Goal: Task Accomplishment & Management: Manage account settings

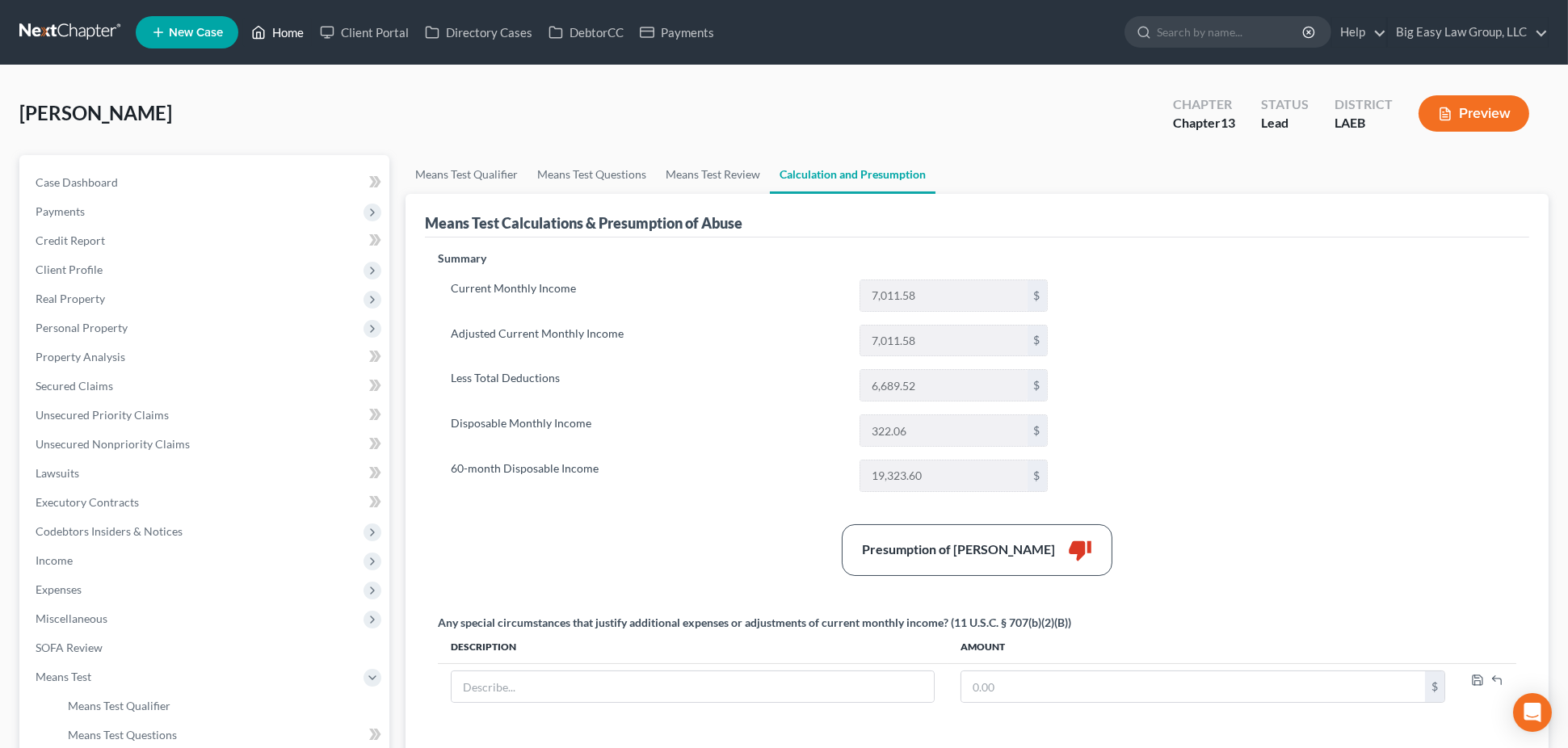
click at [278, 35] on link "Home" at bounding box center [277, 32] width 68 height 29
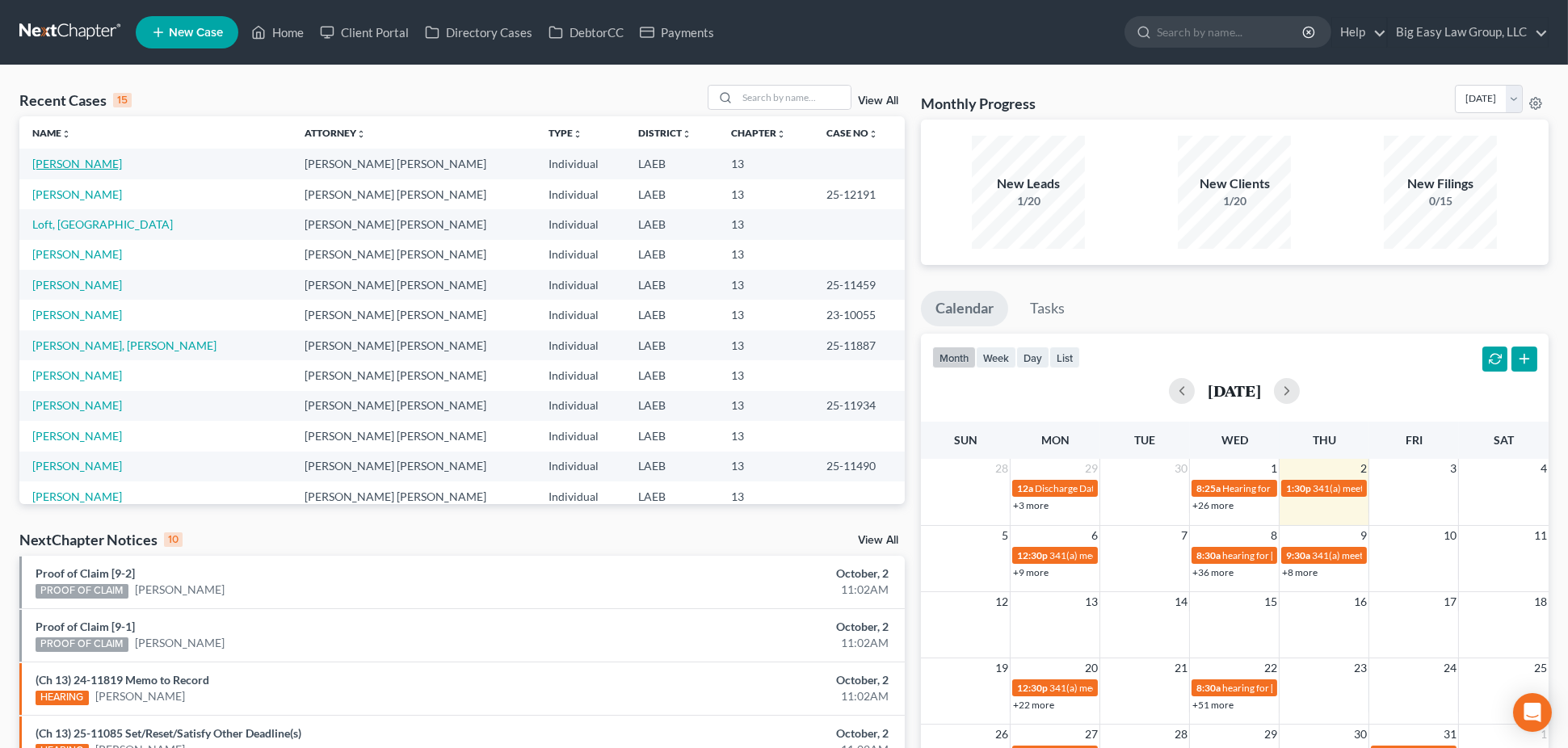
drag, startPoint x: 82, startPoint y: 166, endPoint x: 128, endPoint y: 161, distance: 46.3
click at [82, 166] on link "Waters, Chantell" at bounding box center [77, 163] width 90 height 14
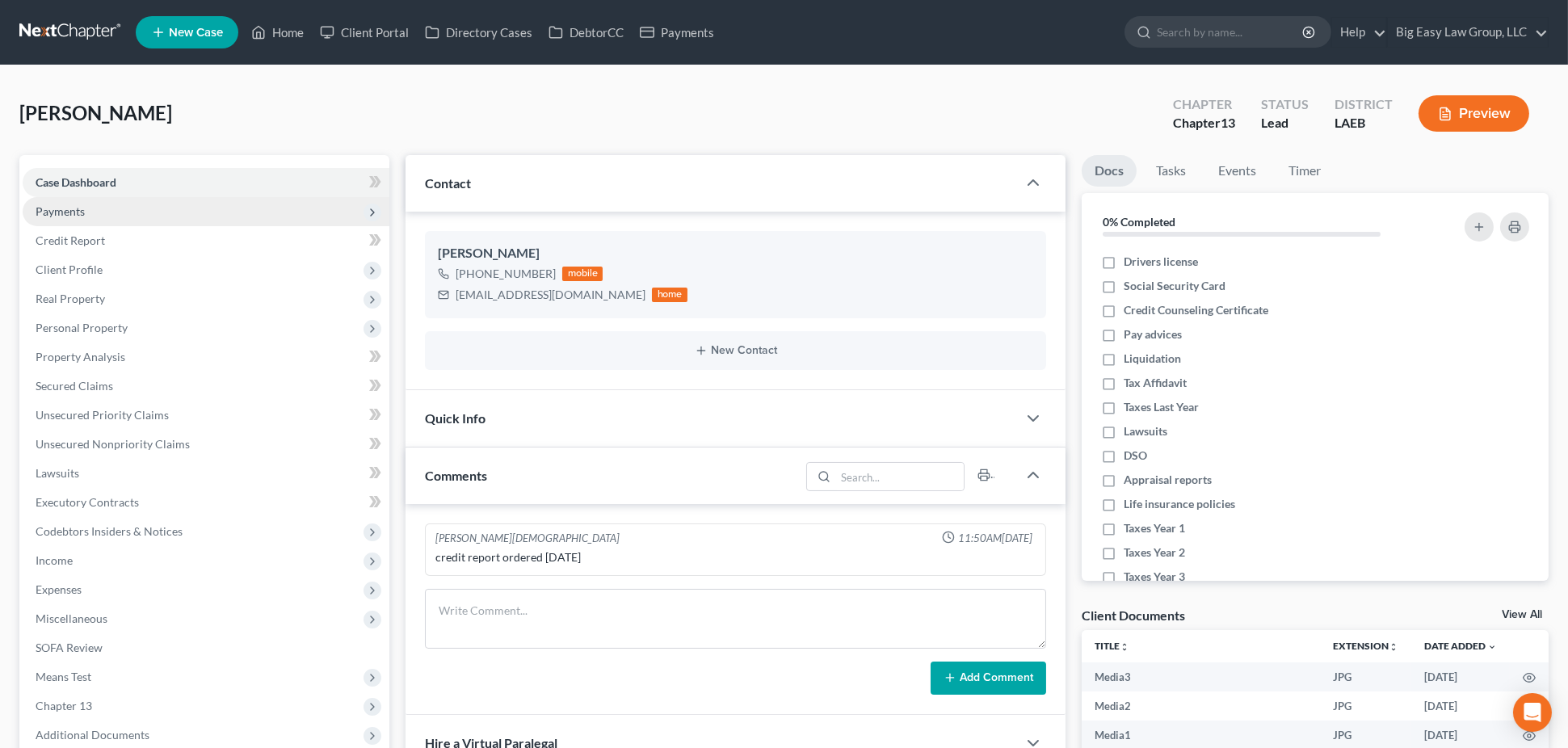
scroll to position [1180, 0]
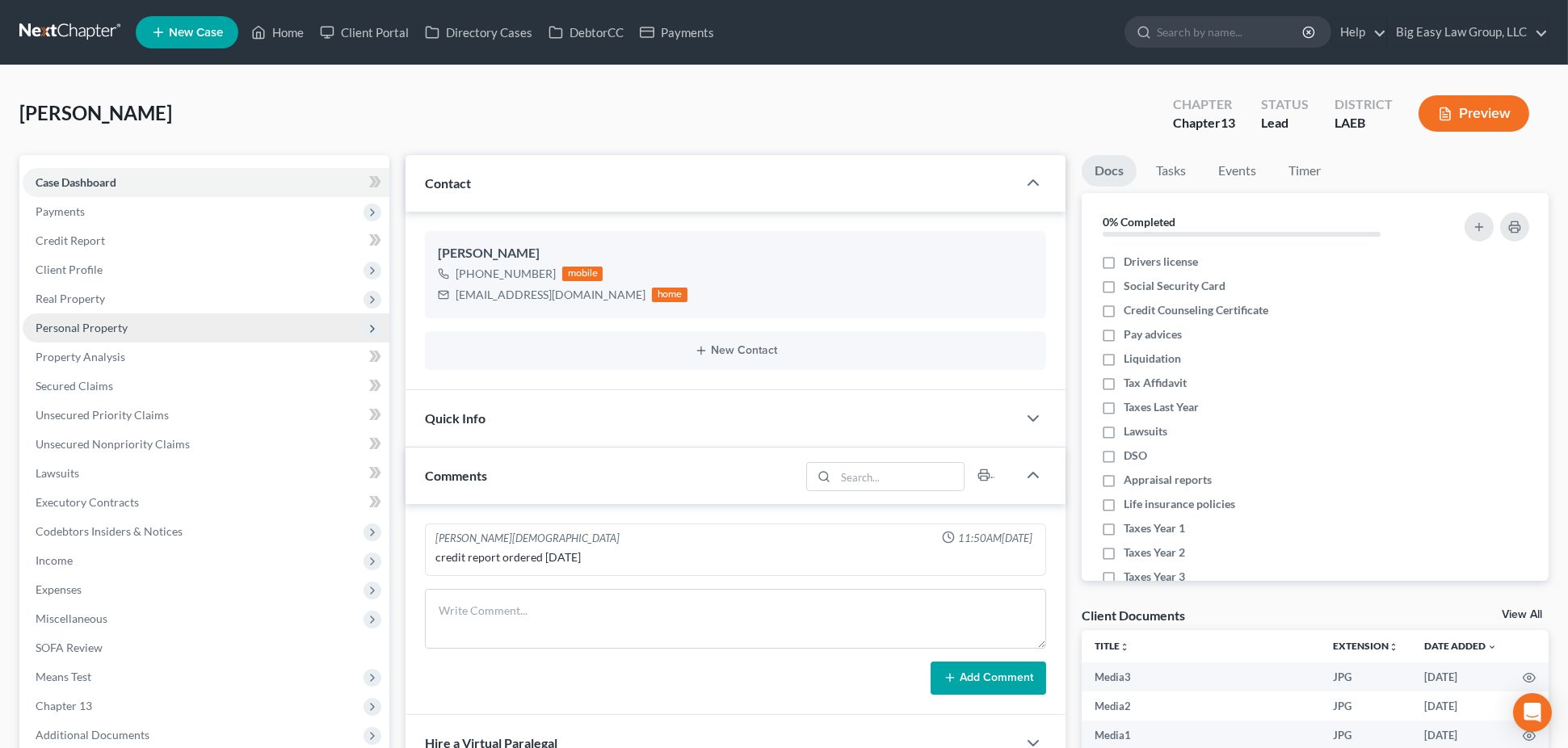
drag, startPoint x: 156, startPoint y: 295, endPoint x: 238, endPoint y: 333, distance: 90.4
click at [156, 295] on span "Real Property" at bounding box center [205, 299] width 366 height 29
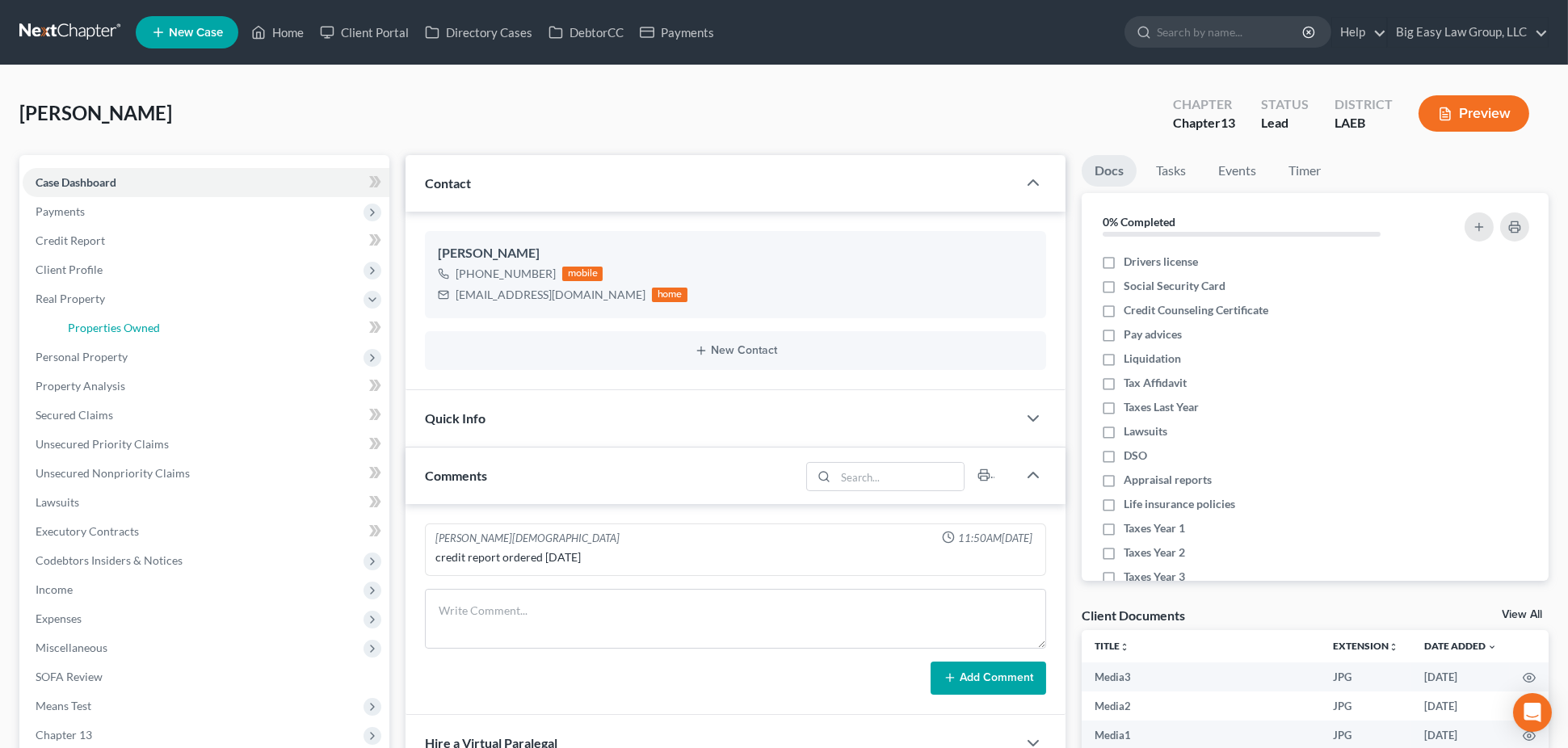
drag, startPoint x: 229, startPoint y: 324, endPoint x: 812, endPoint y: 364, distance: 584.4
click at [228, 324] on link "Properties Owned" at bounding box center [222, 328] width 334 height 29
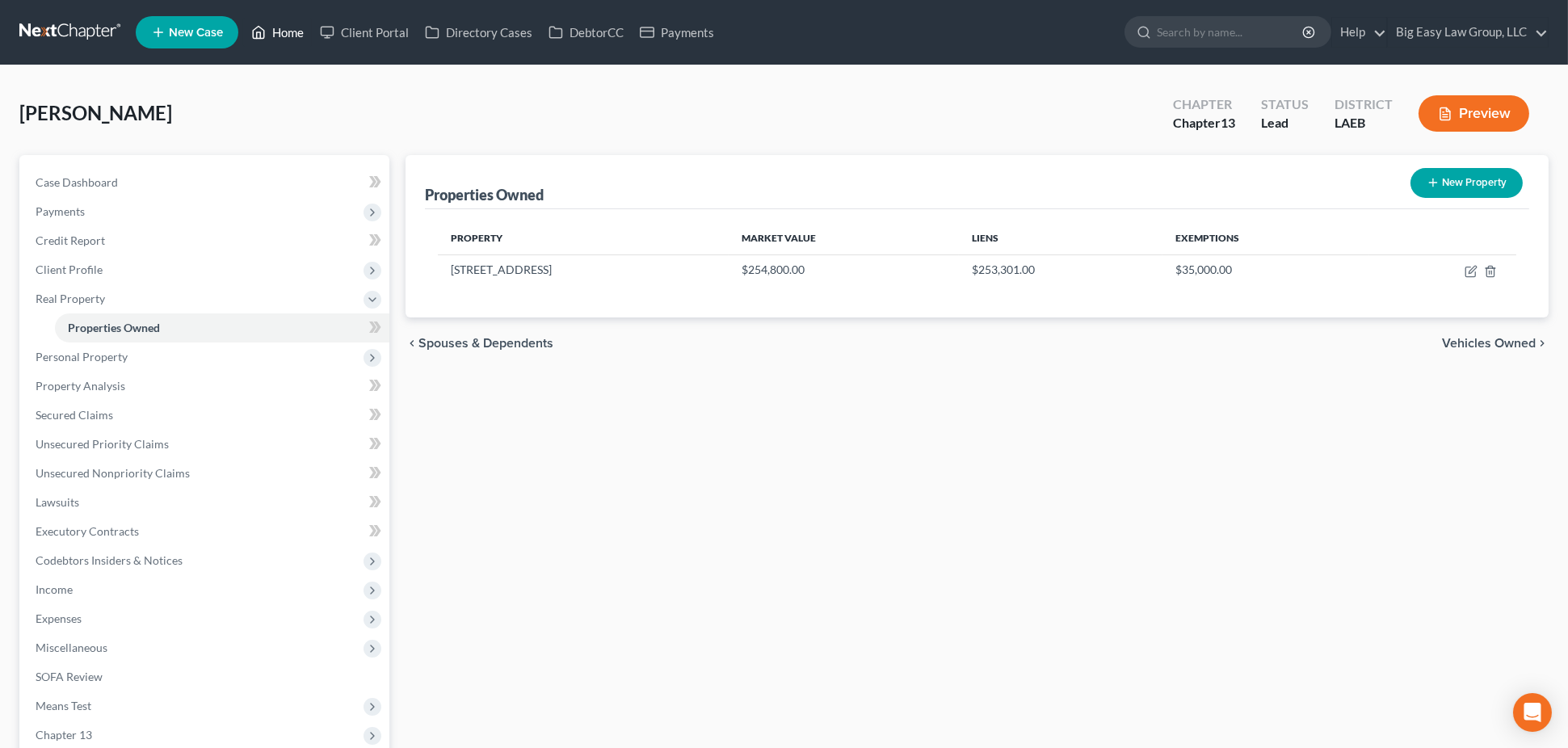
click at [281, 21] on link "Home" at bounding box center [277, 32] width 68 height 29
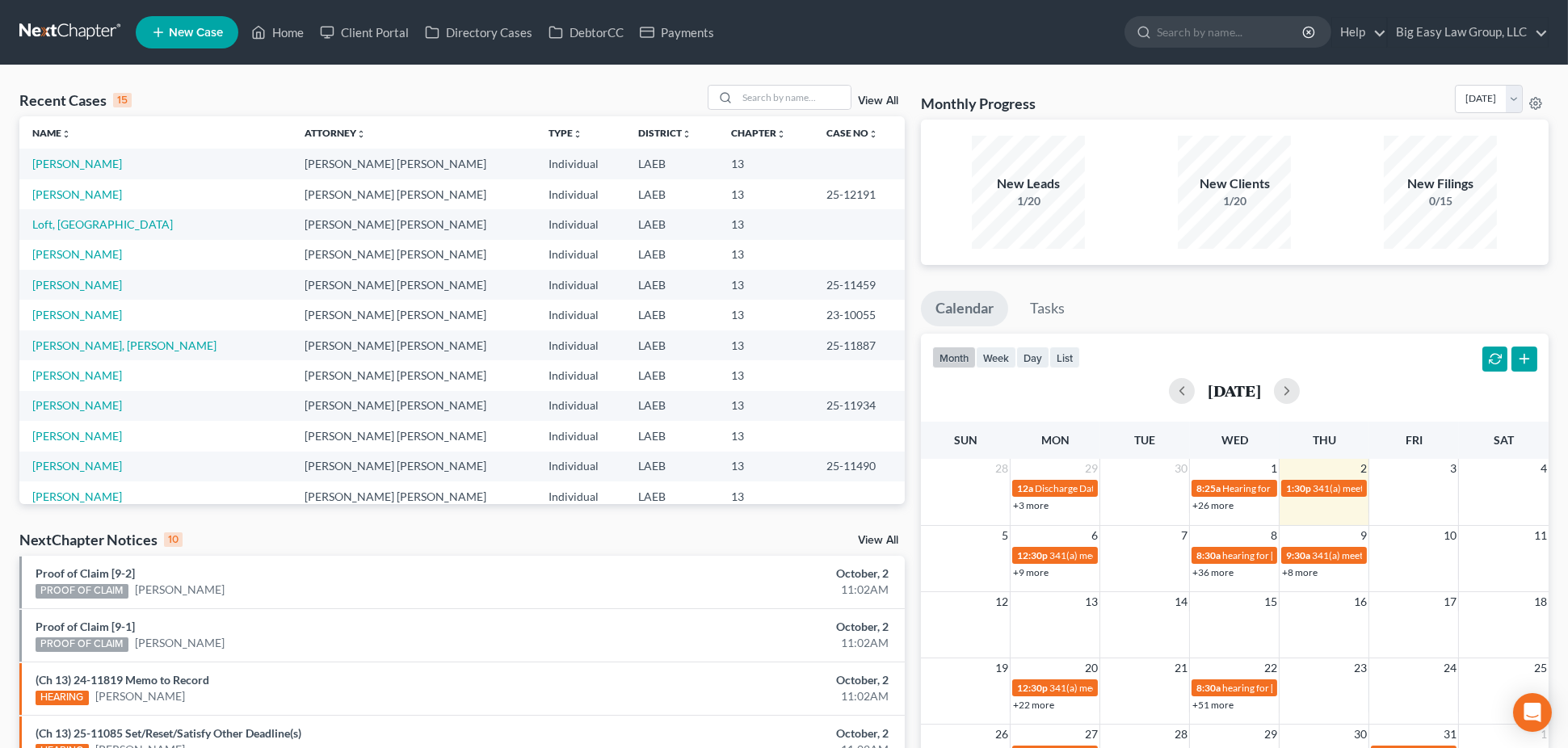
click at [327, 85] on div "Recent Cases 15 View All" at bounding box center [462, 101] width 885 height 31
click at [766, 88] on input "search" at bounding box center [794, 98] width 113 height 23
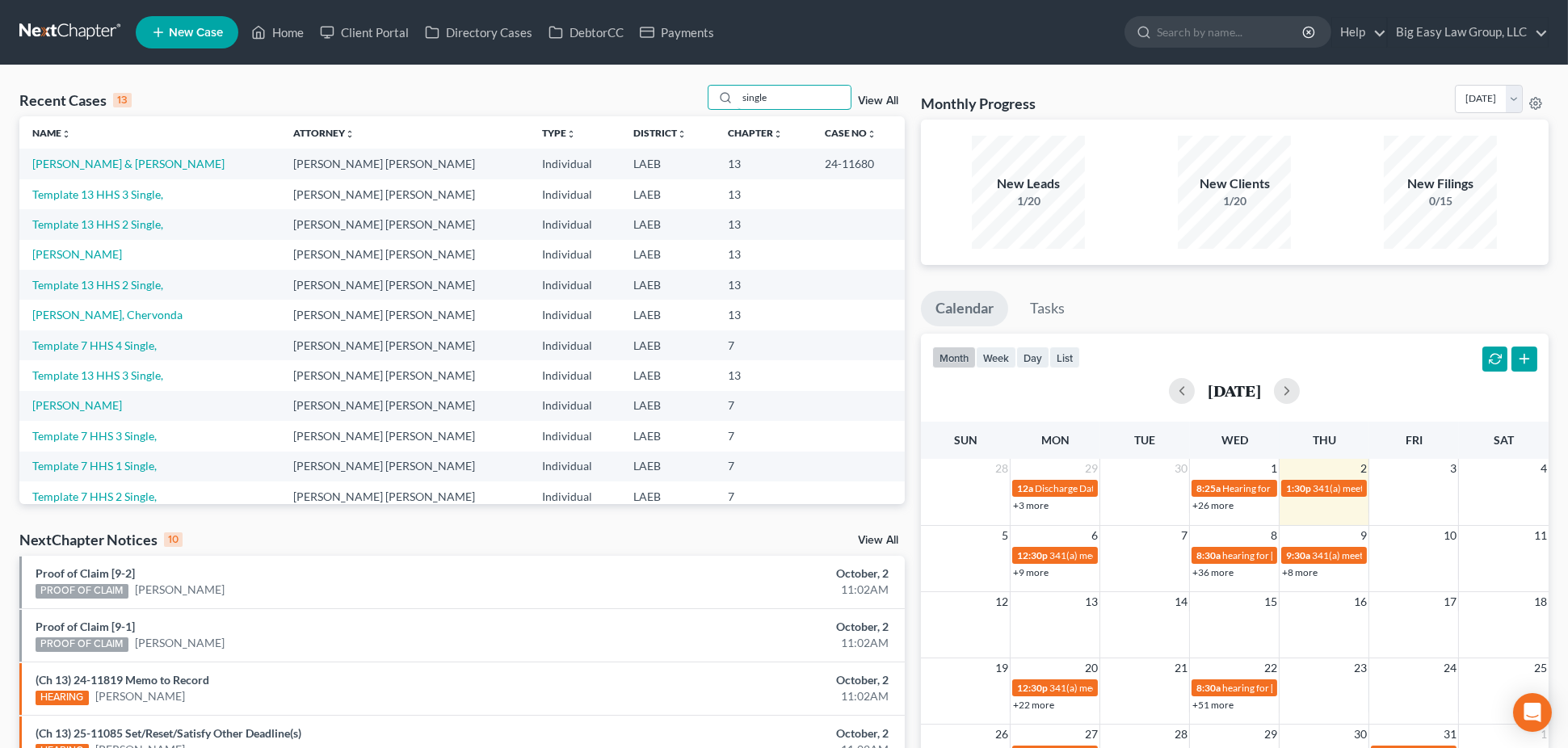
type input "single"
click at [114, 396] on td "[PERSON_NAME]" at bounding box center [149, 405] width 261 height 30
click at [113, 402] on link "[PERSON_NAME]" at bounding box center [77, 405] width 90 height 14
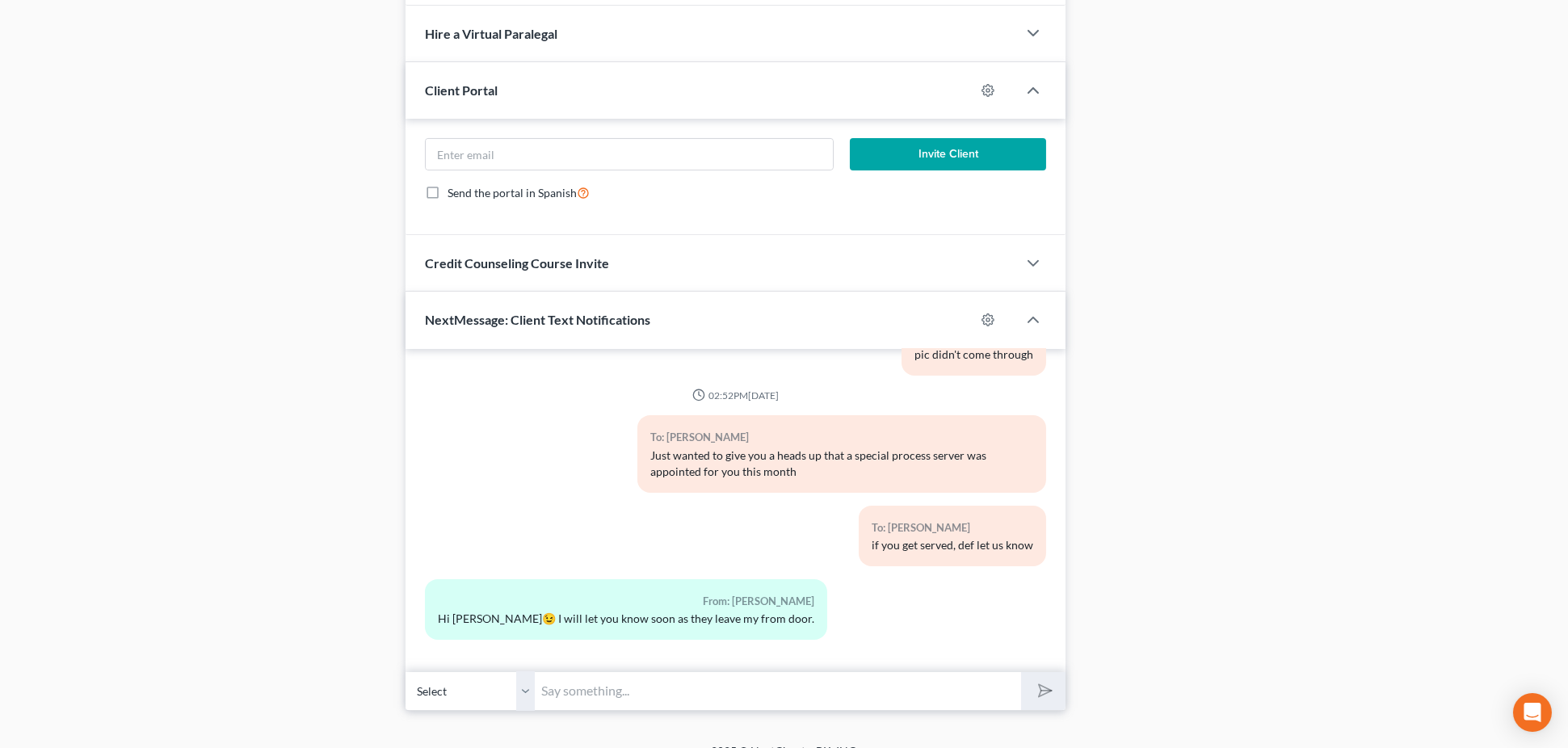
scroll to position [979, 0]
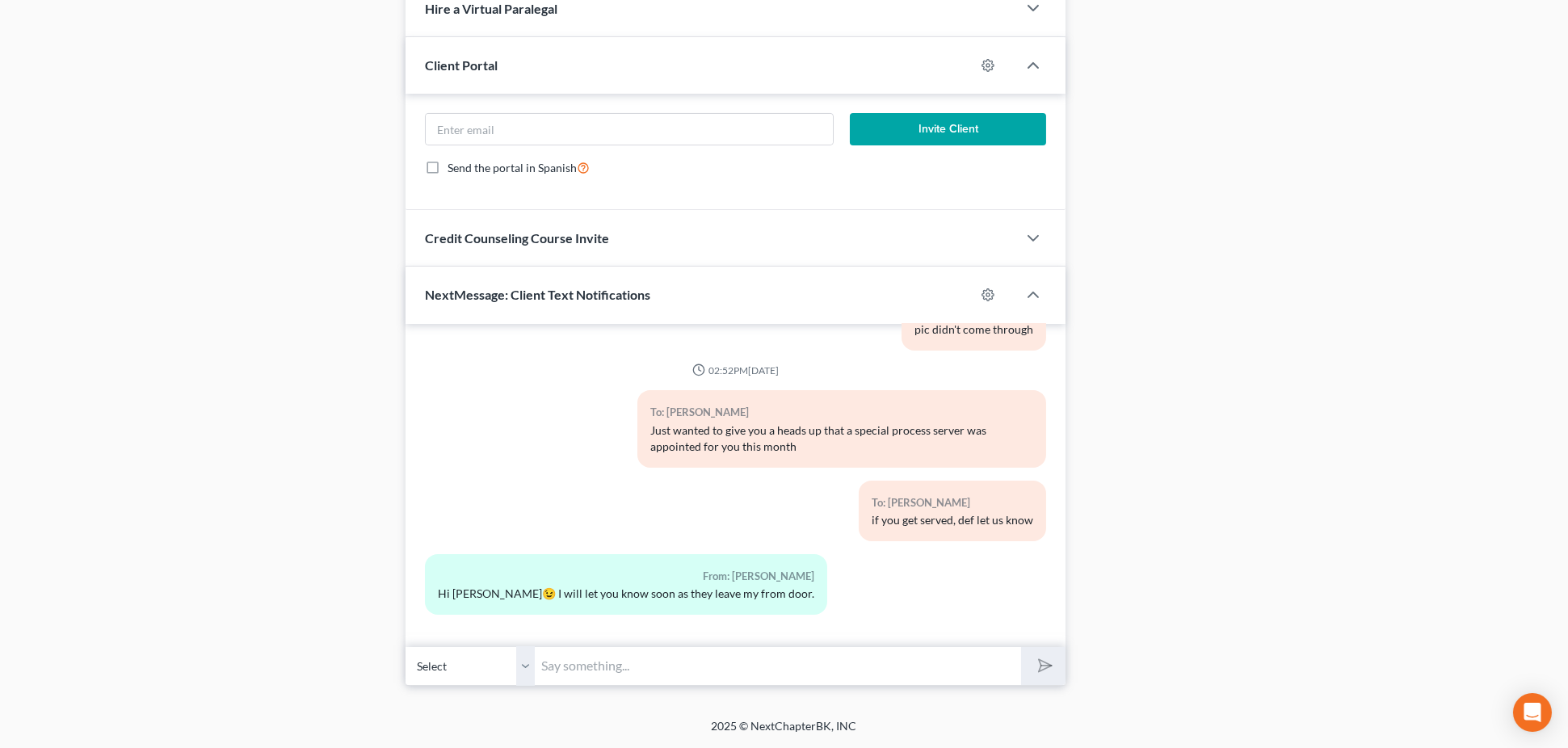
click at [748, 664] on input "text" at bounding box center [778, 665] width 487 height 40
click at [706, 676] on input "Hey Star -" at bounding box center [778, 665] width 487 height 40
click at [716, 662] on input "Hey Star - i just checked the cour trecords again and htey are still trying to …" at bounding box center [778, 665] width 487 height 40
click at [723, 666] on input "Hey Star - i just checked the cour trecords again and htey are still trying to …" at bounding box center [778, 665] width 487 height 40
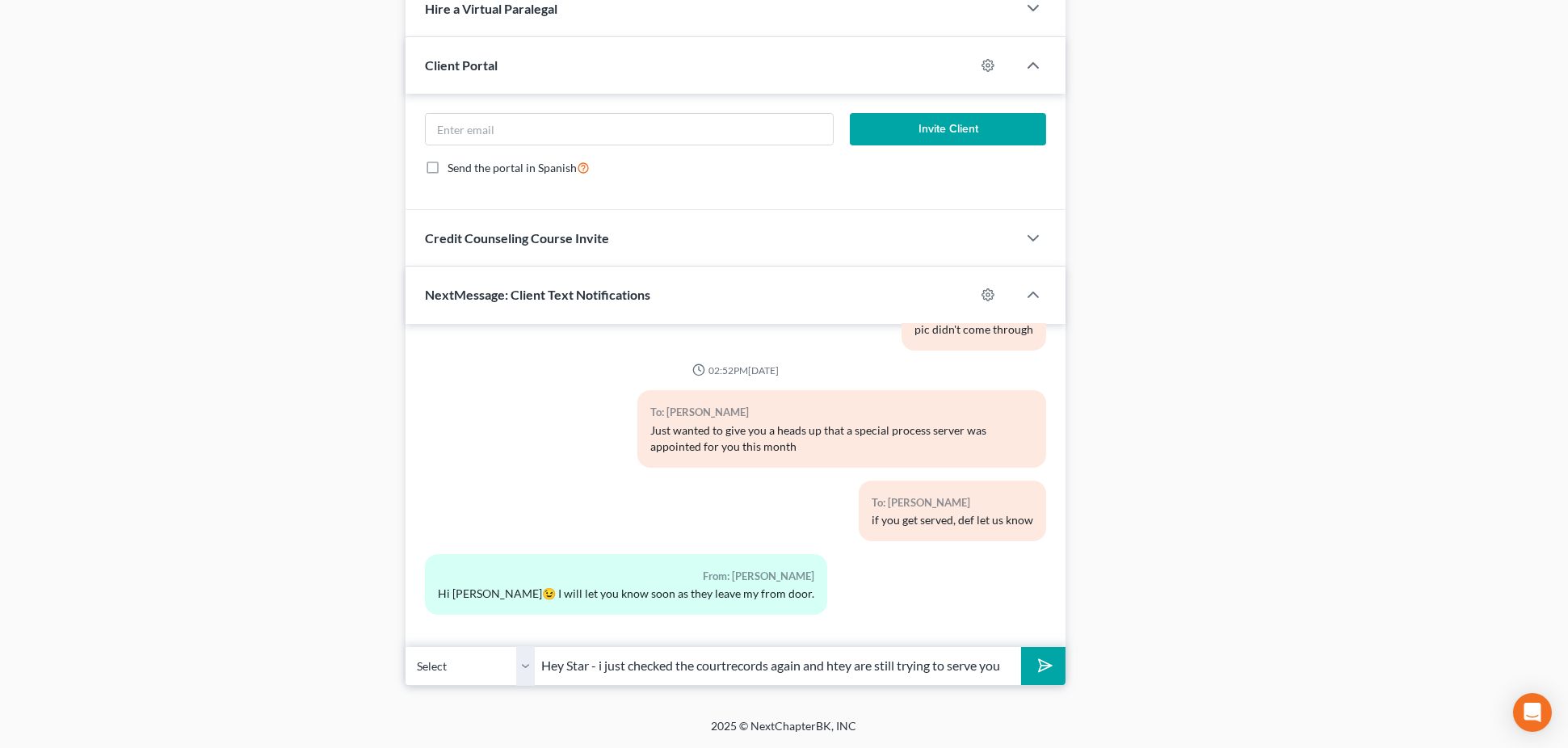
scroll to position [0, 2]
drag, startPoint x: 854, startPoint y: 668, endPoint x: 832, endPoint y: 663, distance: 22.6
click at [832, 663] on input "Hey Star - i just checked the court records again and htey are still trying to …" at bounding box center [778, 665] width 487 height 40
click at [1021, 646] on button "submit" at bounding box center [1042, 665] width 44 height 38
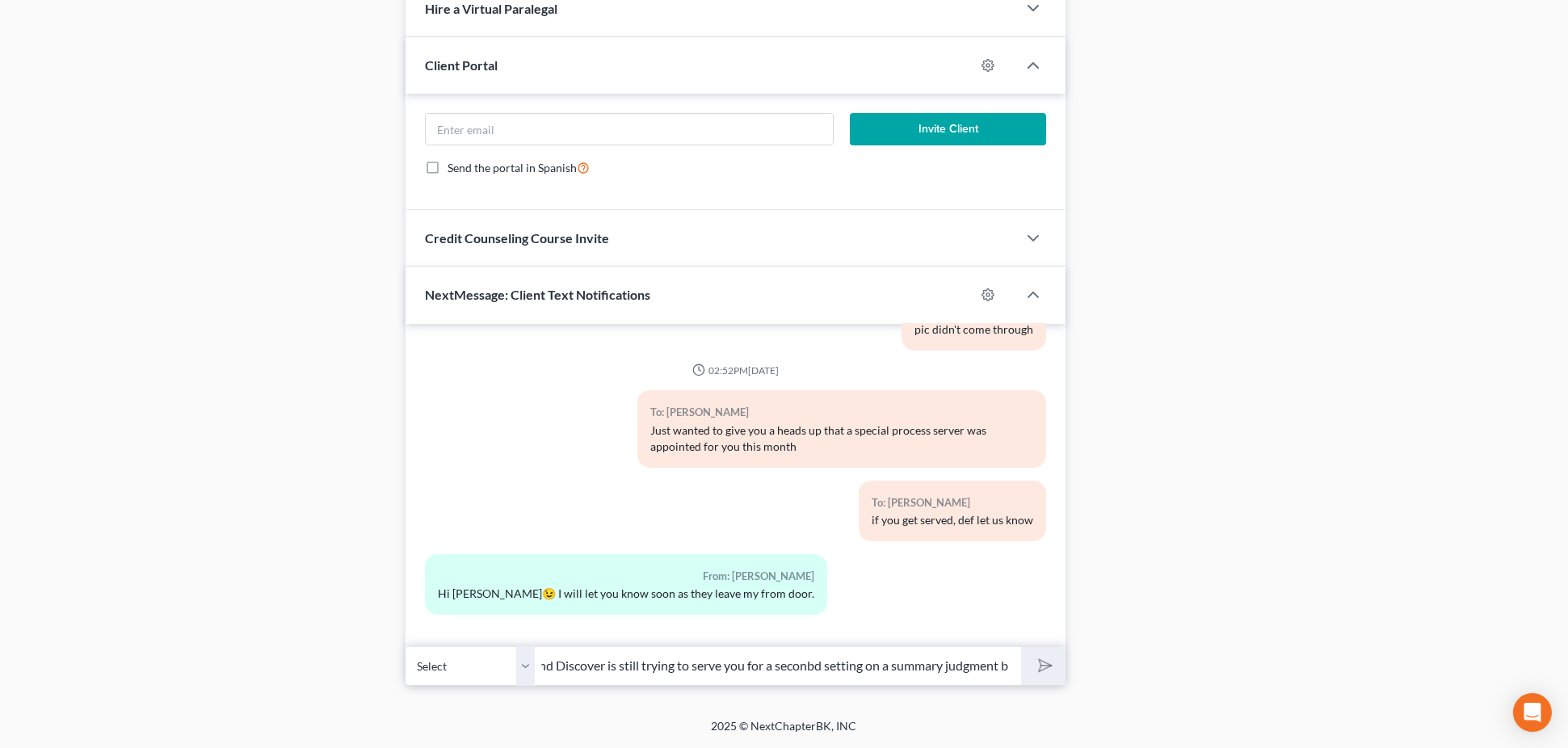
scroll to position [0, 0]
type input "Hey Star - i just checked the court records again and Discover is still trying …"
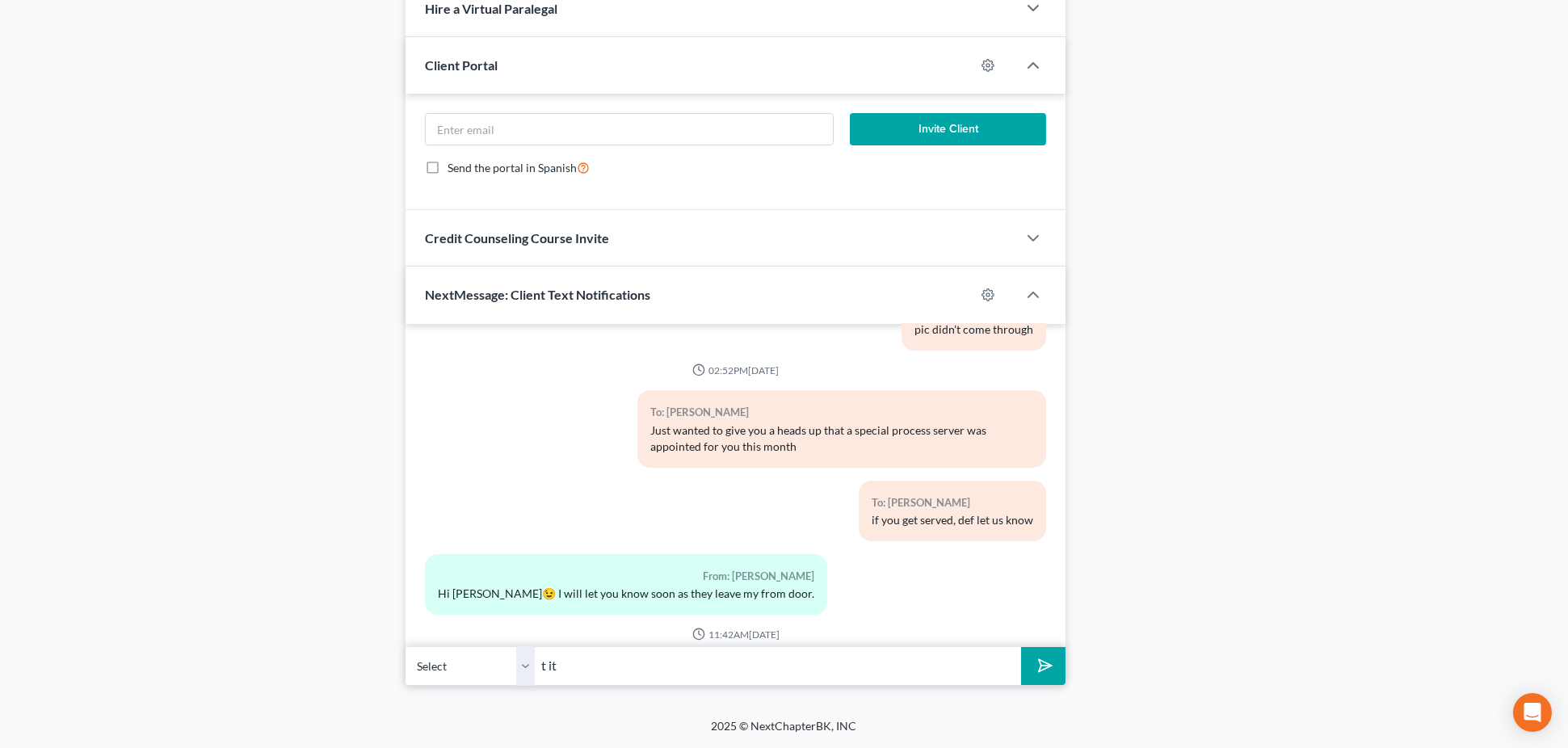
scroll to position [1195, 0]
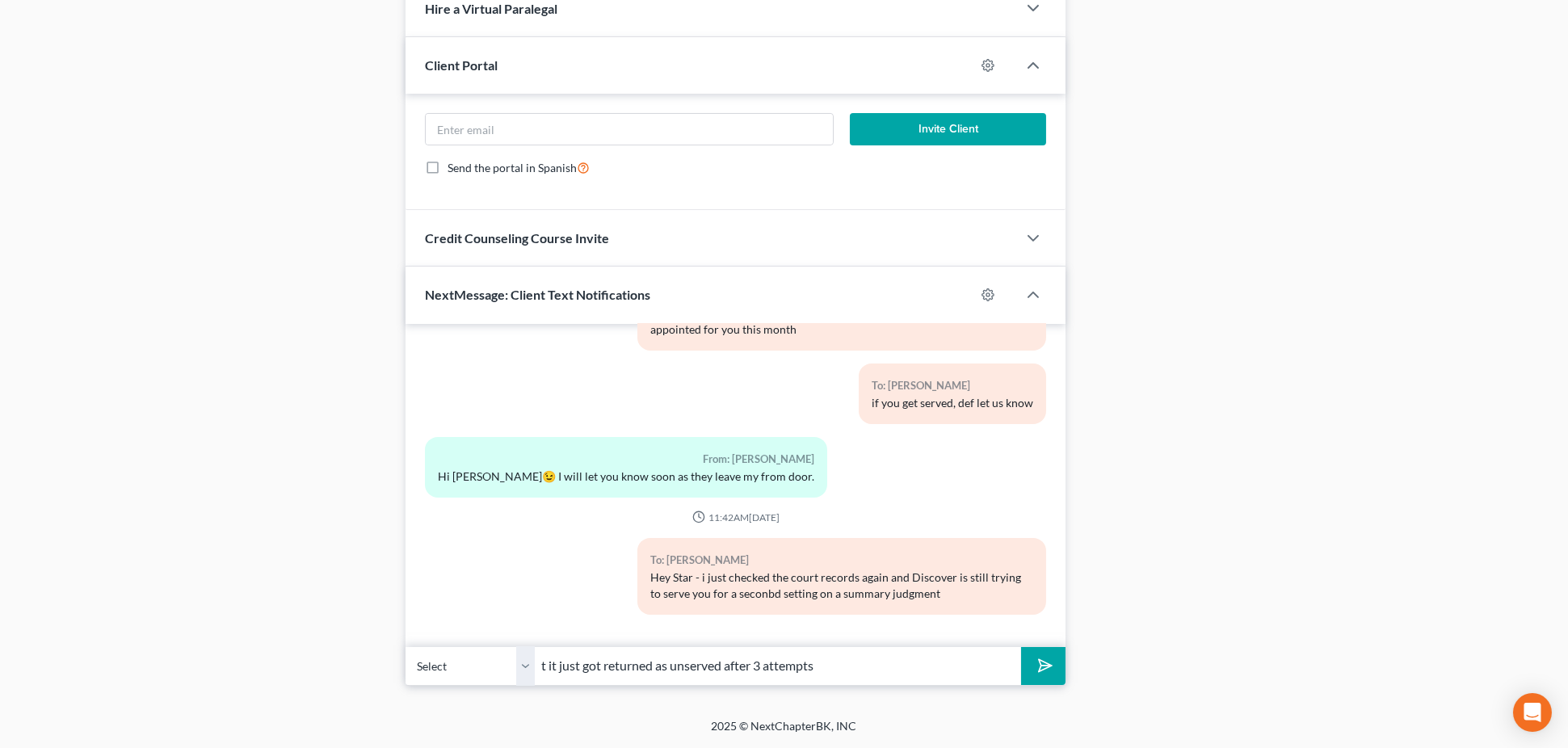
type input "t it just got returned as unserved after 3 attempts"
click at [1021, 646] on button "submit" at bounding box center [1042, 665] width 44 height 38
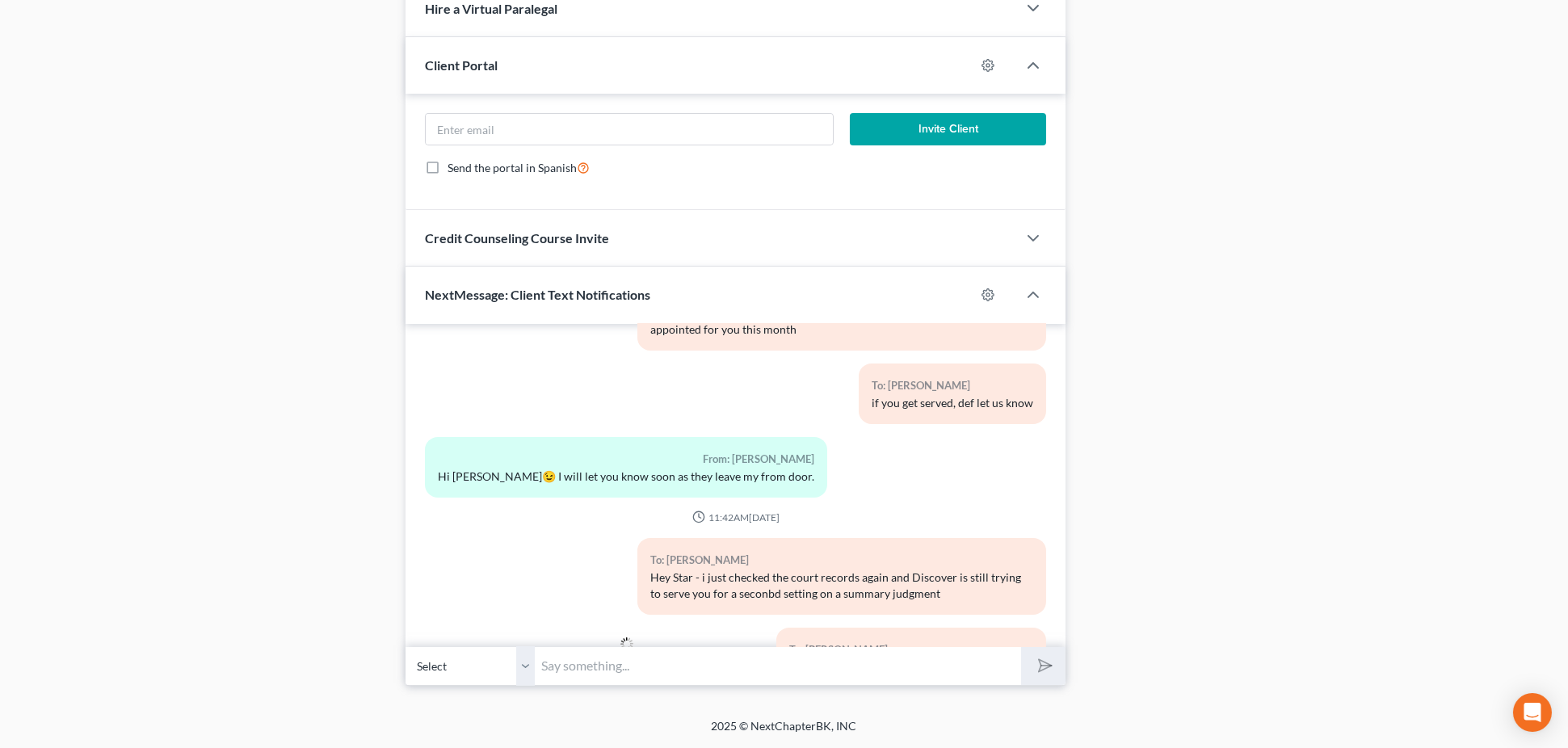
scroll to position [1268, 0]
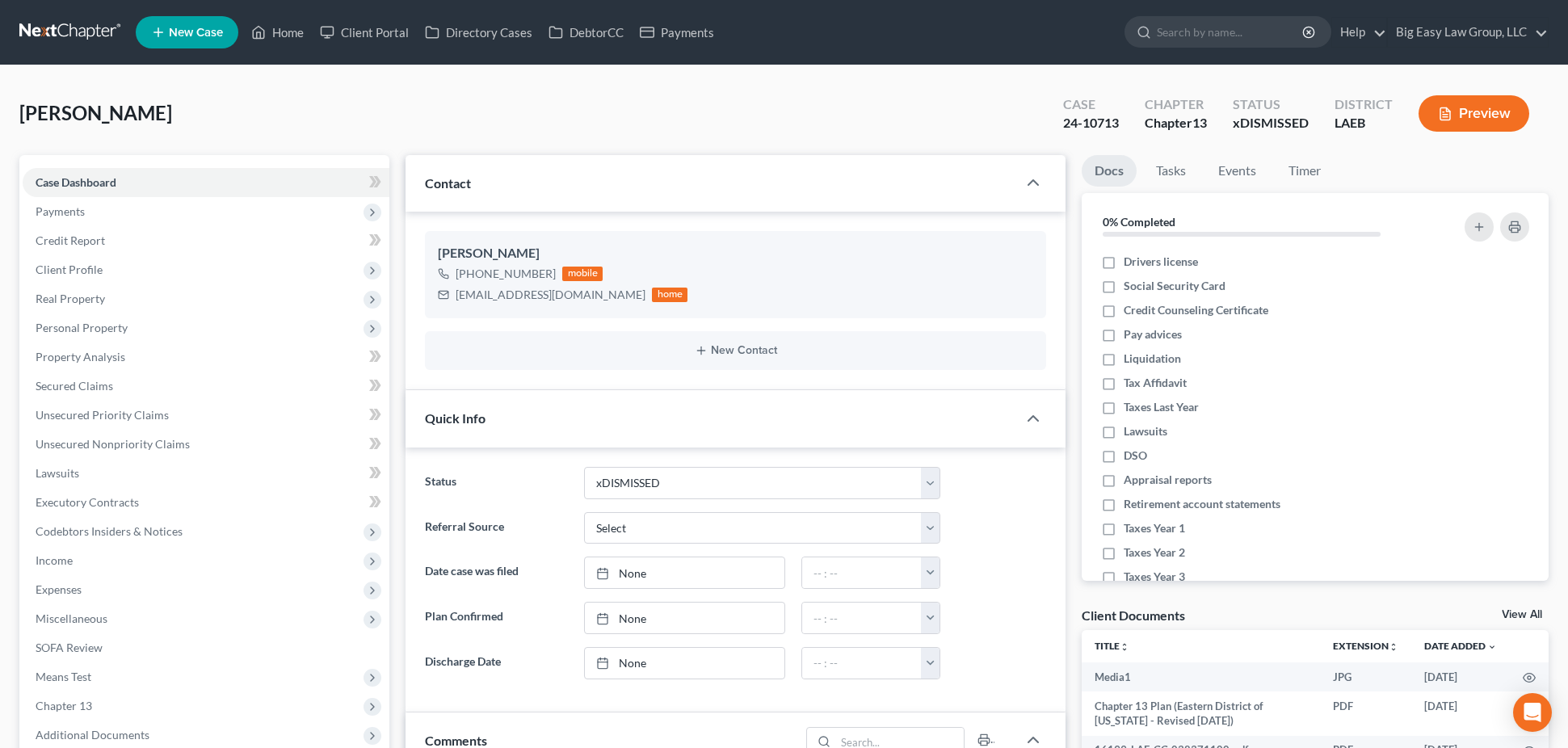
select select "30"
select select "0"
click at [282, 30] on link "Home" at bounding box center [277, 32] width 68 height 29
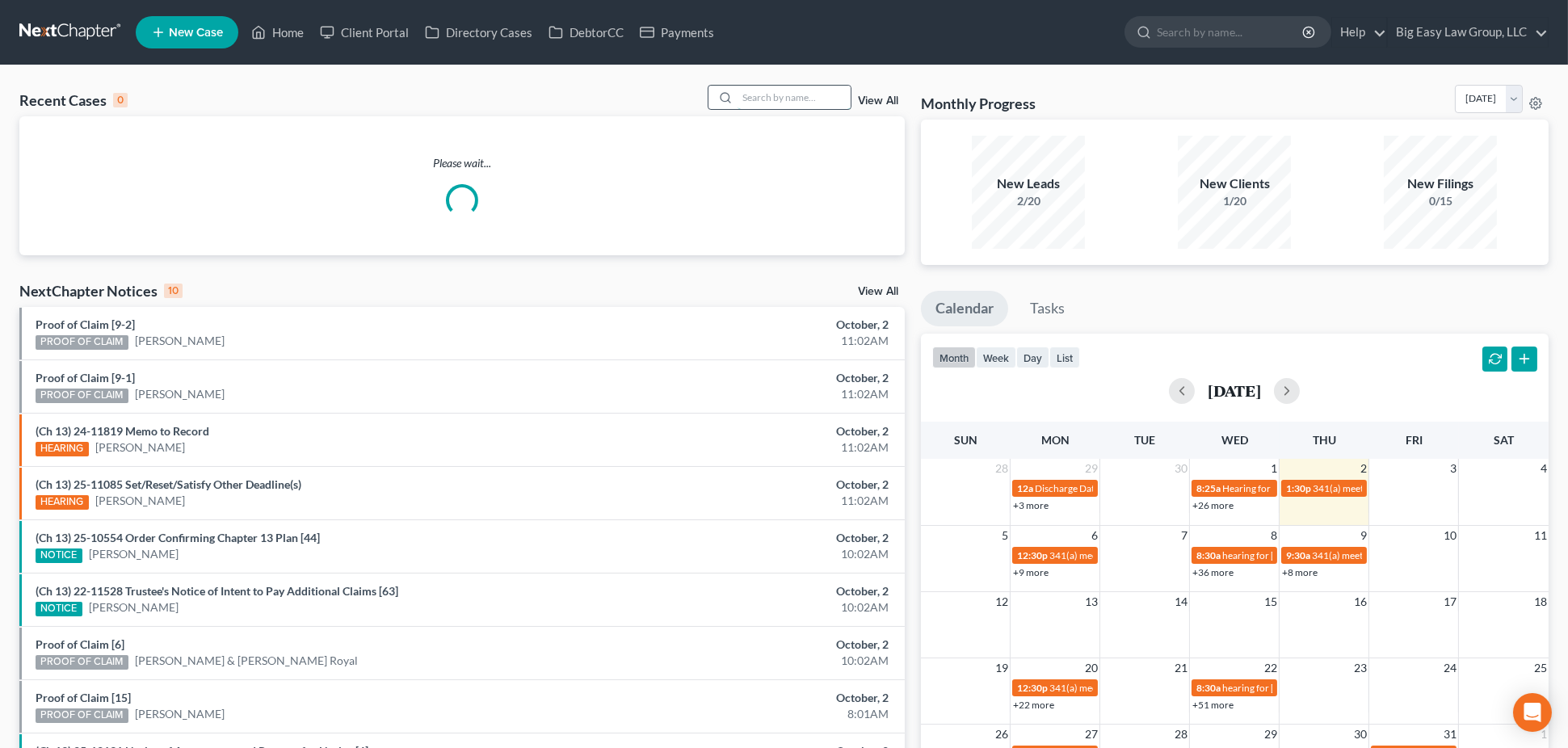
click at [804, 98] on input "search" at bounding box center [794, 98] width 113 height 23
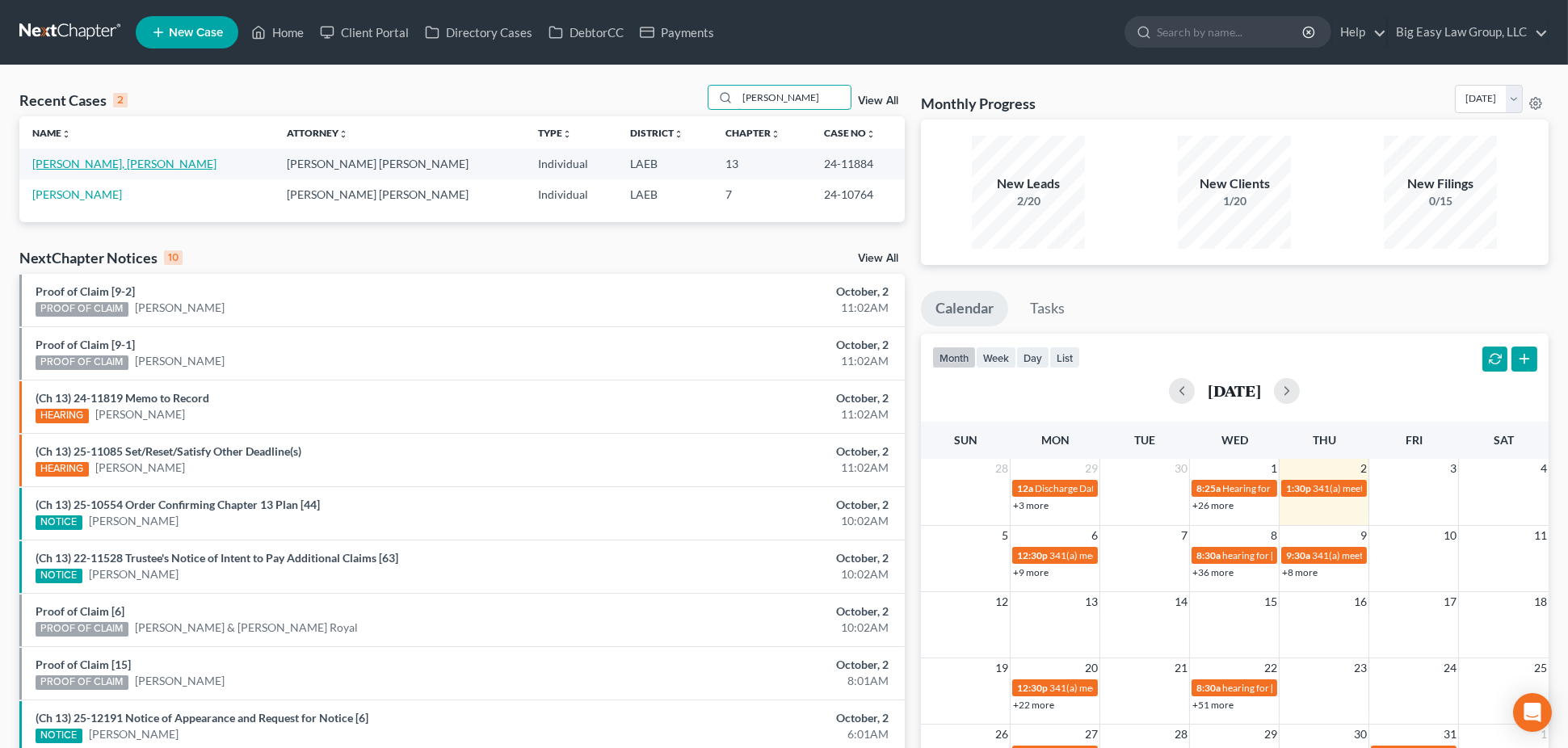
type input "alexis"
click at [104, 165] on link "[PERSON_NAME], [PERSON_NAME]" at bounding box center [124, 163] width 185 height 14
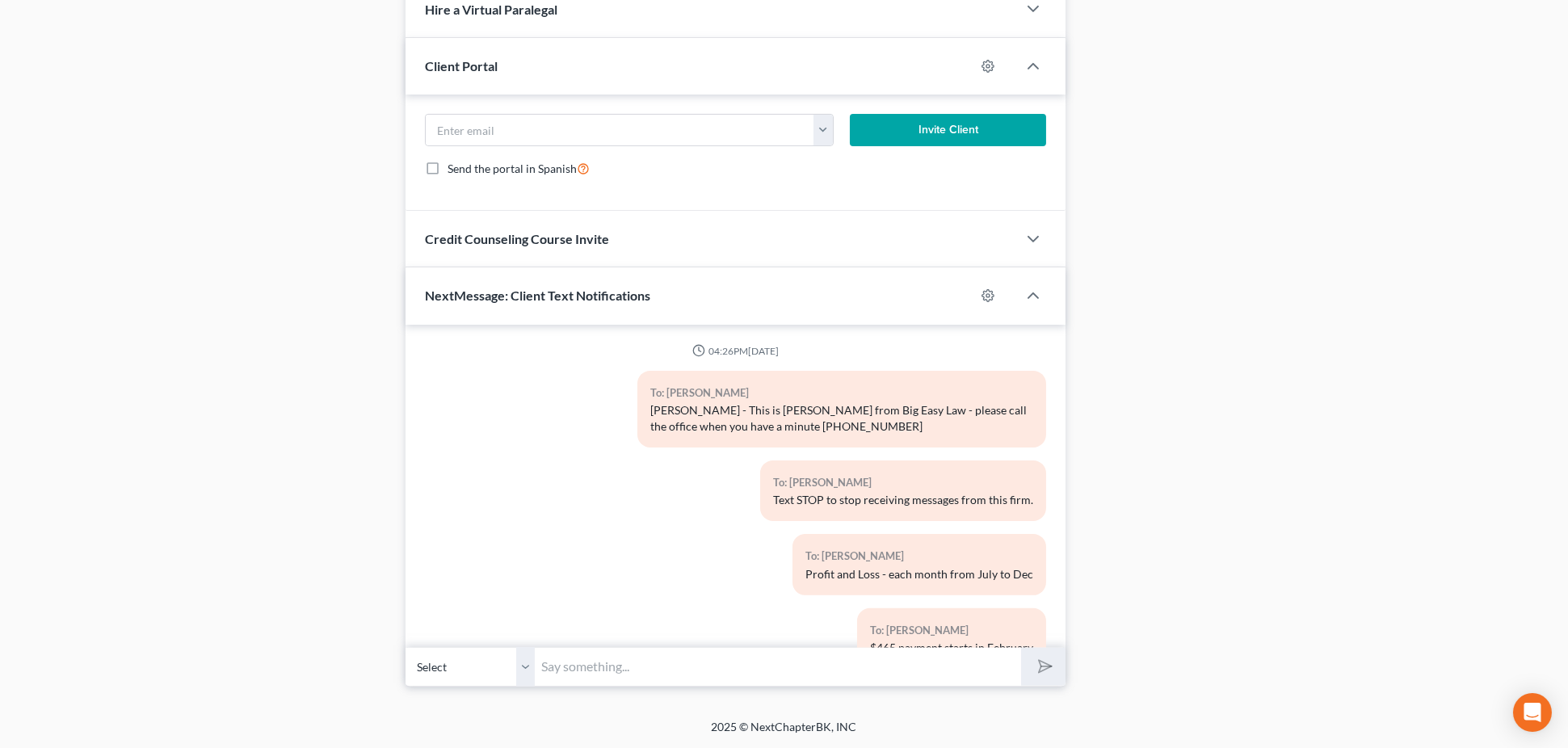
scroll to position [5882, 0]
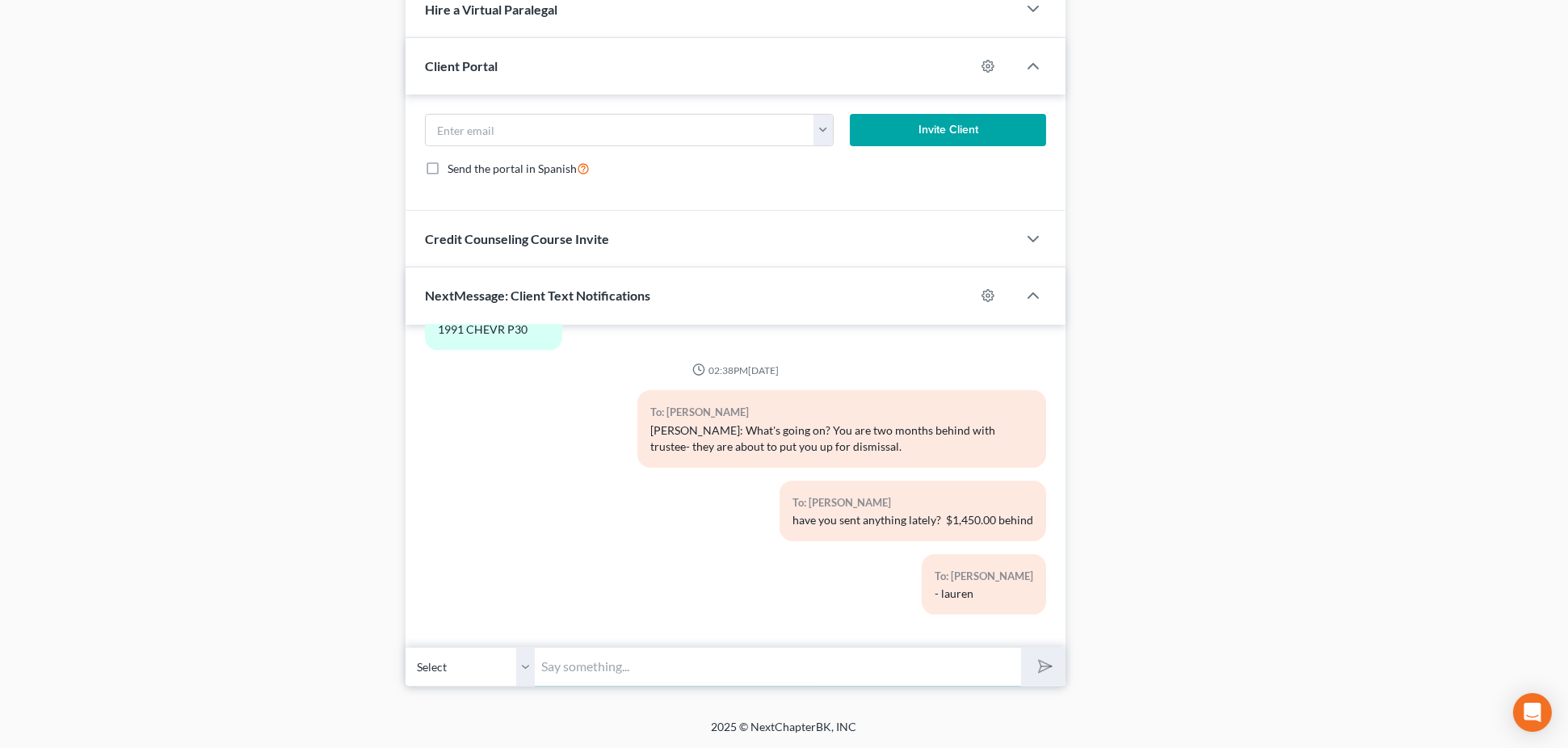
click at [670, 649] on input "text" at bounding box center [778, 666] width 487 height 40
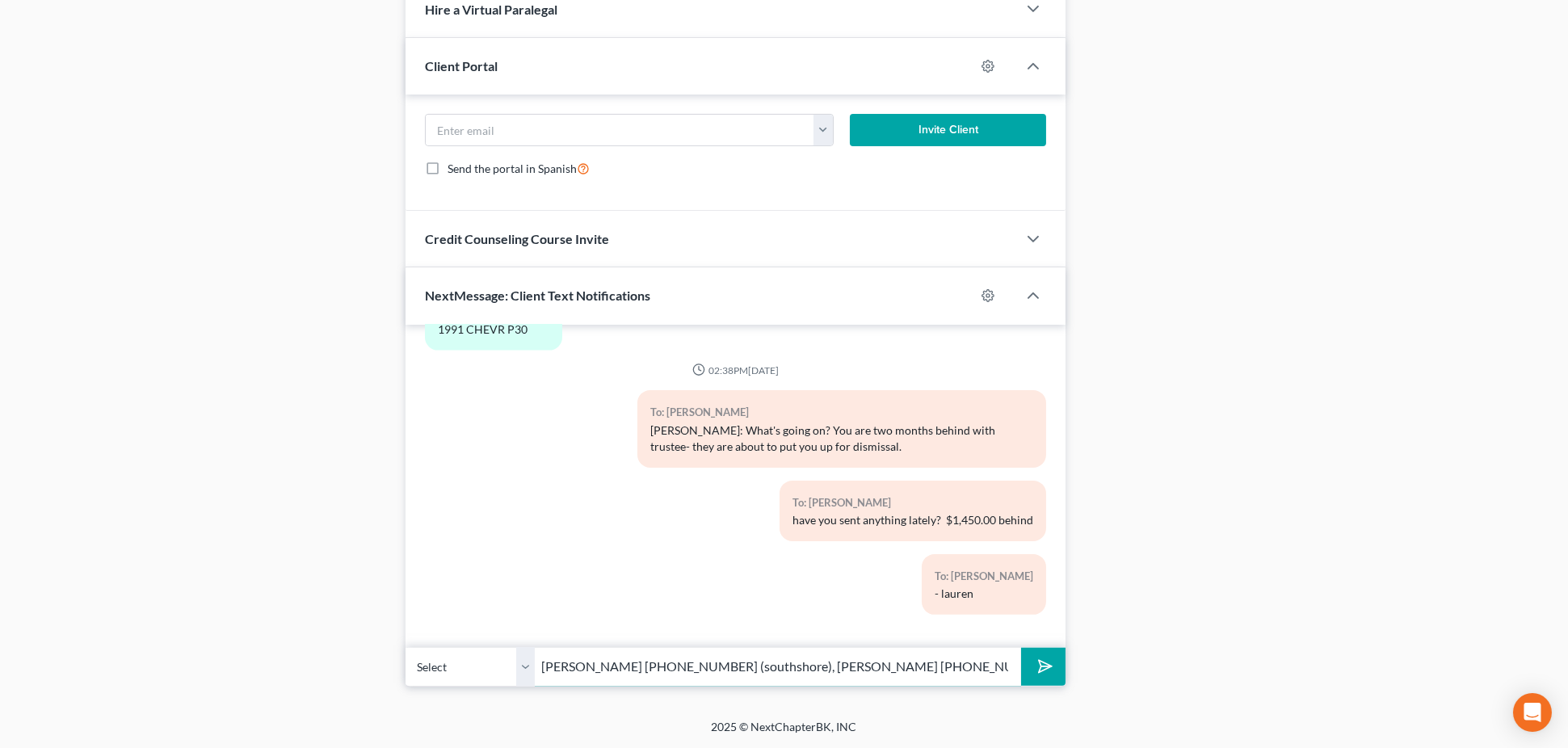
click at [814, 672] on input "Lisa Harrington 504-831-9724 (southshore), Robin DeLeo 985-727-1664 (northshore)" at bounding box center [778, 666] width 487 height 40
drag, startPoint x: 794, startPoint y: 666, endPoint x: 1156, endPoint y: 682, distance: 362.4
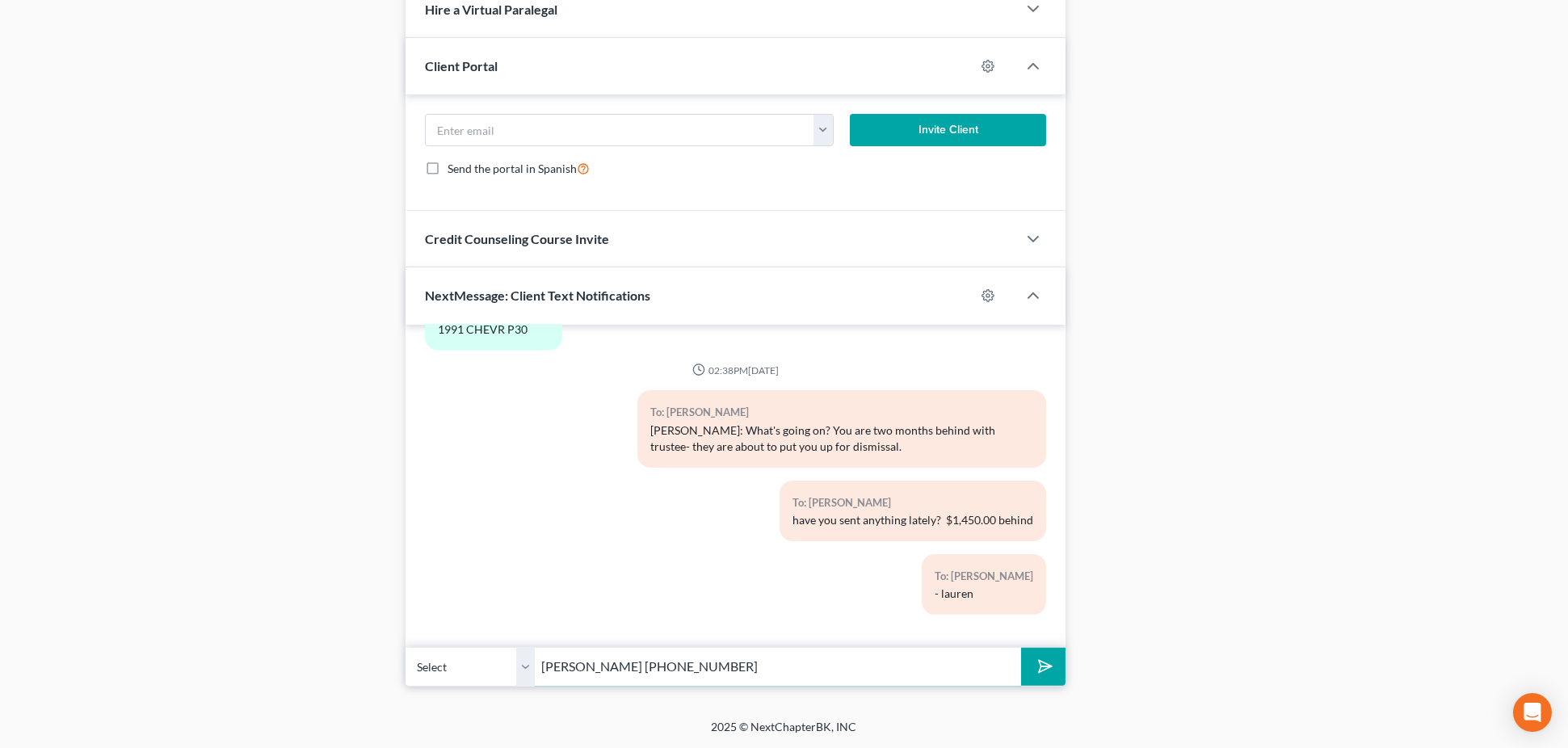
click at [1021, 647] on button "submit" at bounding box center [1042, 666] width 44 height 38
type input "Lisa Harrington 504-831-9724 CH"
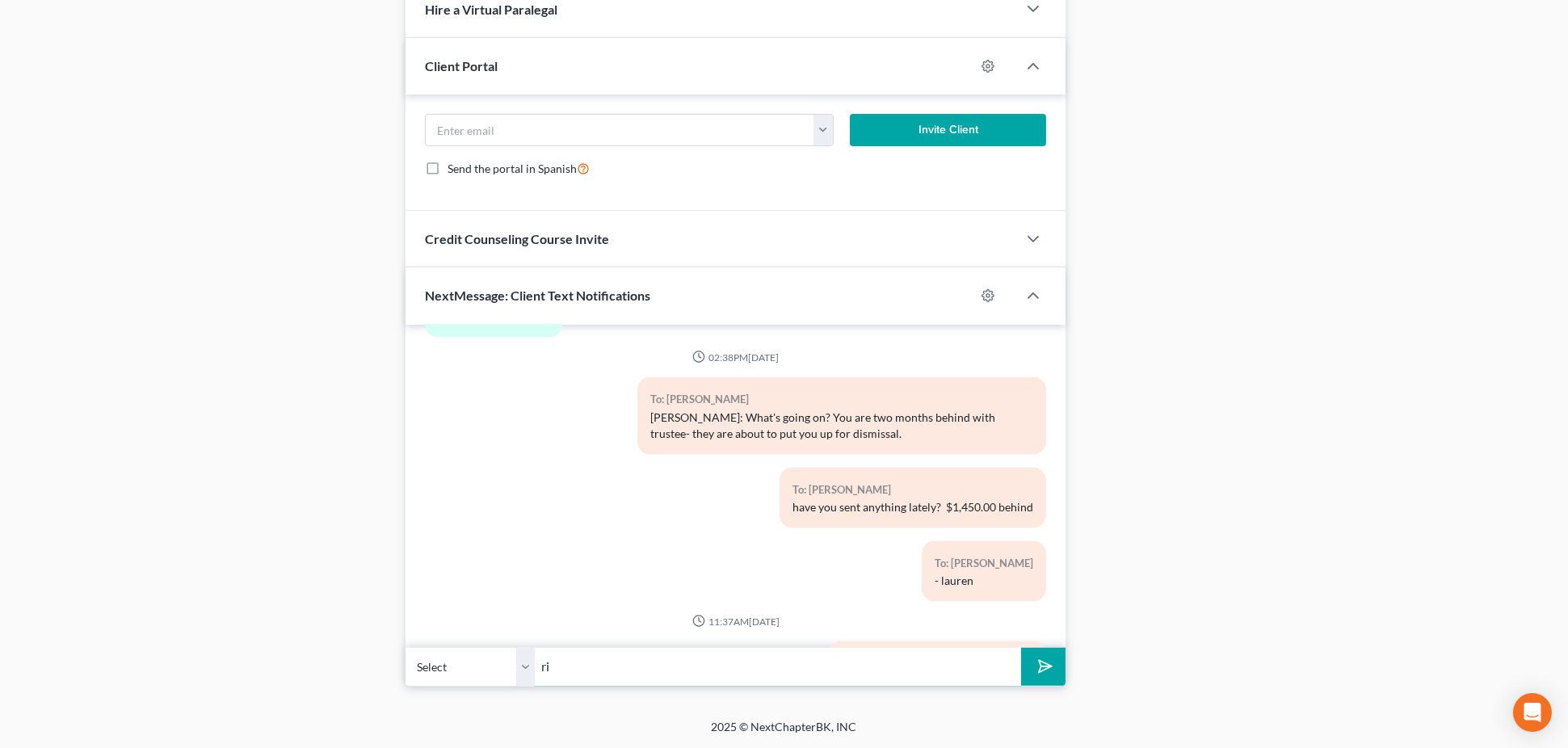
scroll to position [5983, 0]
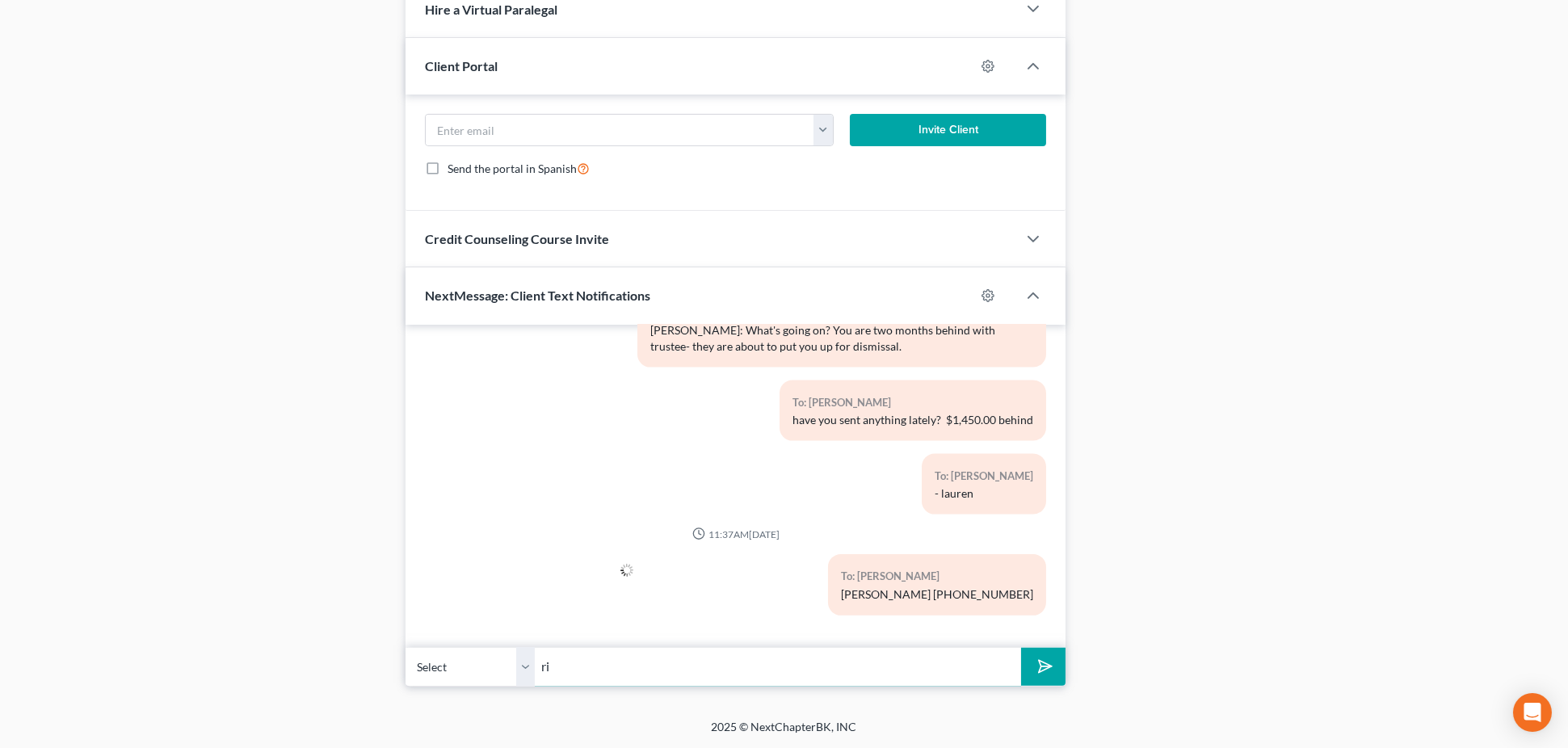
type input "r"
drag, startPoint x: 696, startPoint y: 665, endPoint x: 847, endPoint y: 664, distance: 151.0
click at [847, 664] on input "Chris Sisk 504-499-5919, Elizabeth Harrington 504-831-9724, Kevin Gipson 504-36…" at bounding box center [778, 666] width 487 height 40
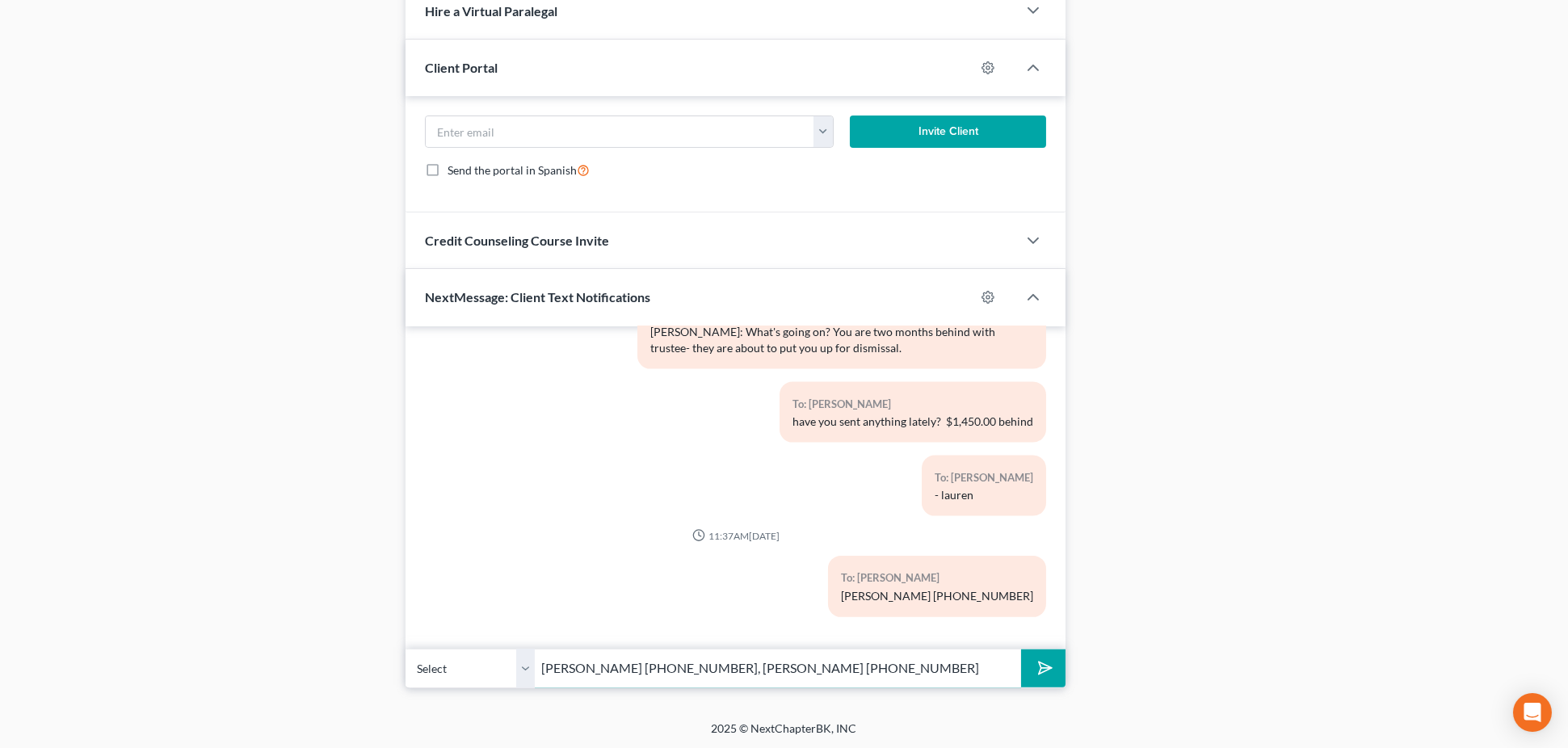
scroll to position [1201, 0]
click at [970, 679] on input "Chris Sisk 504-499-5919, Kevin Gipson 504-368-4101" at bounding box center [778, 670] width 487 height 40
type input "Chris Sisk 504-499-5919, Kevin Gipson 504-368-4101"
click at [1021, 651] on button "submit" at bounding box center [1042, 670] width 44 height 38
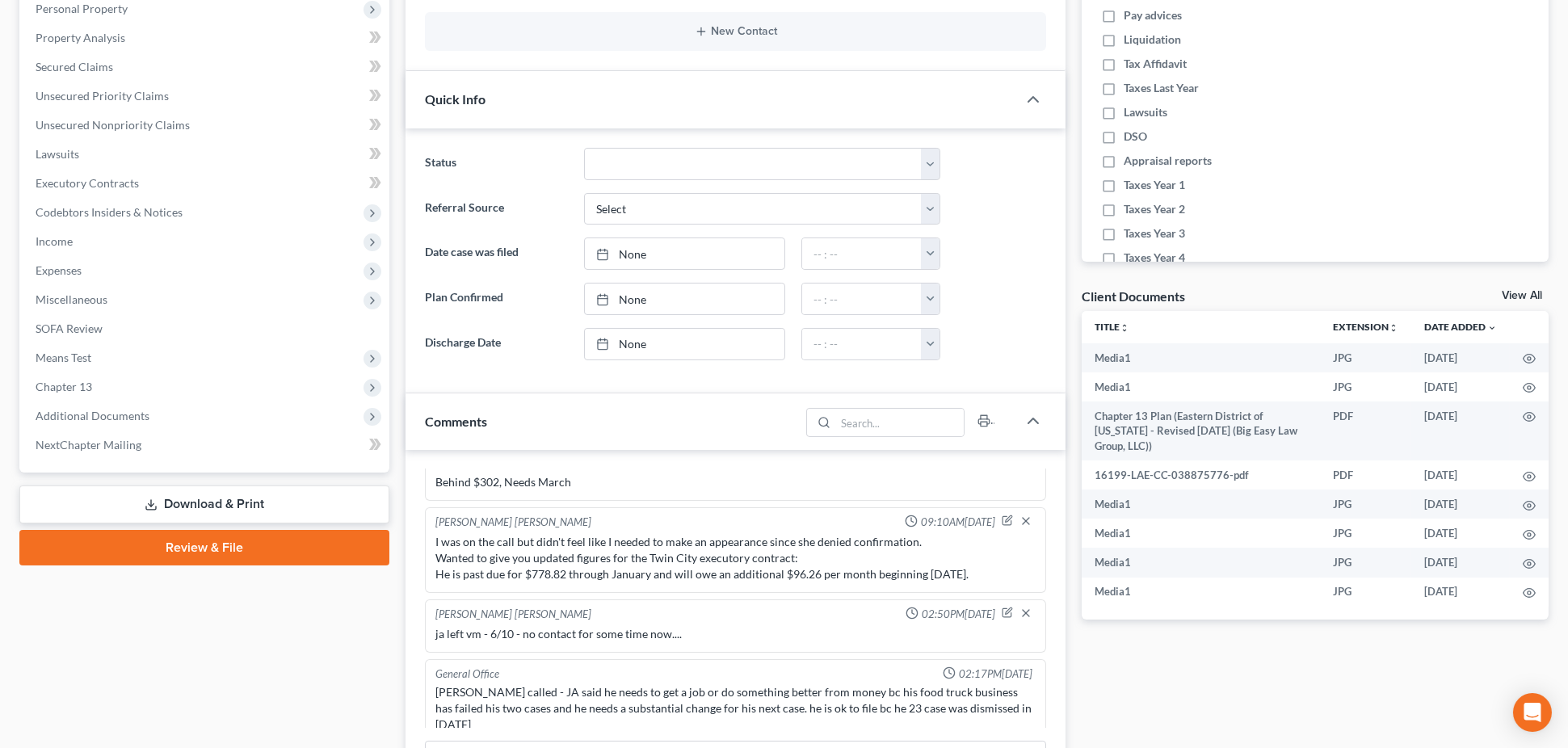
scroll to position [0, 0]
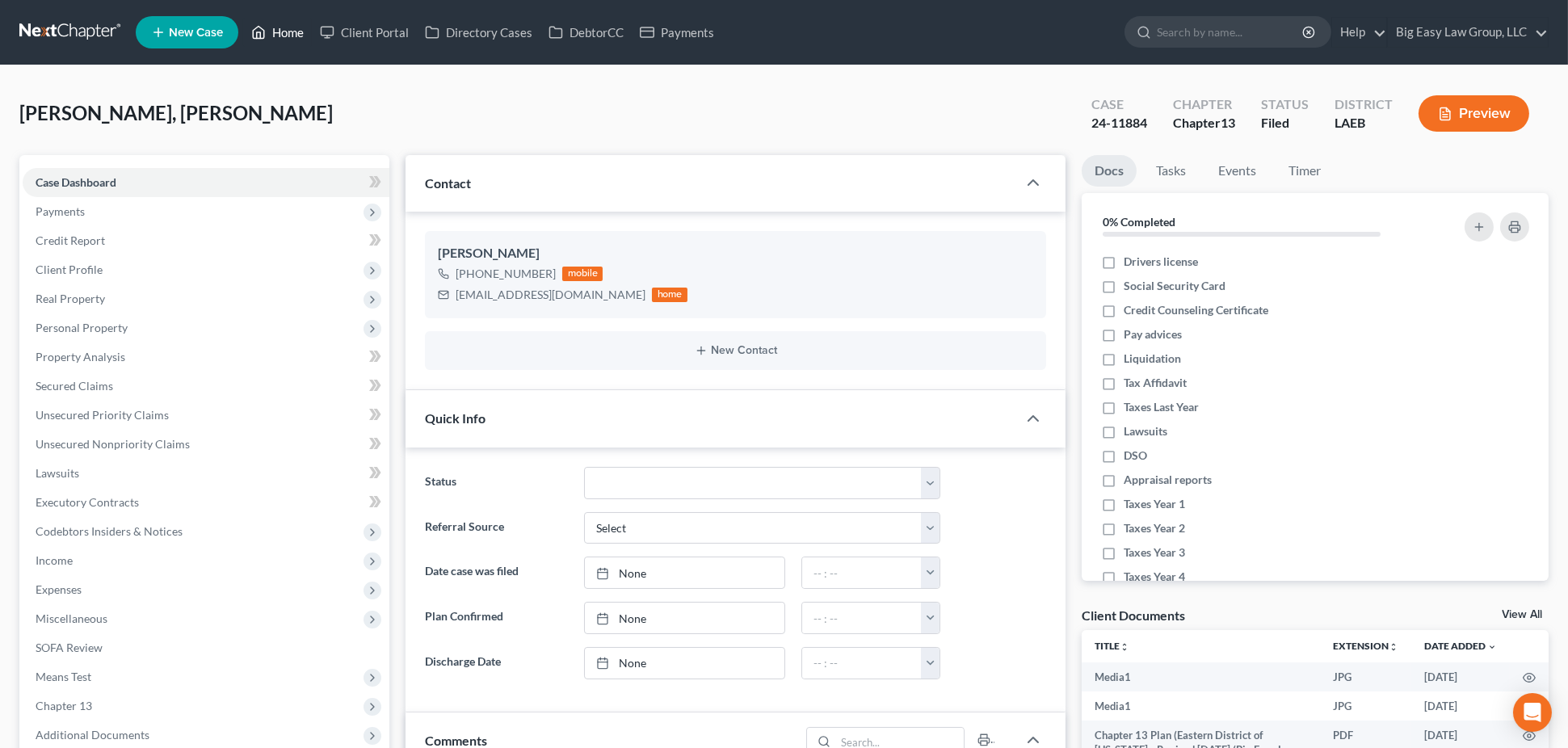
click at [300, 30] on link "Home" at bounding box center [277, 32] width 68 height 29
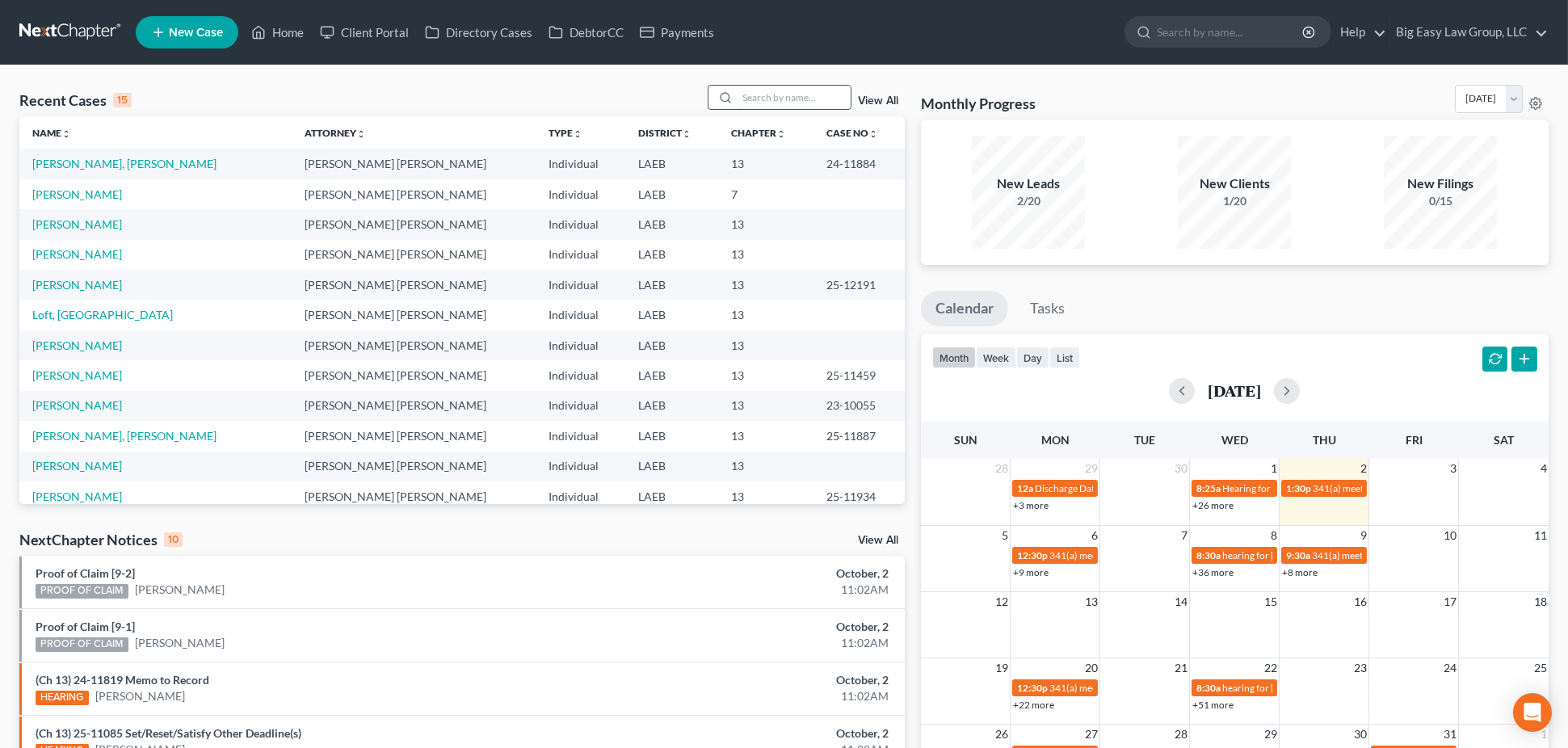
click at [768, 95] on input "search" at bounding box center [794, 98] width 113 height 23
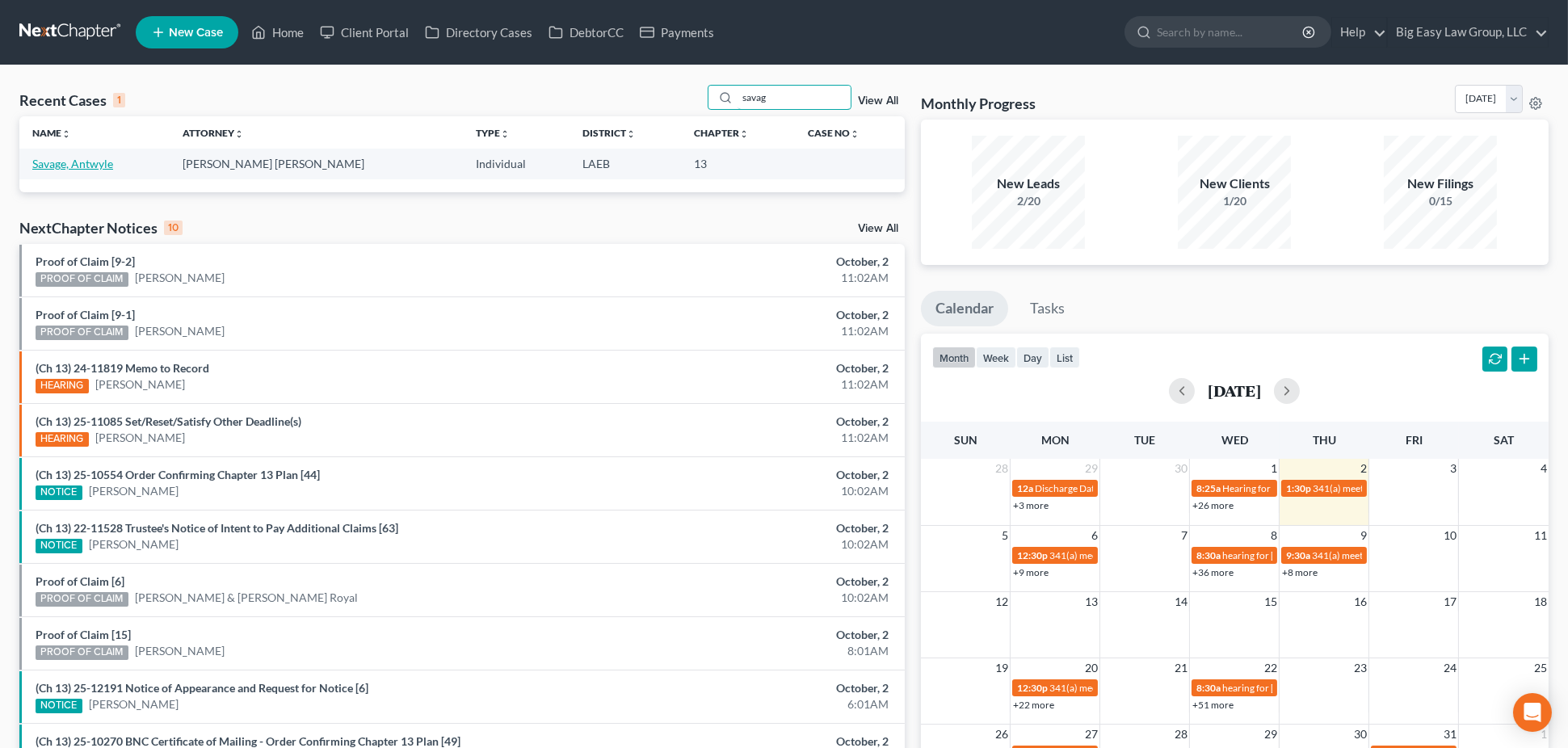
type input "savag"
click at [83, 157] on link "Savage, Antwyle" at bounding box center [72, 163] width 81 height 14
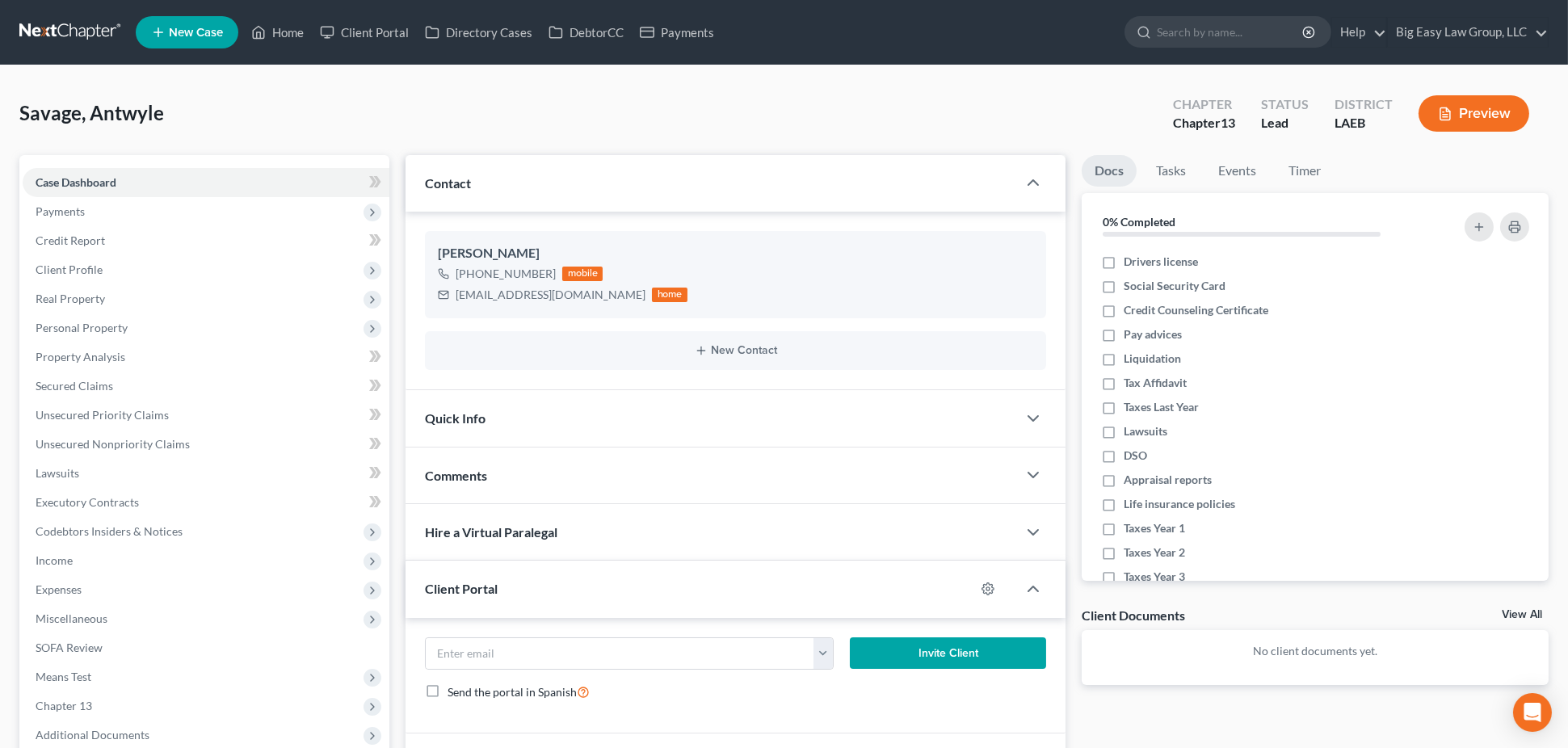
scroll to position [477, 0]
click at [426, 99] on div "Savage, Antwyle Upgraded Chapter Chapter 13 Status Lead District LAEB Preview" at bounding box center [784, 120] width 1529 height 70
drag, startPoint x: 172, startPoint y: 557, endPoint x: 185, endPoint y: 544, distance: 18.4
click at [172, 557] on span "Income" at bounding box center [205, 561] width 366 height 29
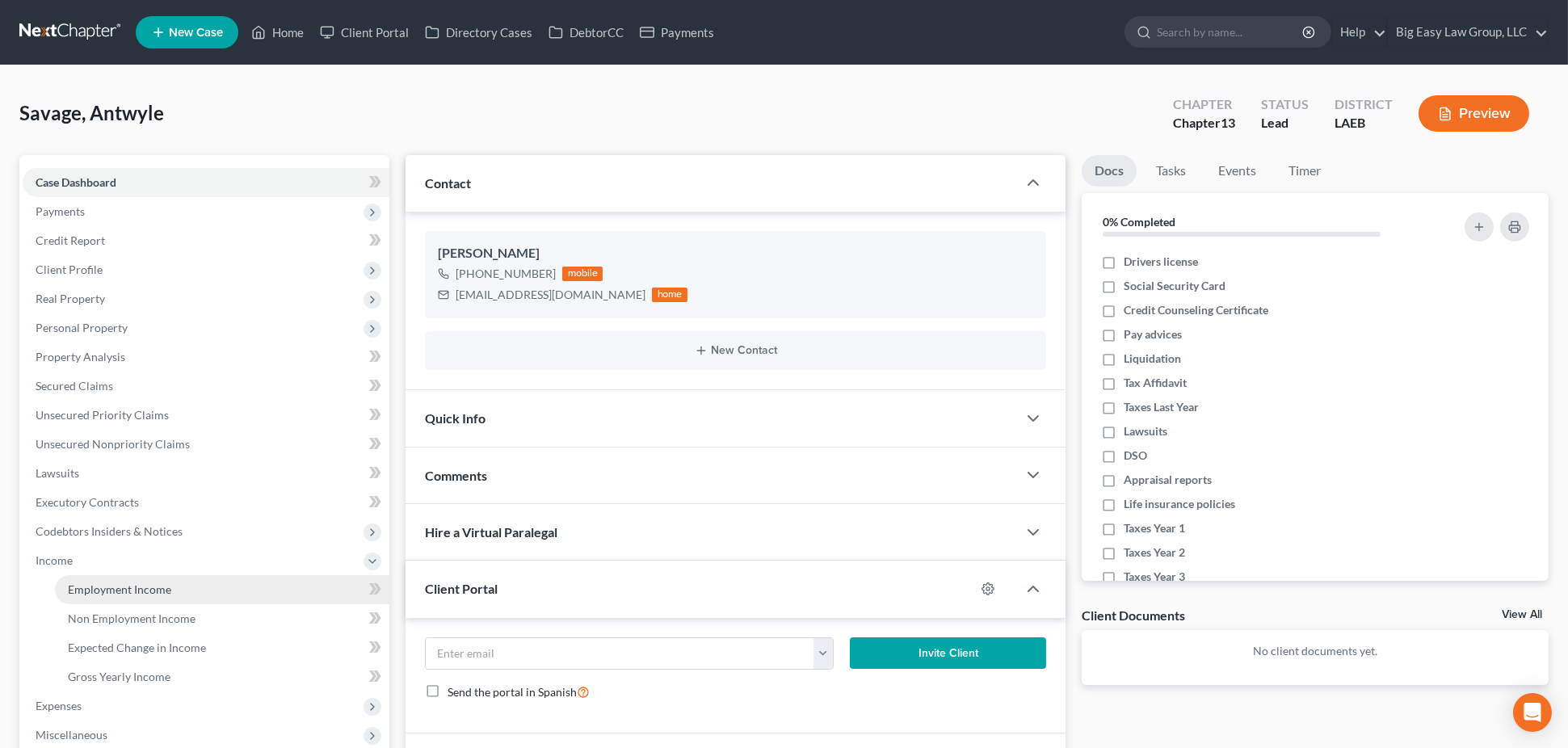
click at [185, 580] on link "Employment Income" at bounding box center [222, 590] width 334 height 29
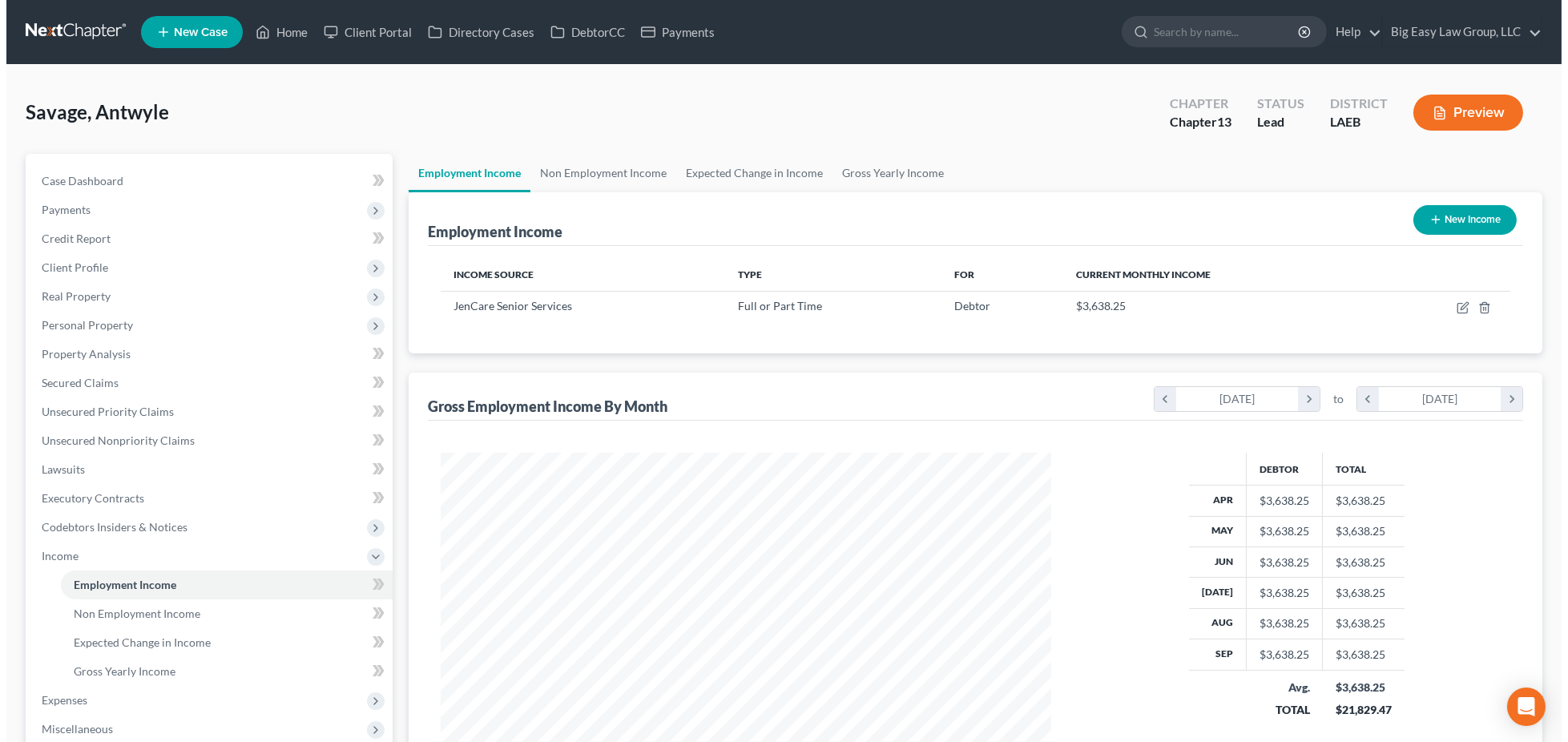
scroll to position [305, 643]
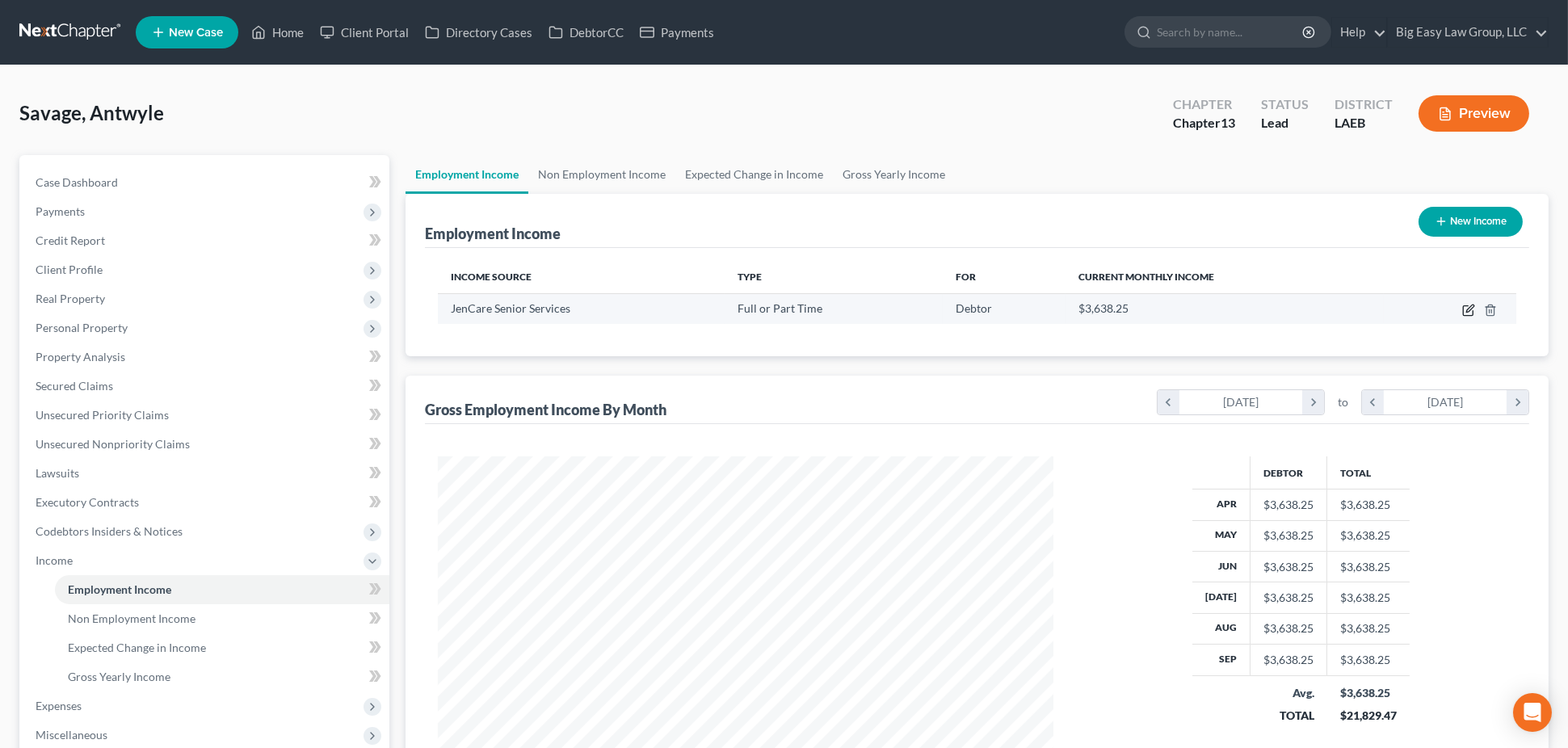
click at [1465, 304] on icon "button" at bounding box center [1468, 310] width 13 height 13
select select "0"
select select "9"
select select "0"
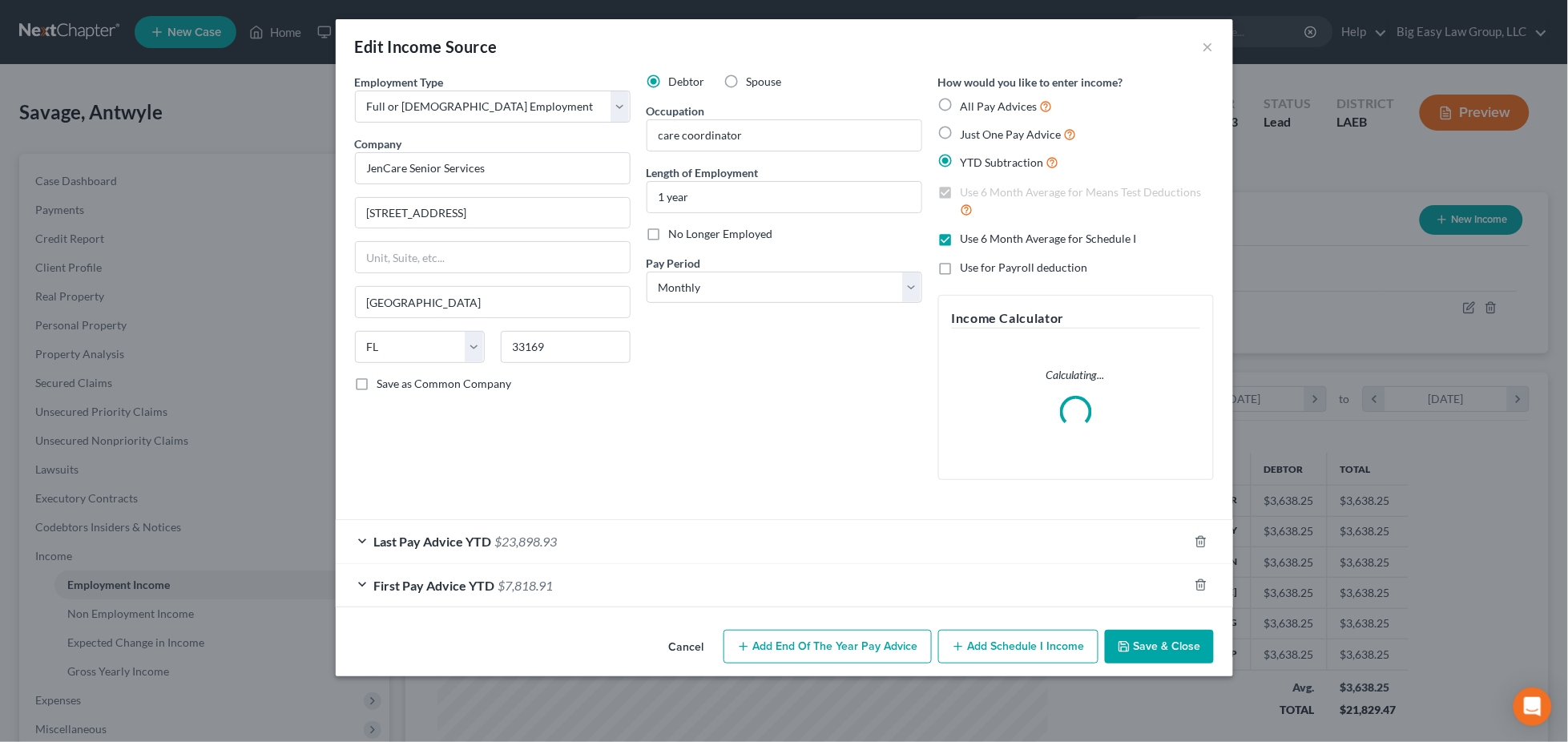
scroll to position [307, 649]
click at [481, 533] on div "Last Pay Advice YTD $23,898.93" at bounding box center [762, 541] width 853 height 43
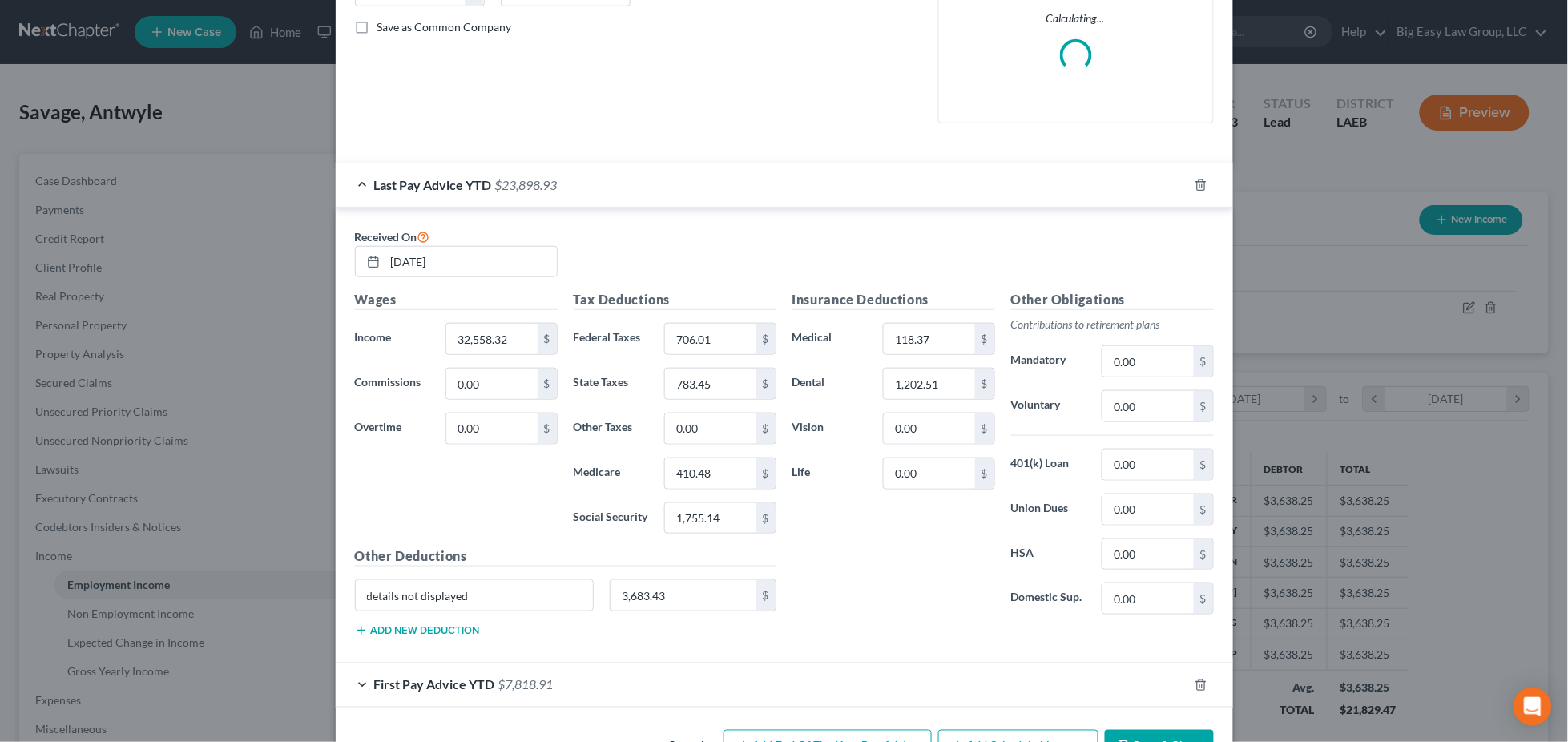
scroll to position [411, 0]
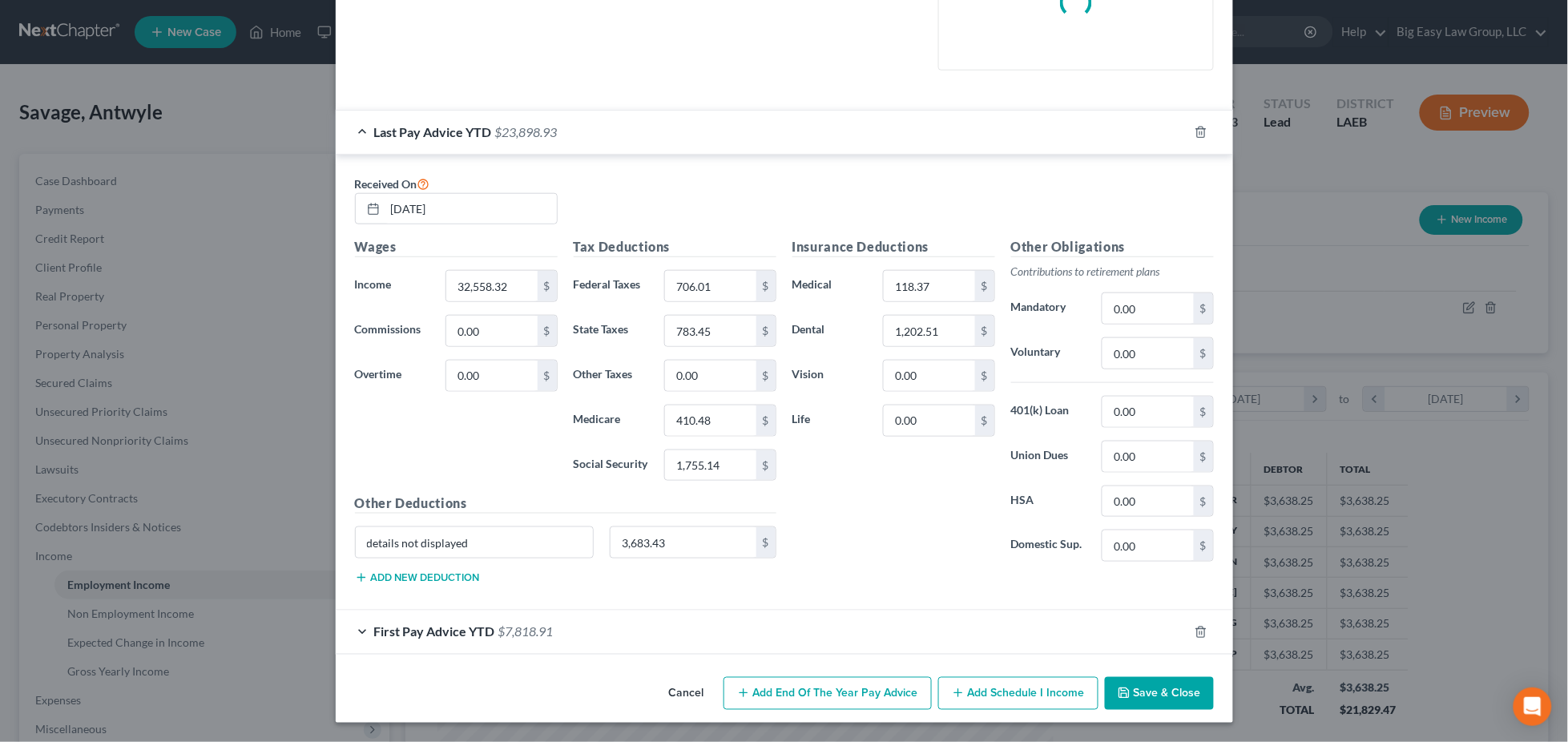
click at [498, 632] on span "$7,818.91" at bounding box center [525, 632] width 55 height 15
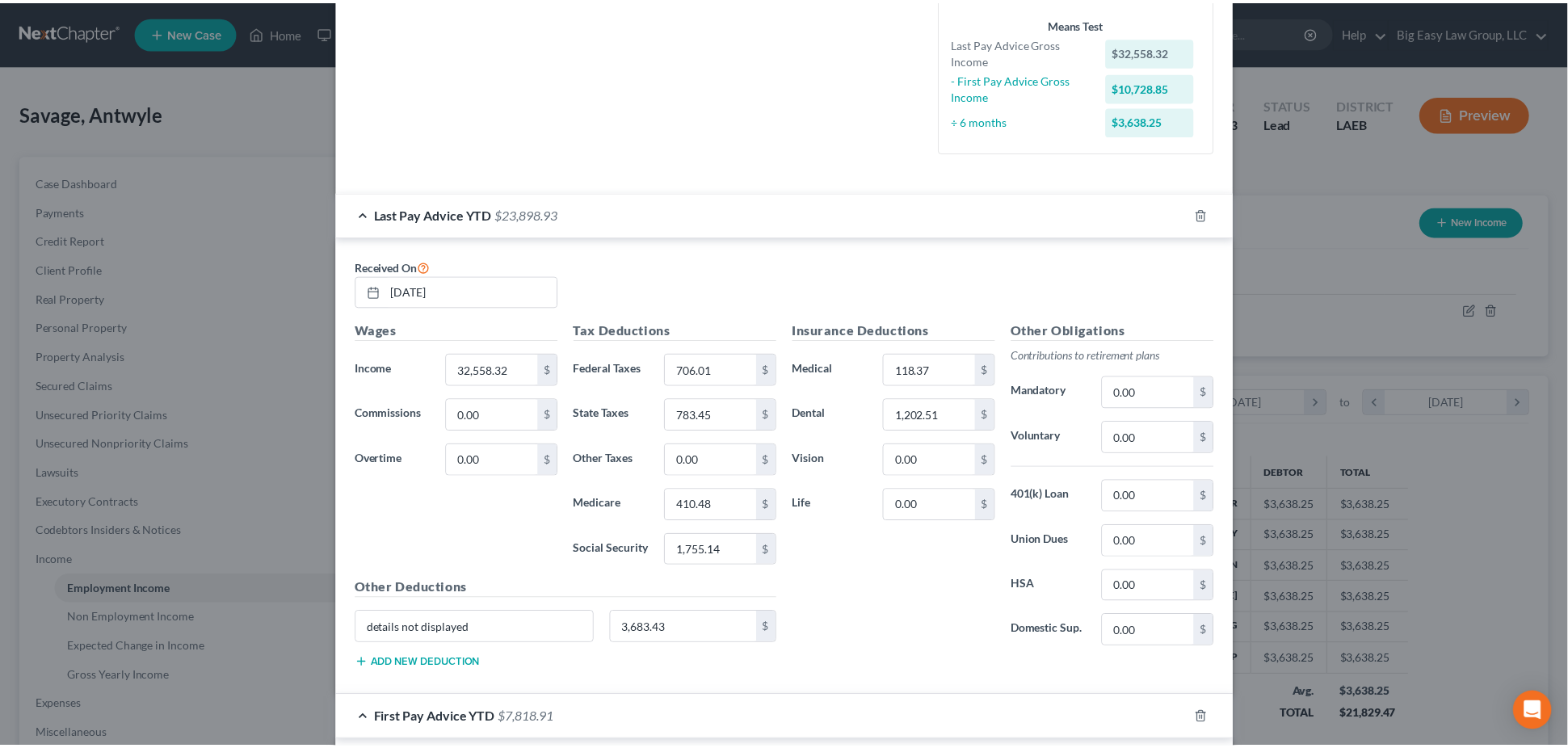
scroll to position [0, 0]
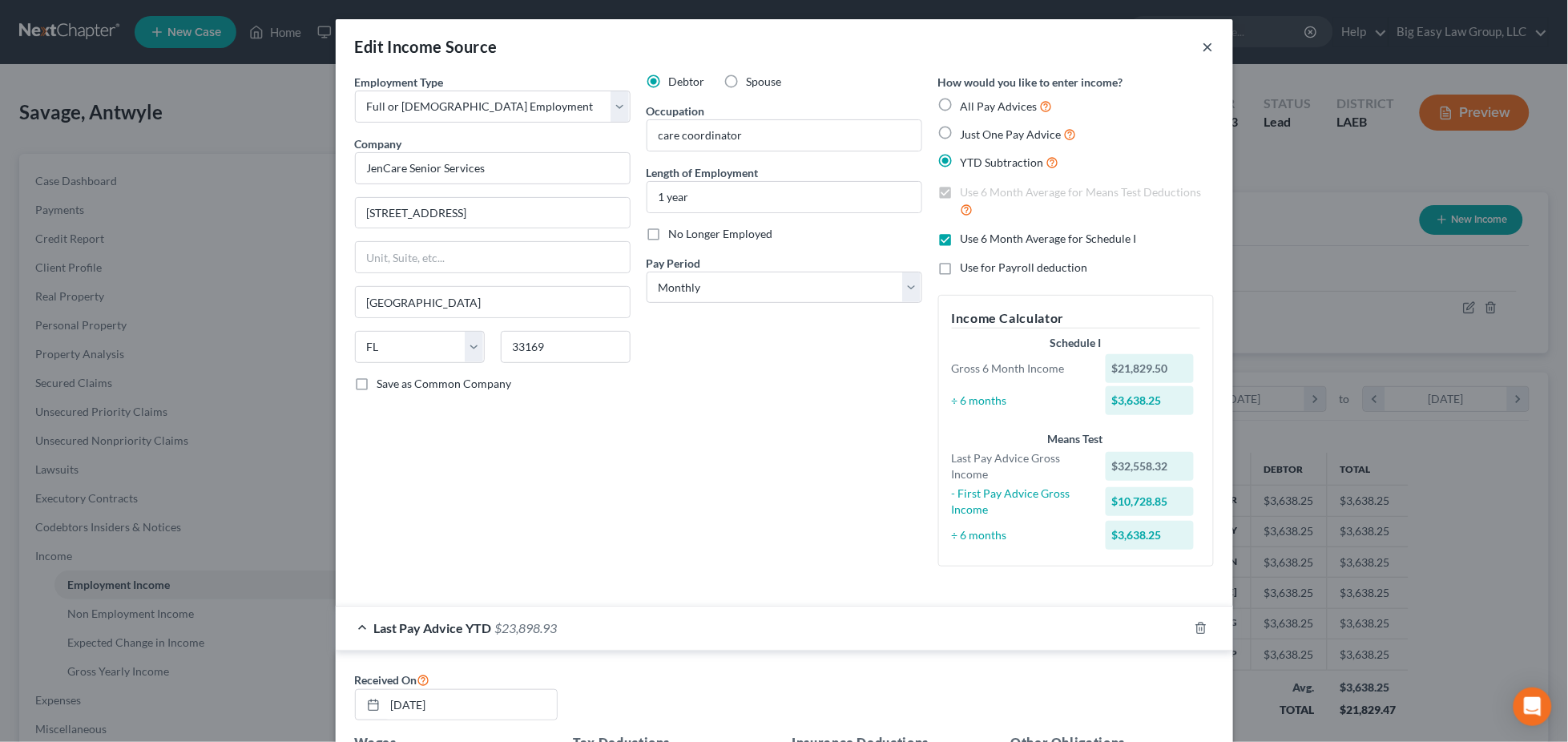
click at [1203, 40] on button "×" at bounding box center [1208, 46] width 12 height 19
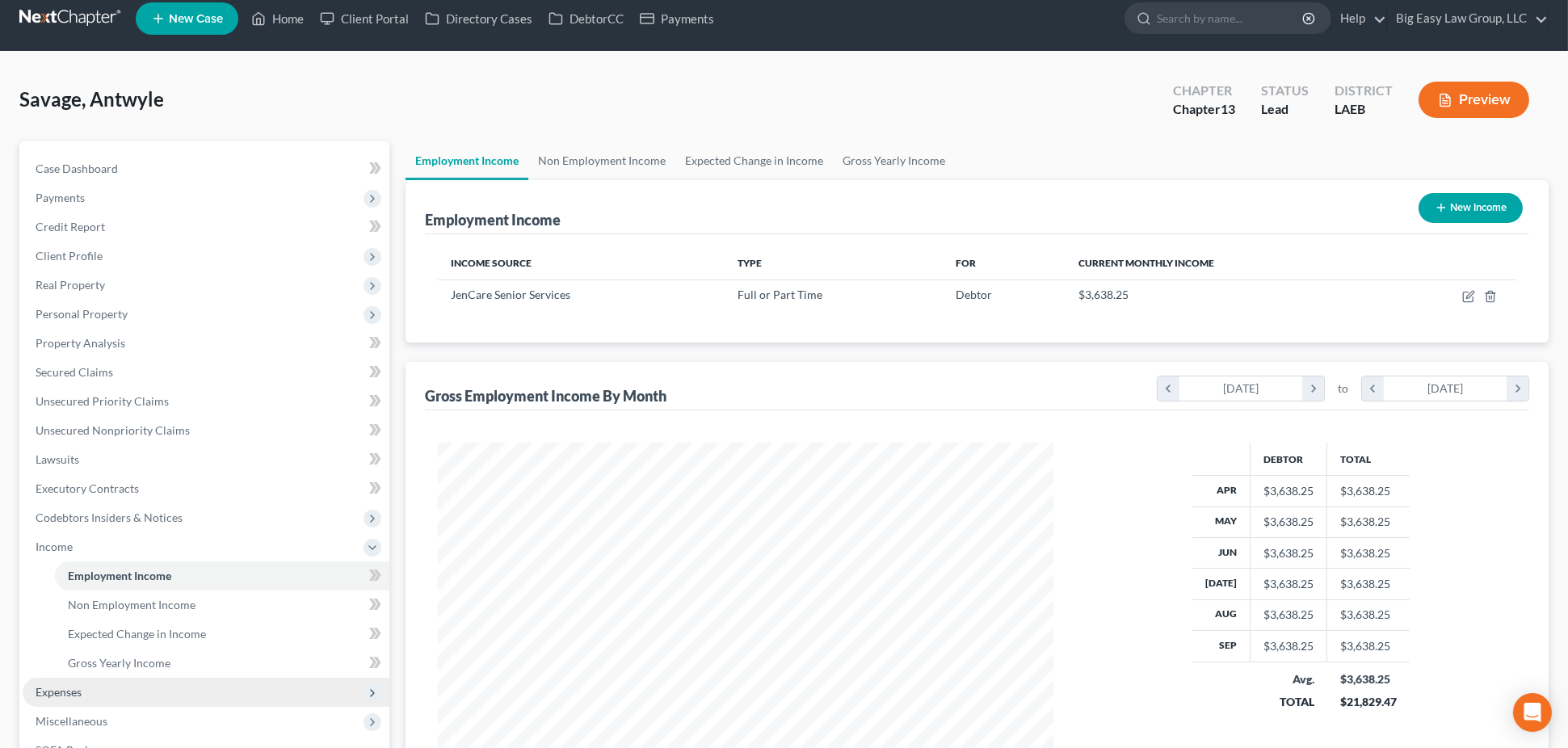
scroll to position [28, 0]
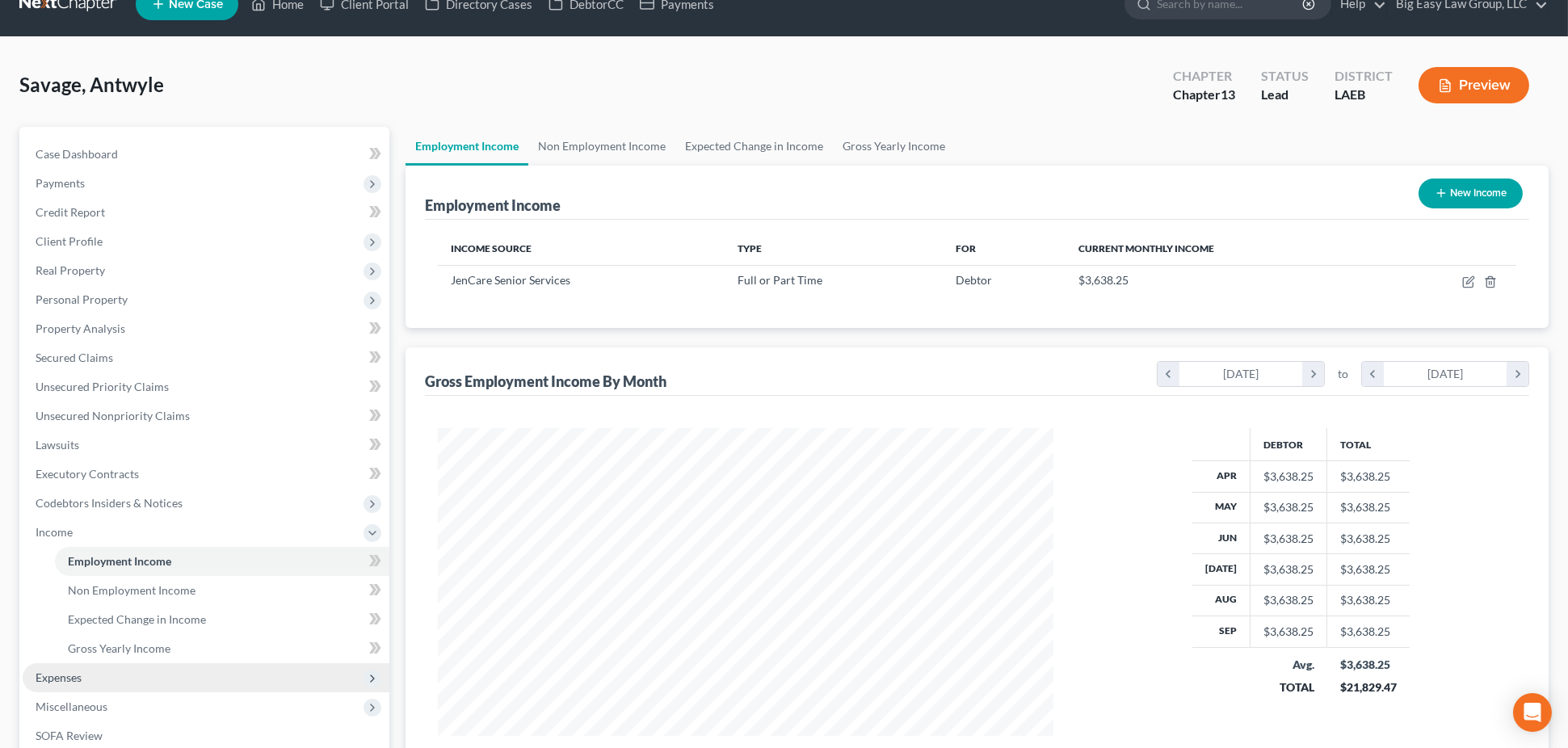
click at [88, 679] on span "Expenses" at bounding box center [205, 678] width 366 height 29
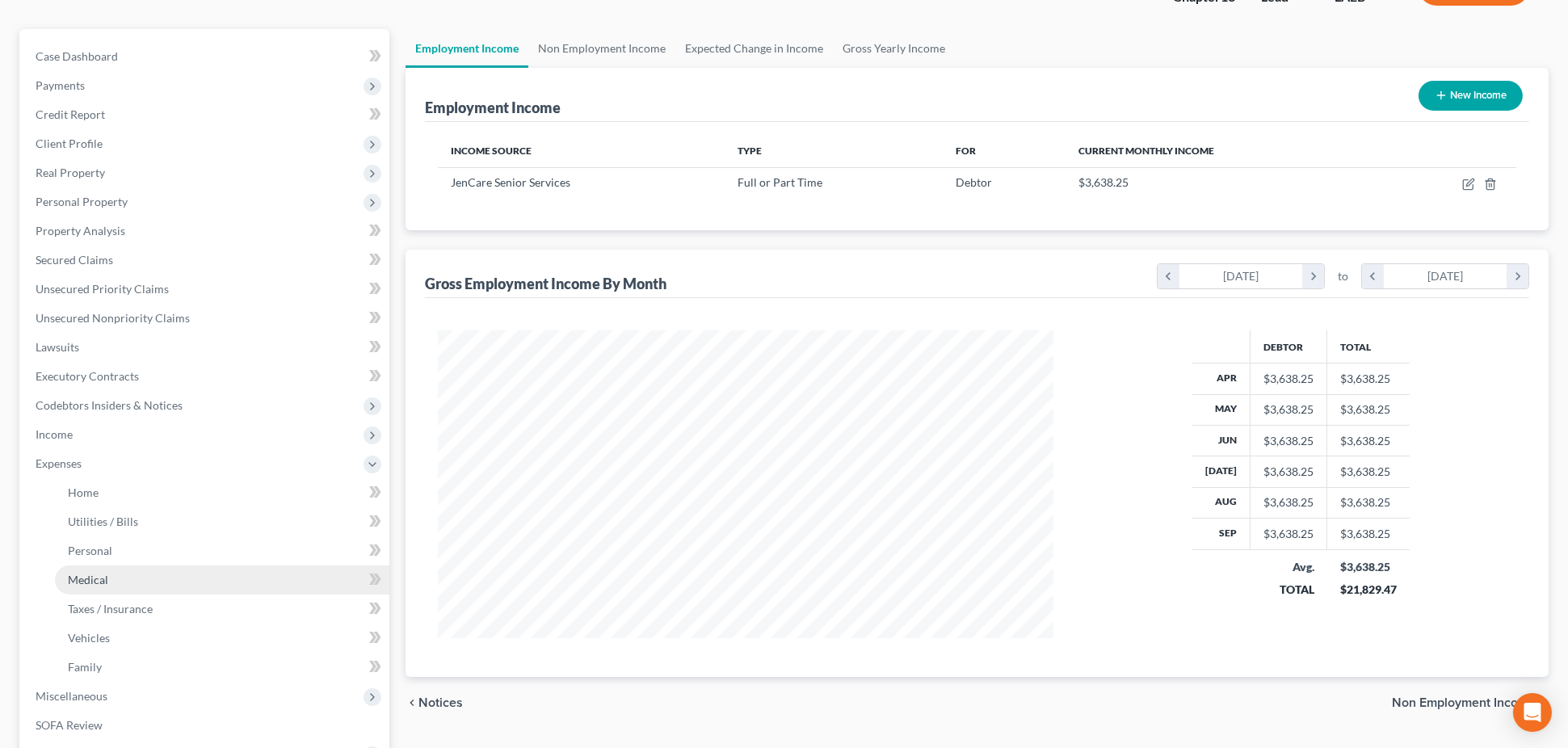
scroll to position [139, 0]
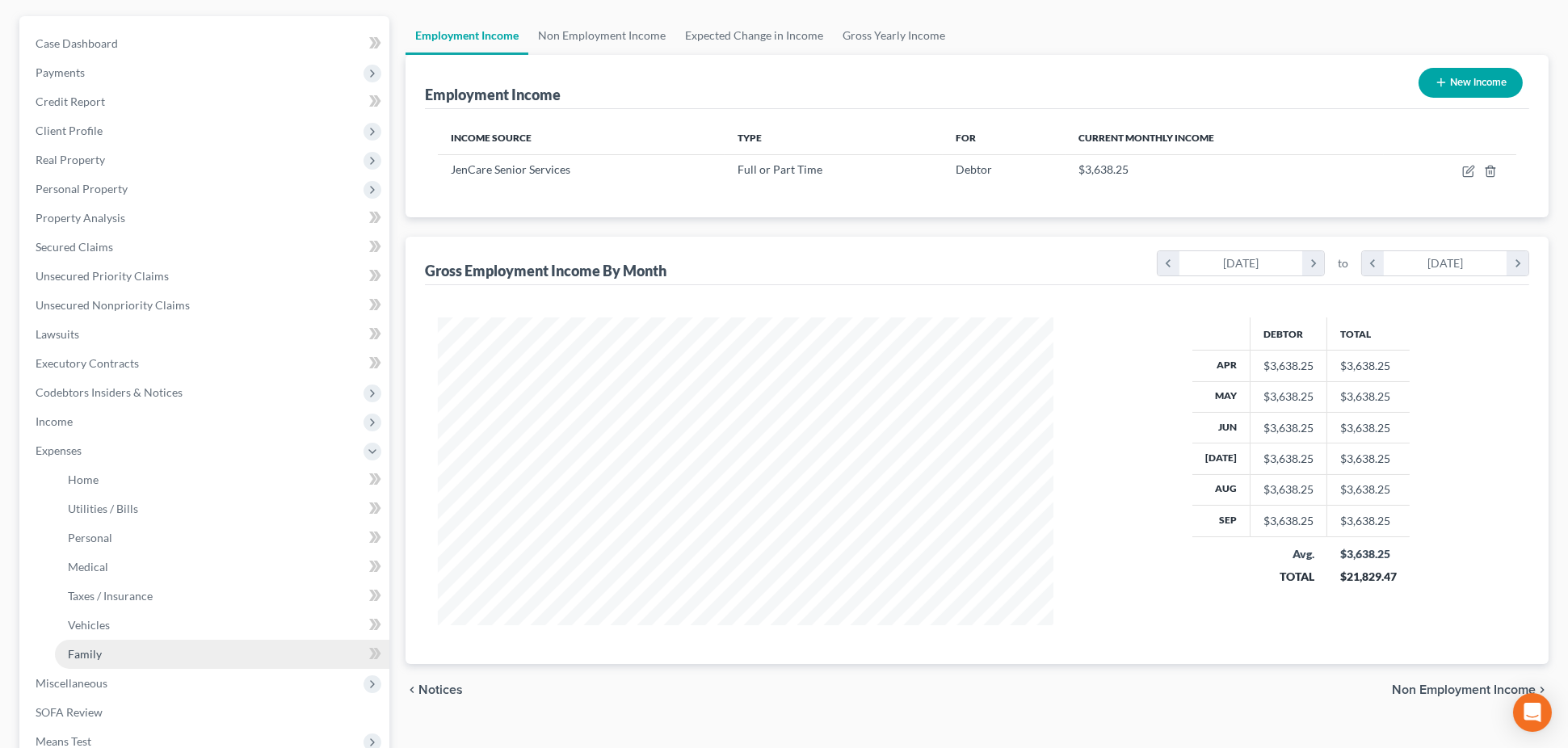
click at [162, 644] on link "Family" at bounding box center [222, 654] width 334 height 29
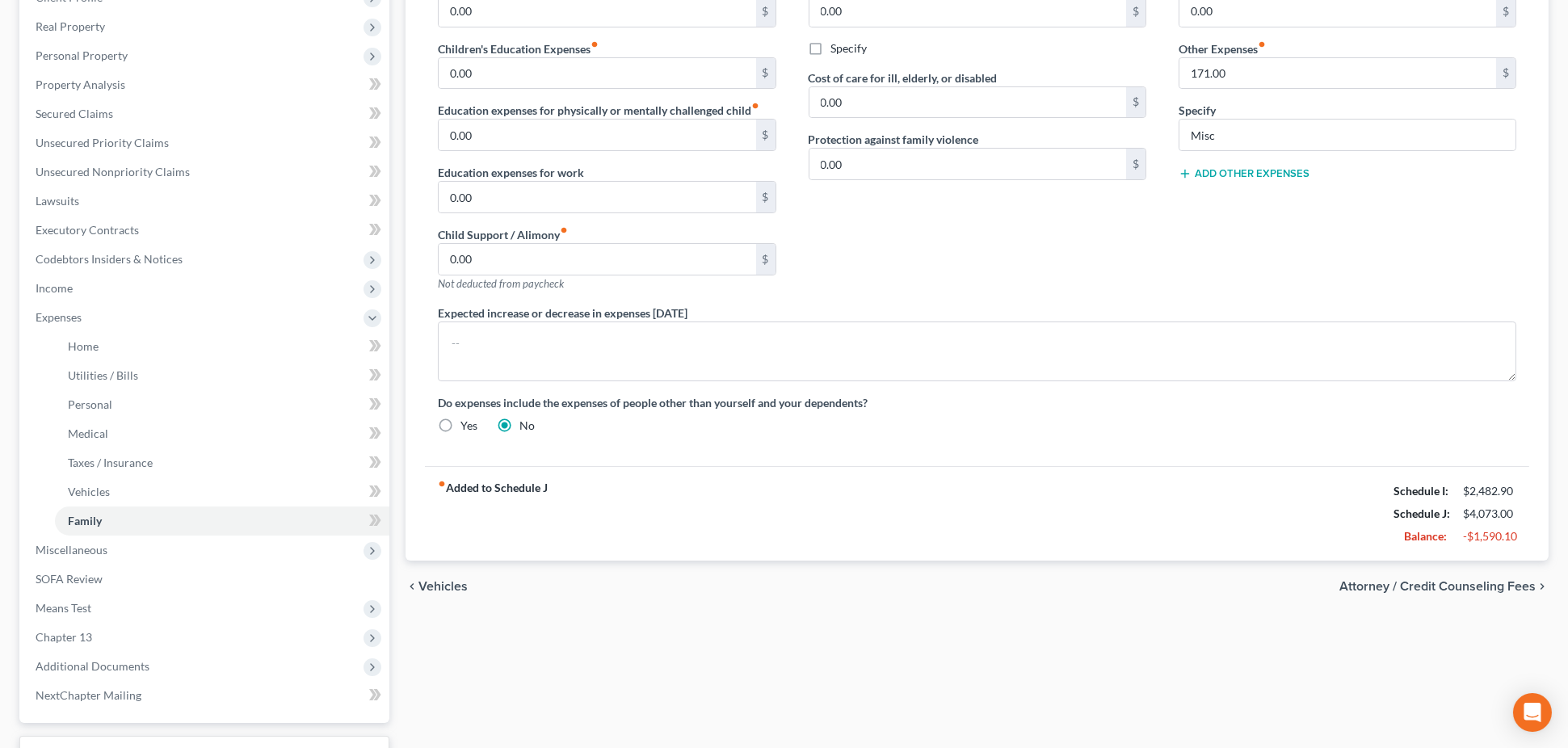
scroll to position [36, 0]
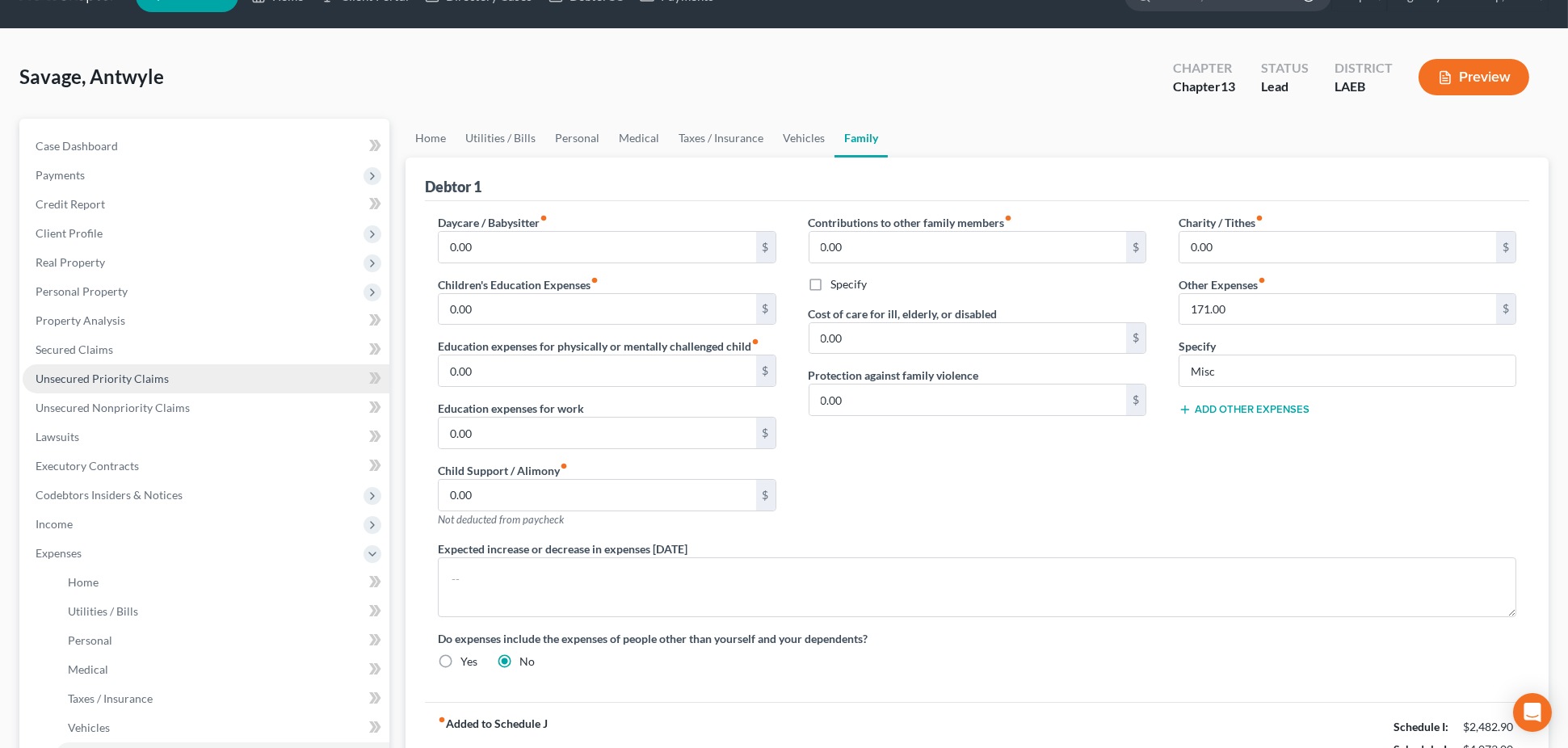
click at [222, 379] on link "Unsecured Priority Claims" at bounding box center [205, 379] width 366 height 29
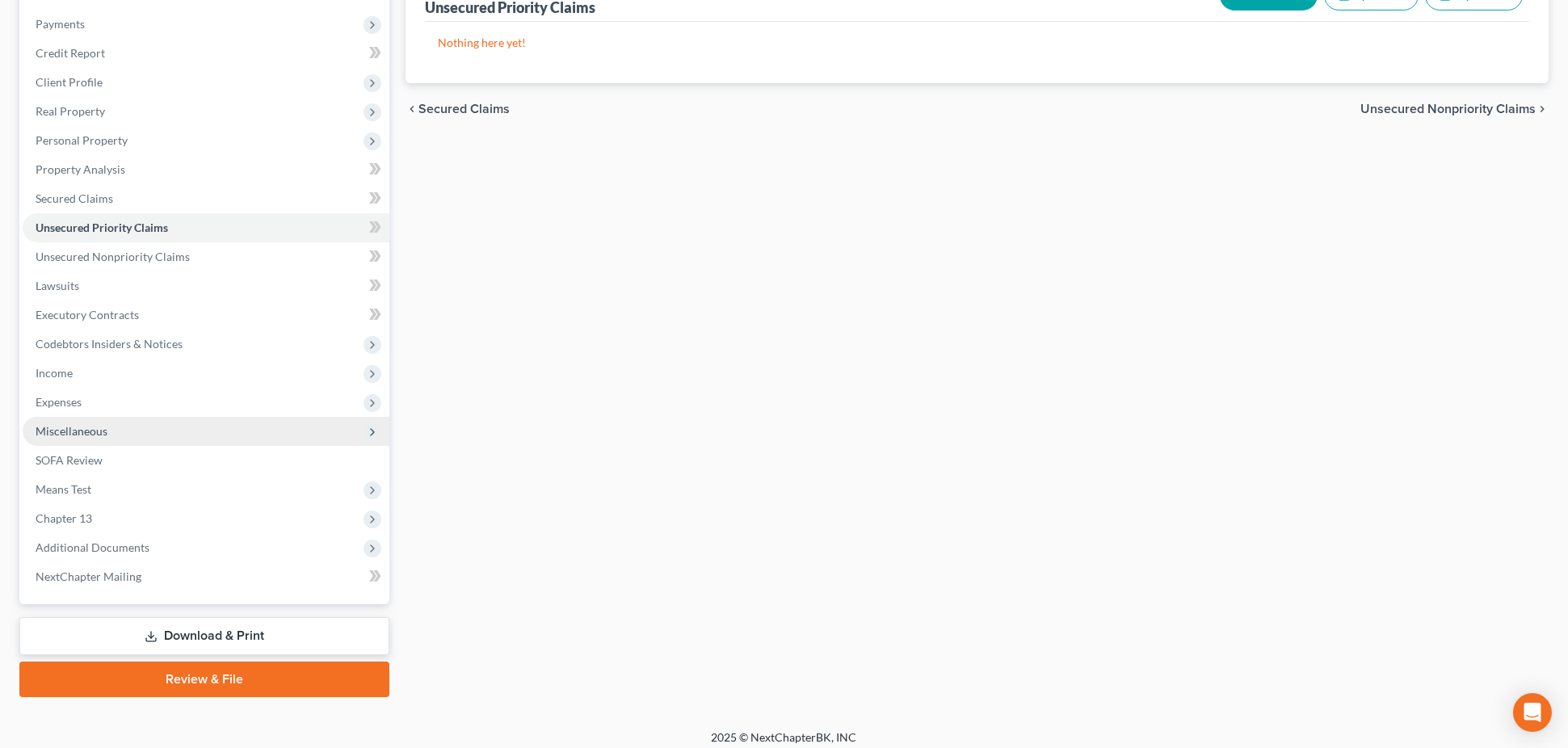
scroll to position [195, 0]
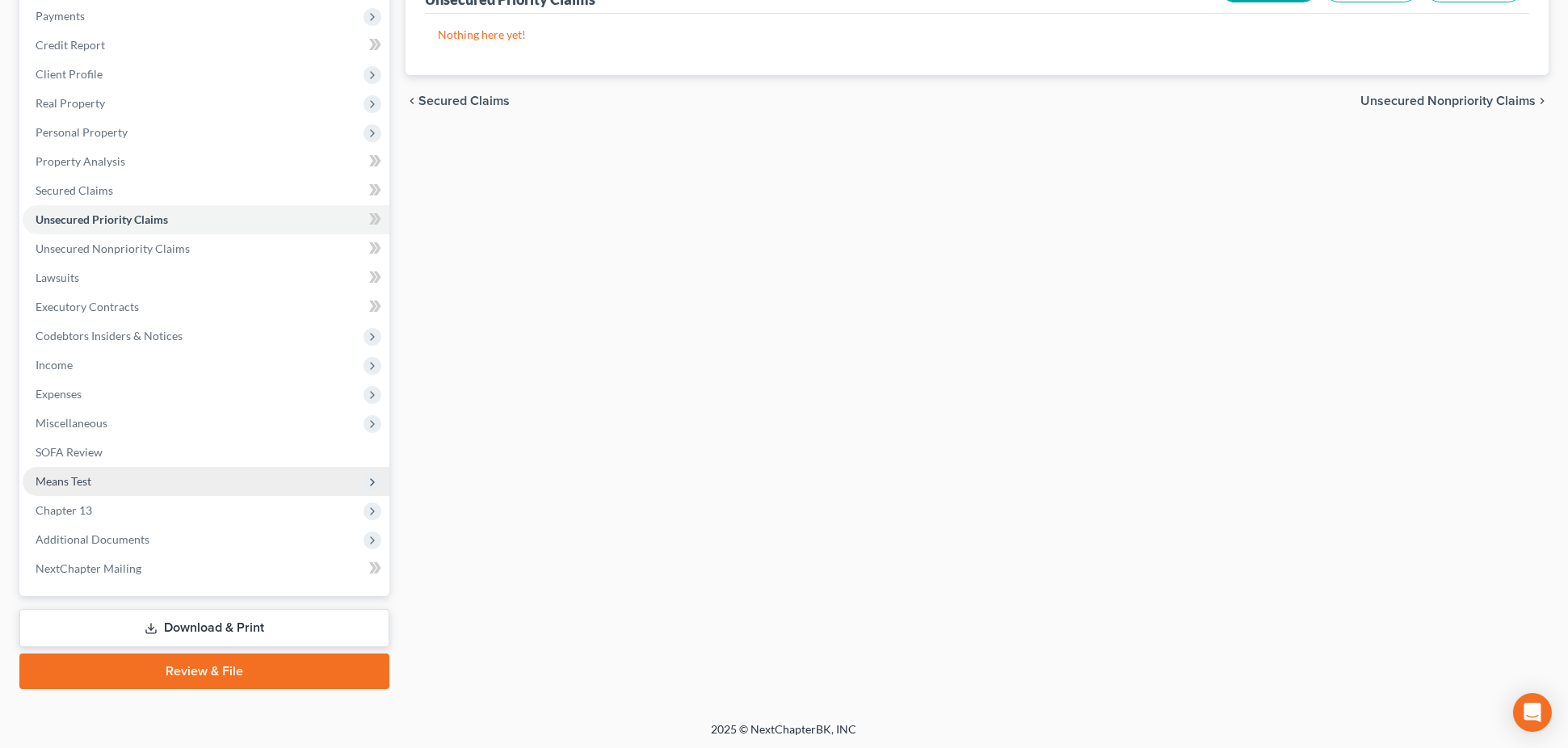
click at [281, 482] on span "Means Test" at bounding box center [205, 481] width 366 height 29
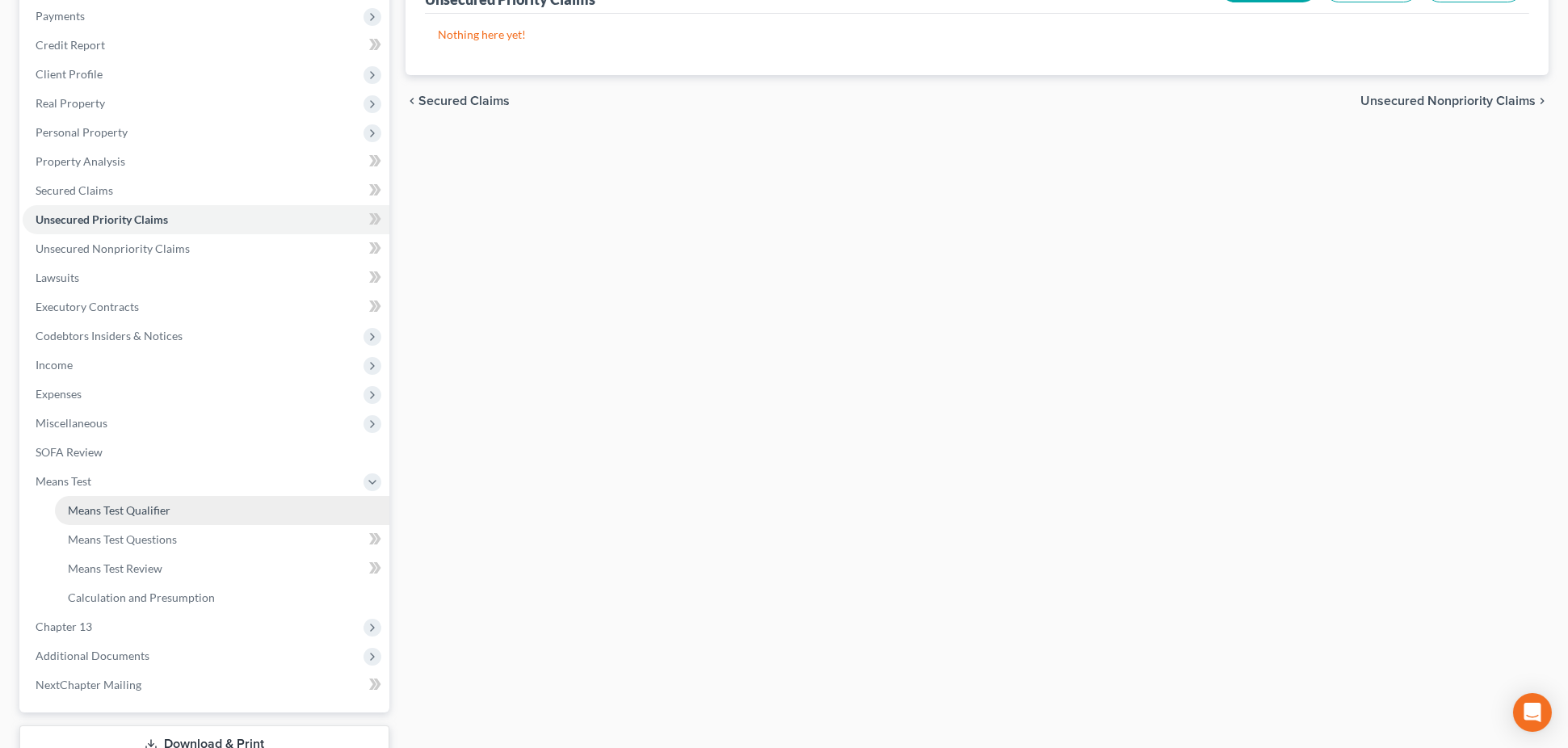
click at [266, 499] on link "Means Test Qualifier" at bounding box center [222, 511] width 334 height 29
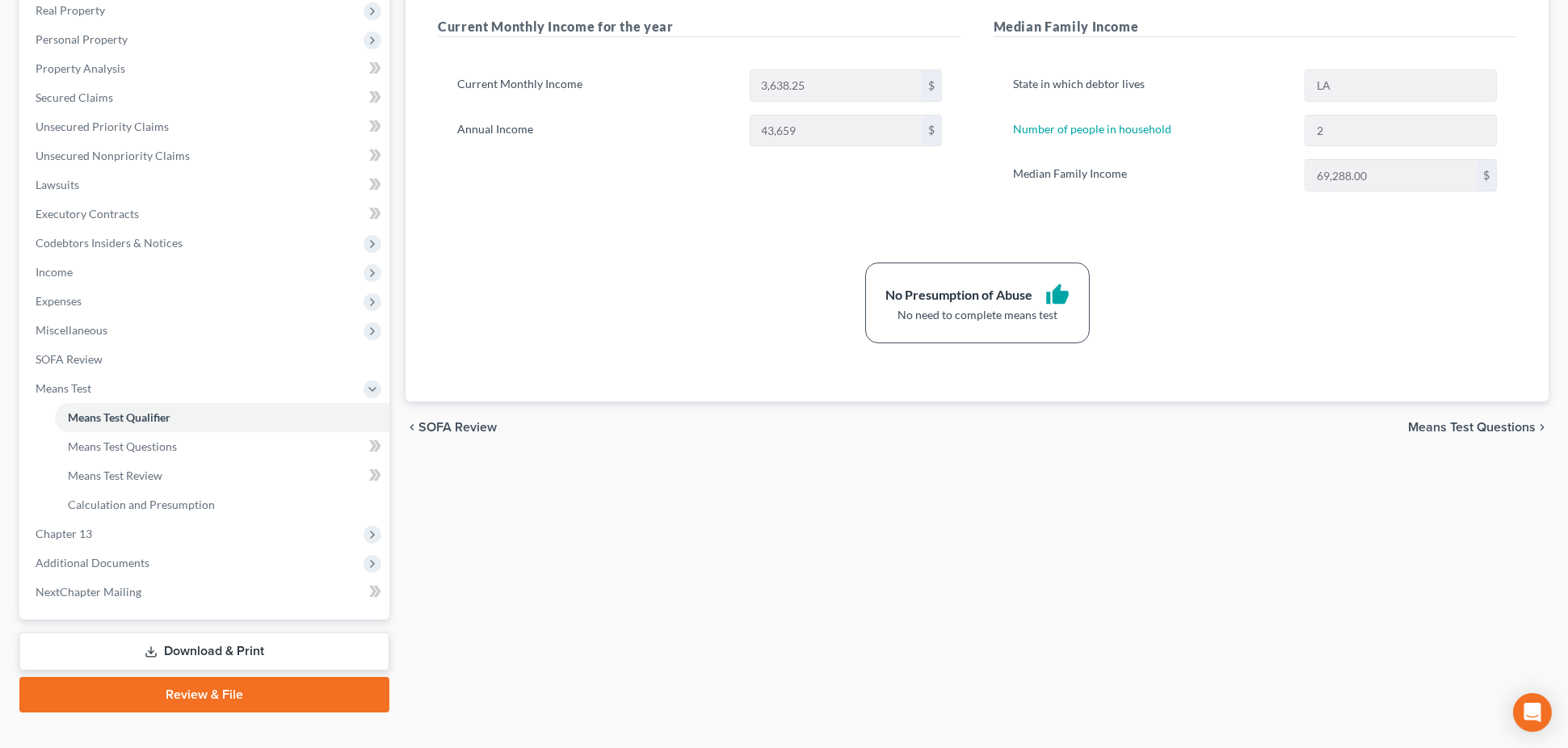
scroll to position [312, 0]
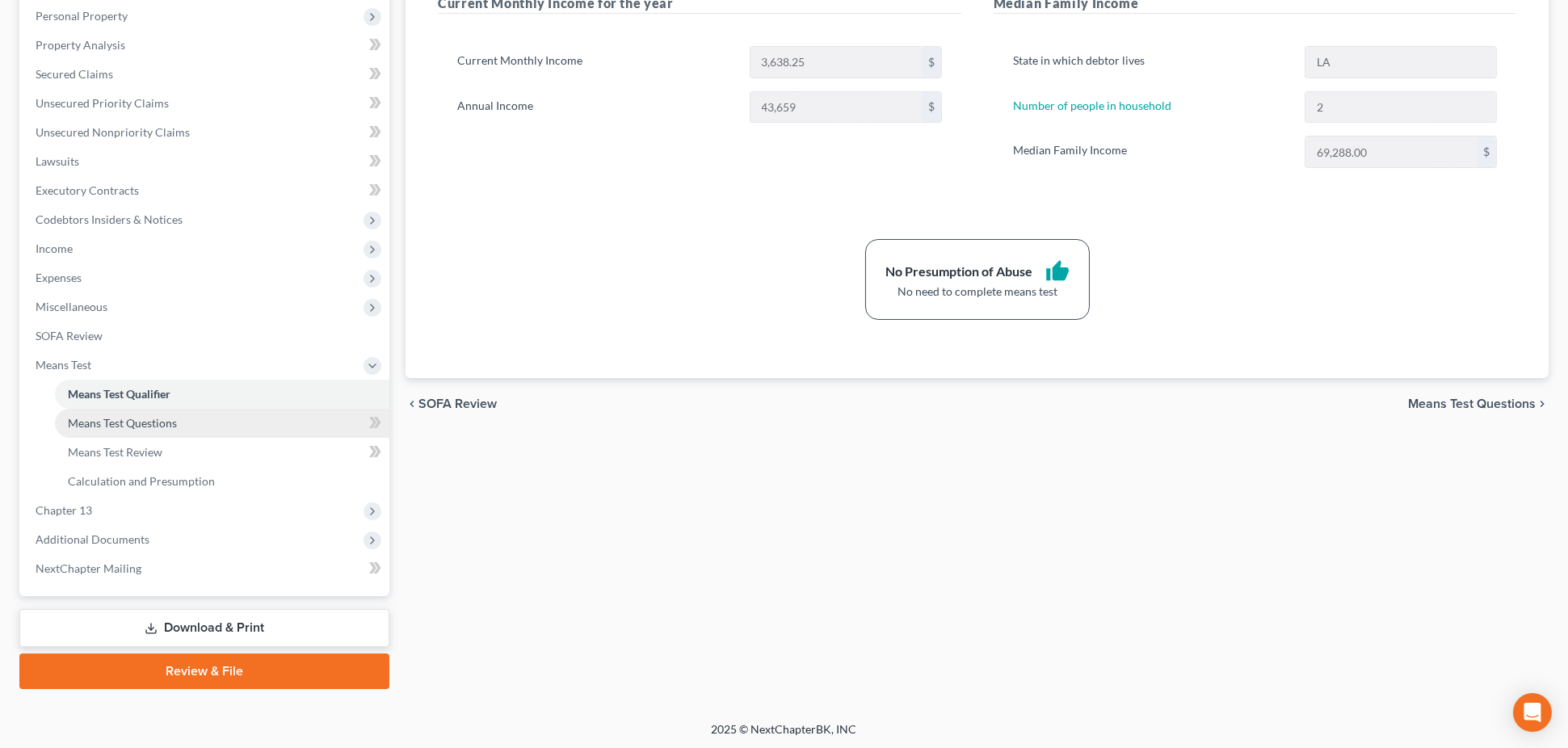
drag, startPoint x: 211, startPoint y: 432, endPoint x: 198, endPoint y: 452, distance: 23.9
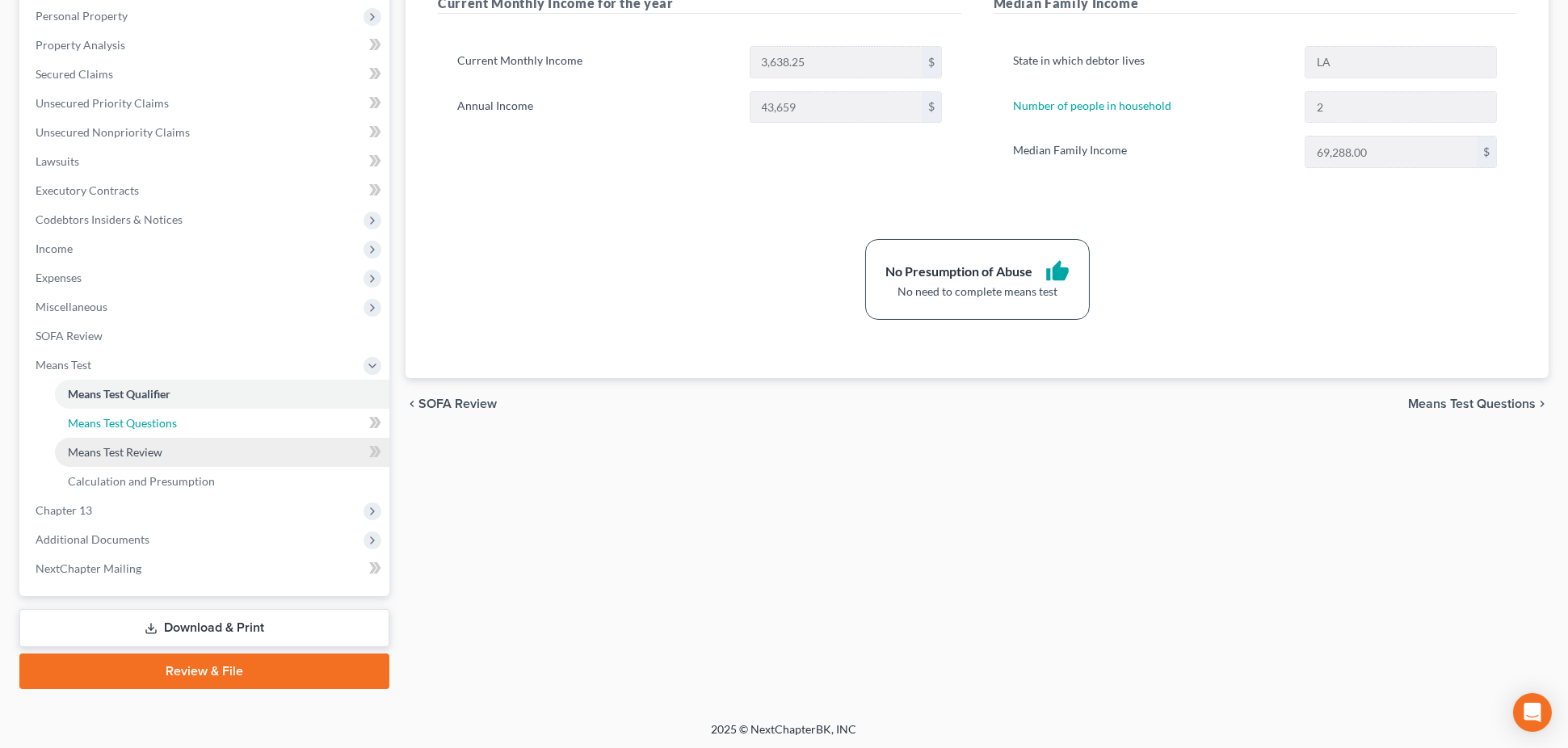
click at [211, 432] on link "Means Test Questions" at bounding box center [222, 423] width 334 height 29
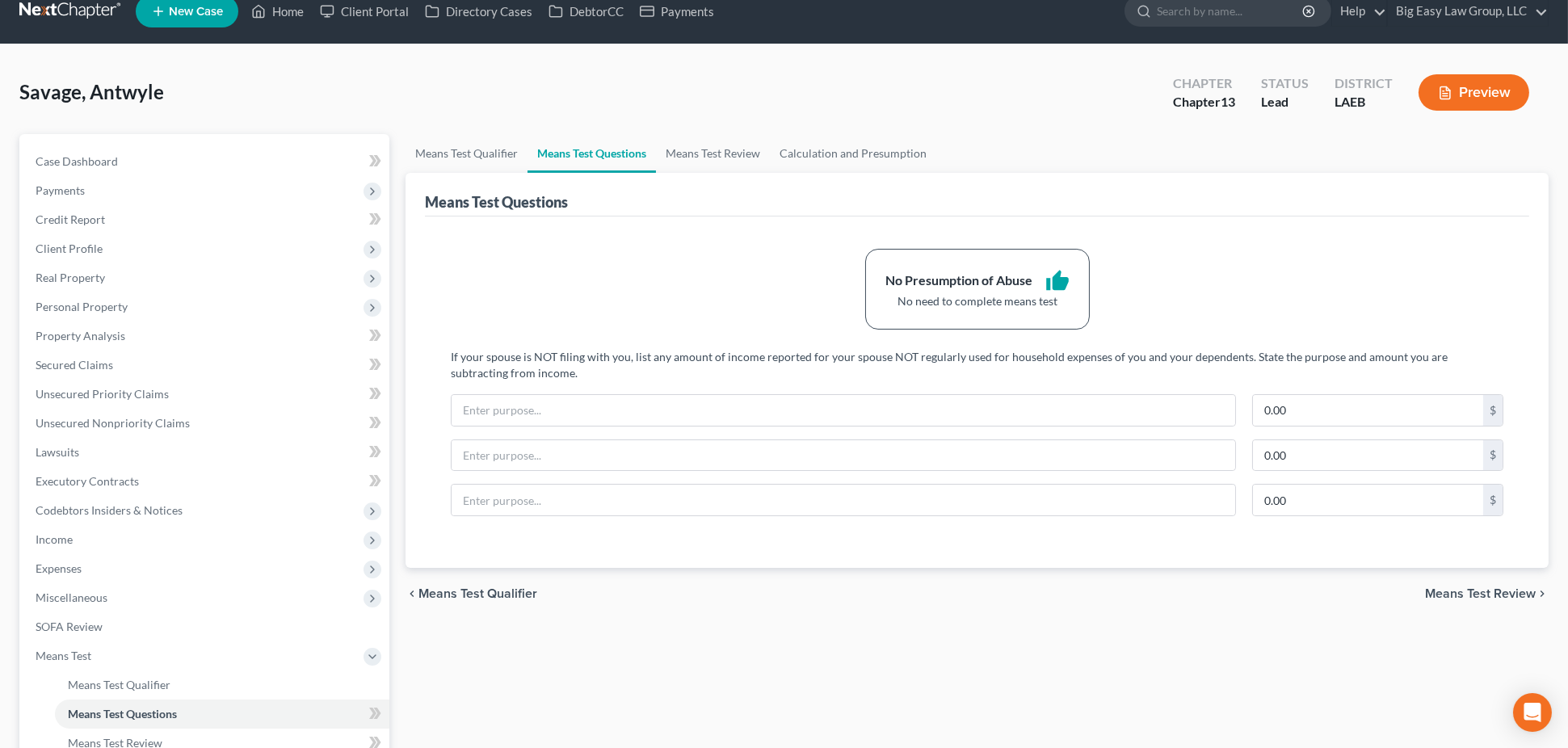
scroll to position [312, 0]
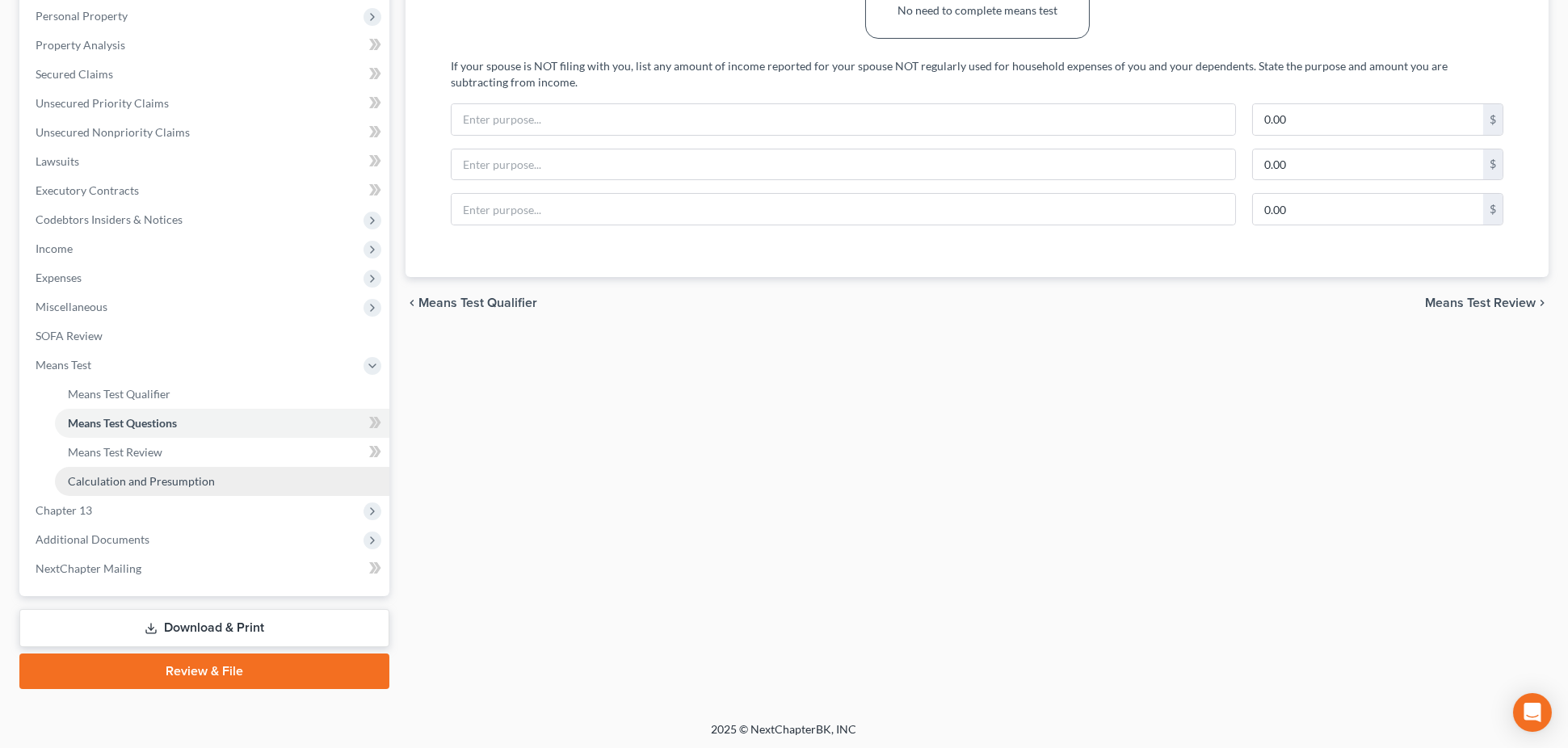
click at [225, 478] on link "Calculation and Presumption" at bounding box center [222, 481] width 334 height 29
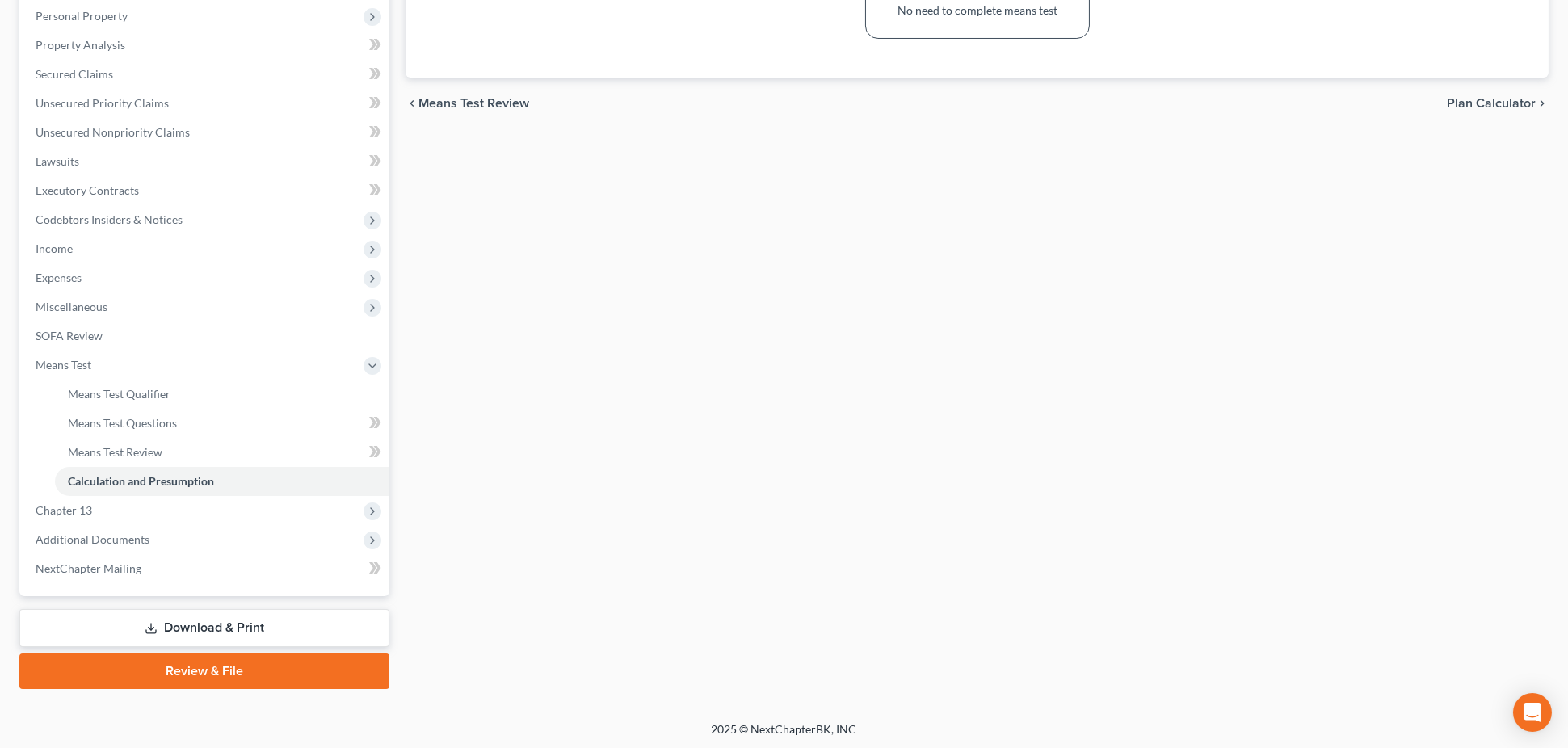
click at [248, 613] on link "Download & Print" at bounding box center [204, 627] width 370 height 38
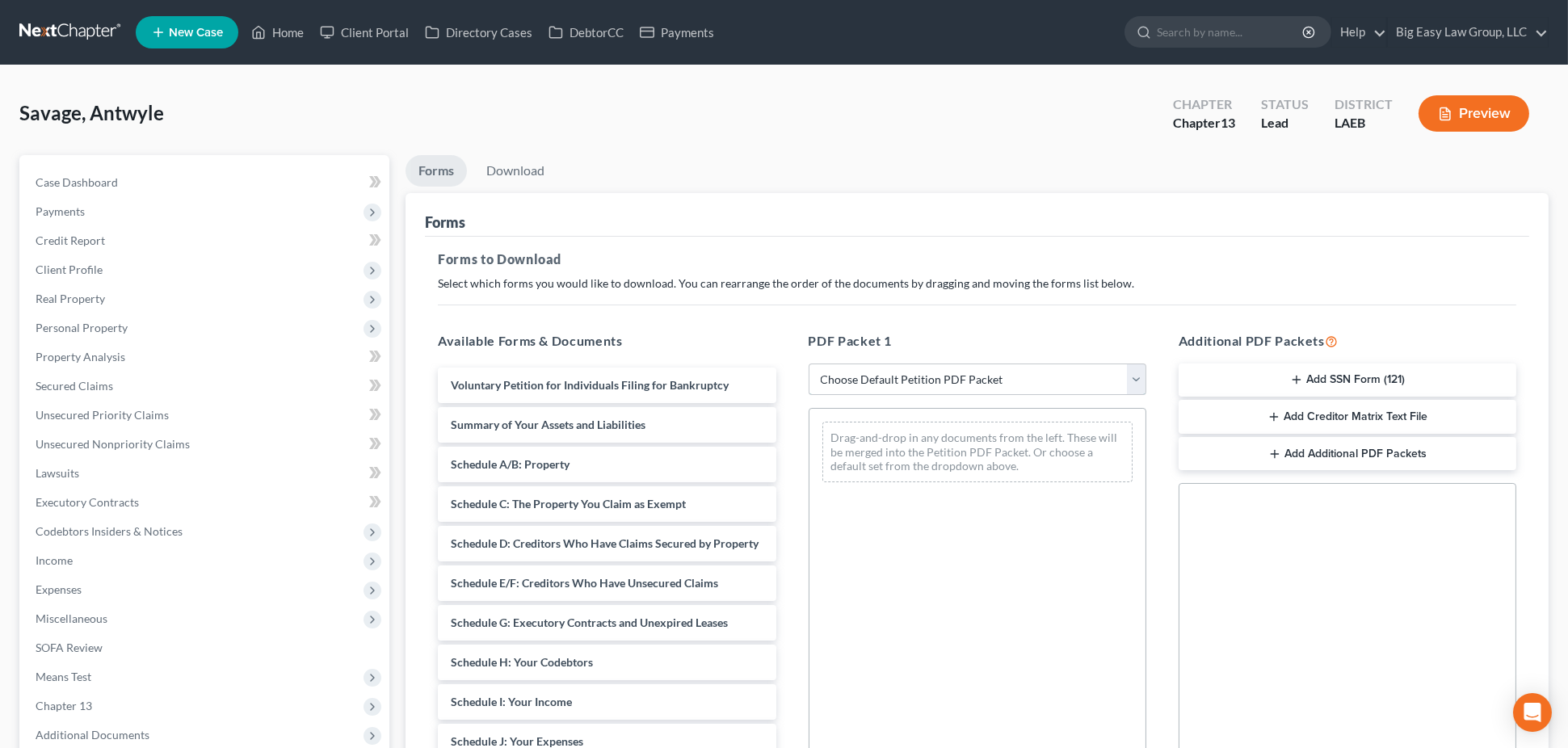
click at [856, 371] on select "Choose Default Petition PDF Packet Complete Bankruptcy Petition (all forms and …" at bounding box center [978, 379] width 338 height 32
select select "0"
click at [809, 363] on select "Choose Default Petition PDF Packet Complete Bankruptcy Petition (all forms and …" at bounding box center [978, 379] width 338 height 32
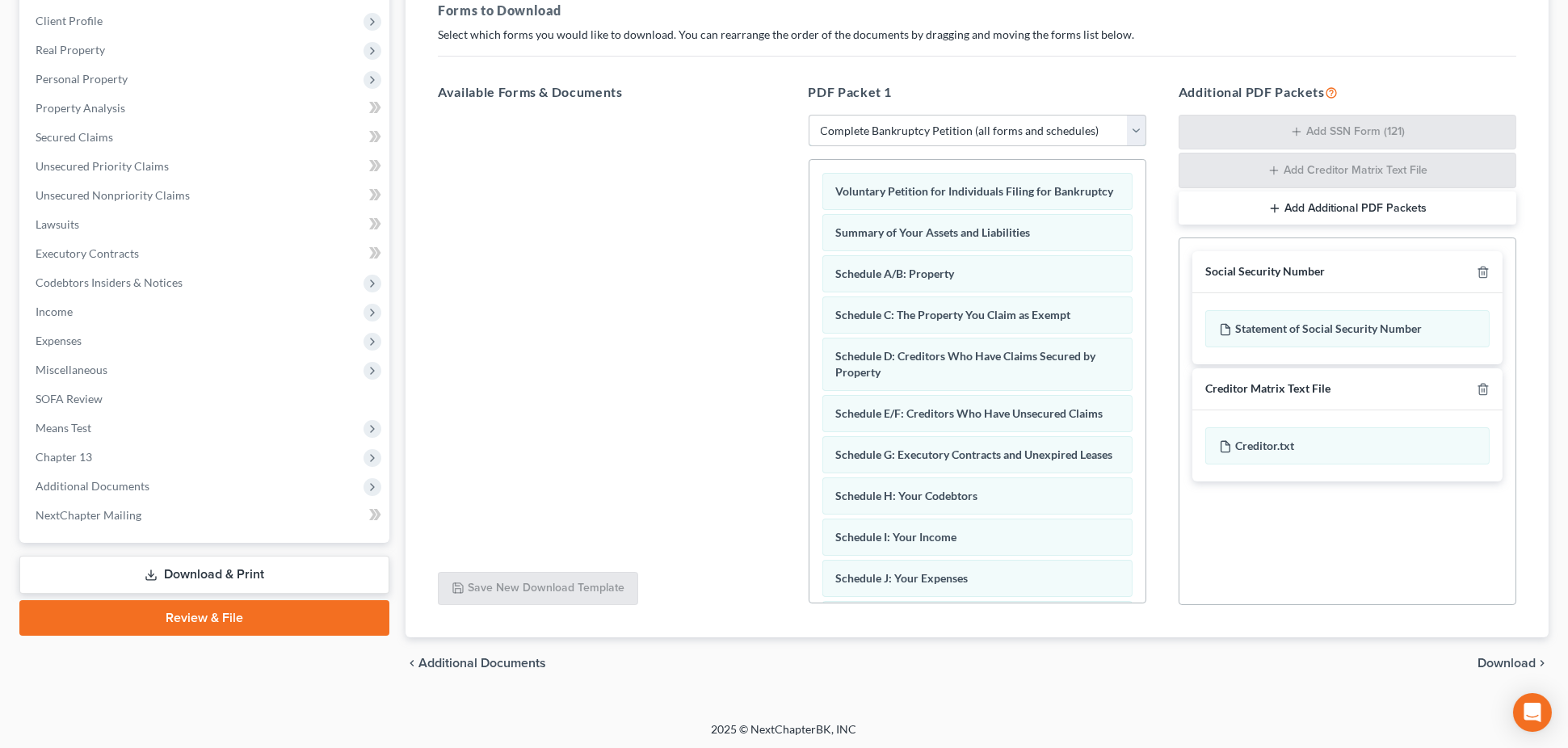
scroll to position [251, 0]
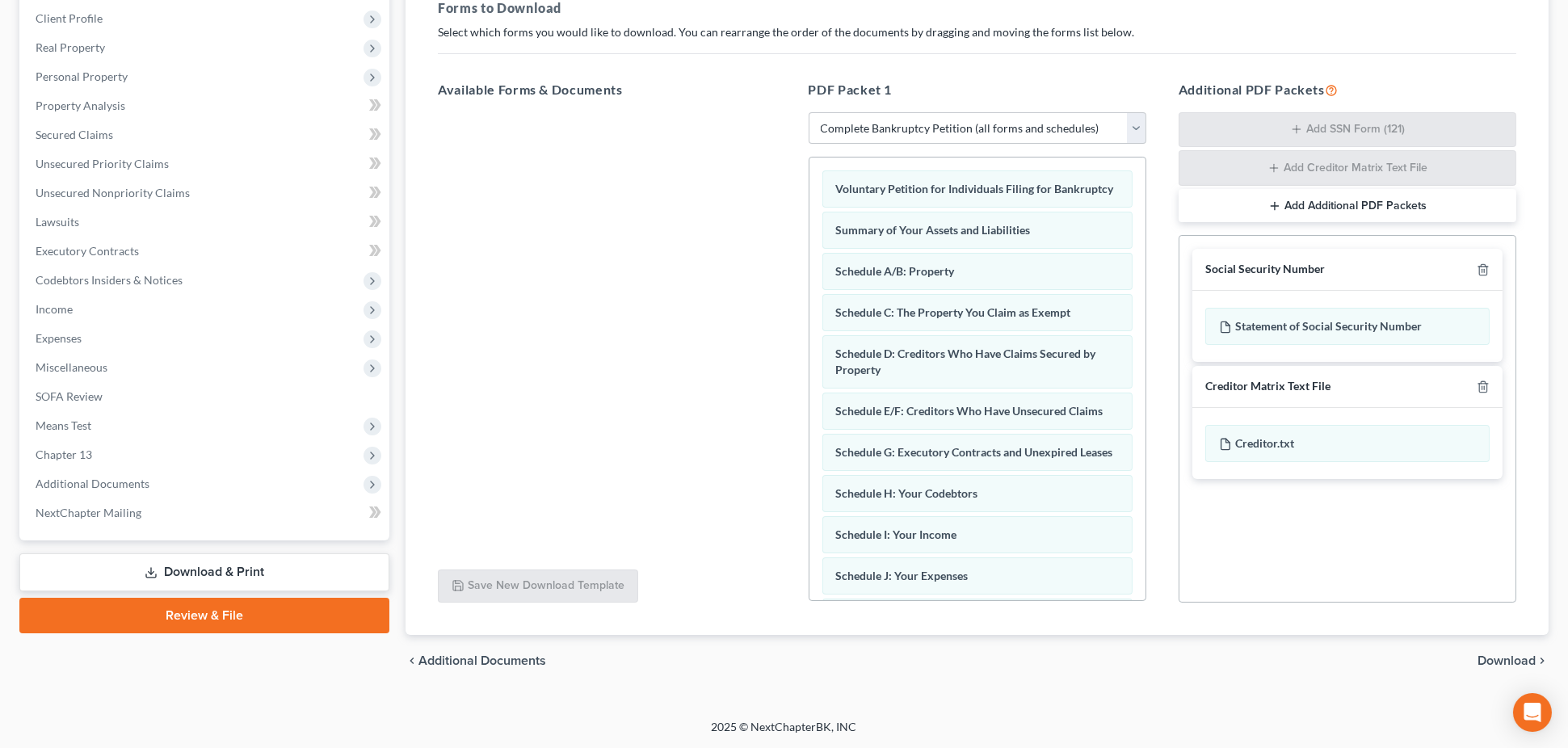
click at [1480, 395] on div "Creditor Matrix Text File" at bounding box center [1347, 387] width 311 height 42
drag, startPoint x: 1481, startPoint y: 386, endPoint x: 1456, endPoint y: 582, distance: 197.6
click at [1481, 386] on icon "button" at bounding box center [1482, 386] width 13 height 13
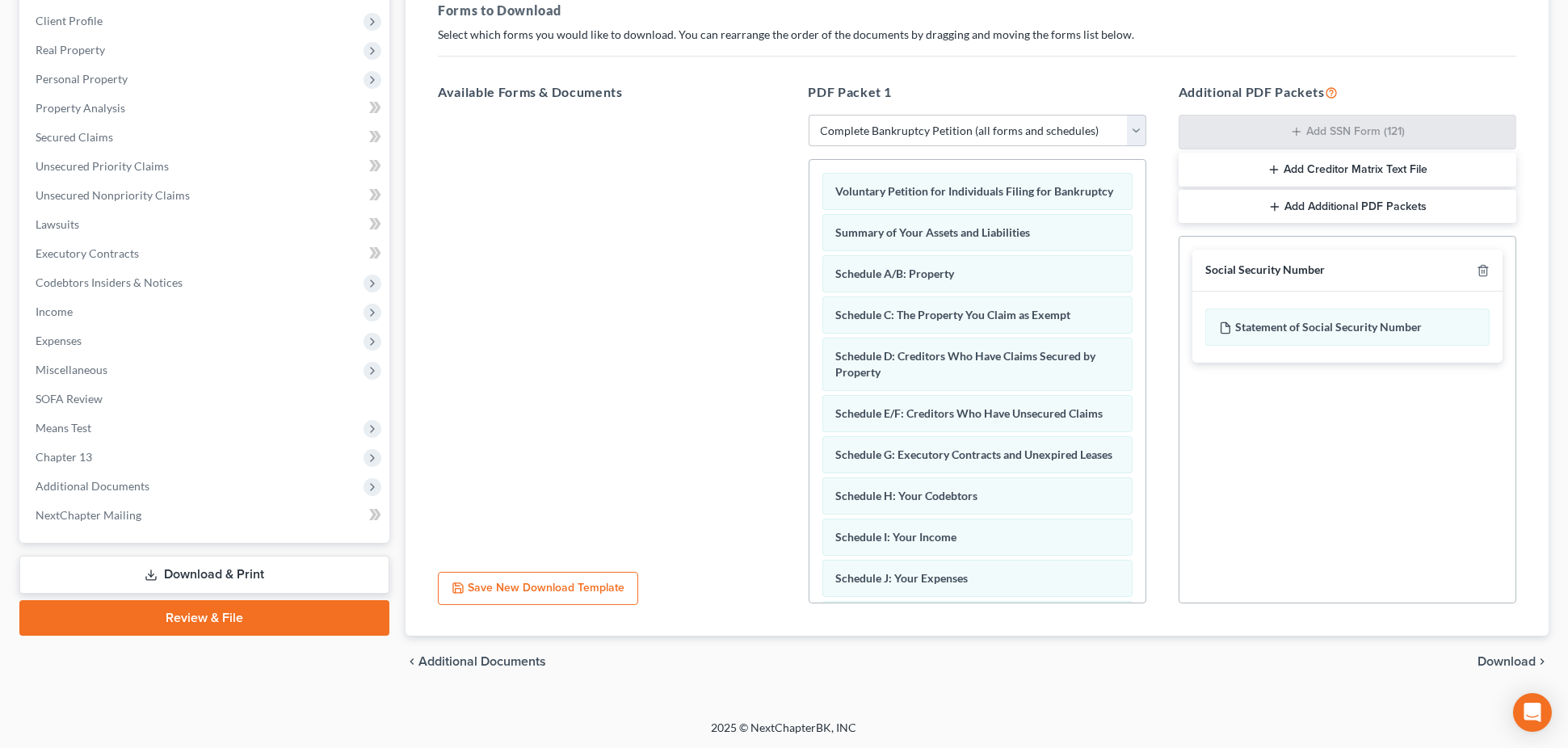
click at [1487, 658] on span "Download" at bounding box center [1506, 661] width 59 height 13
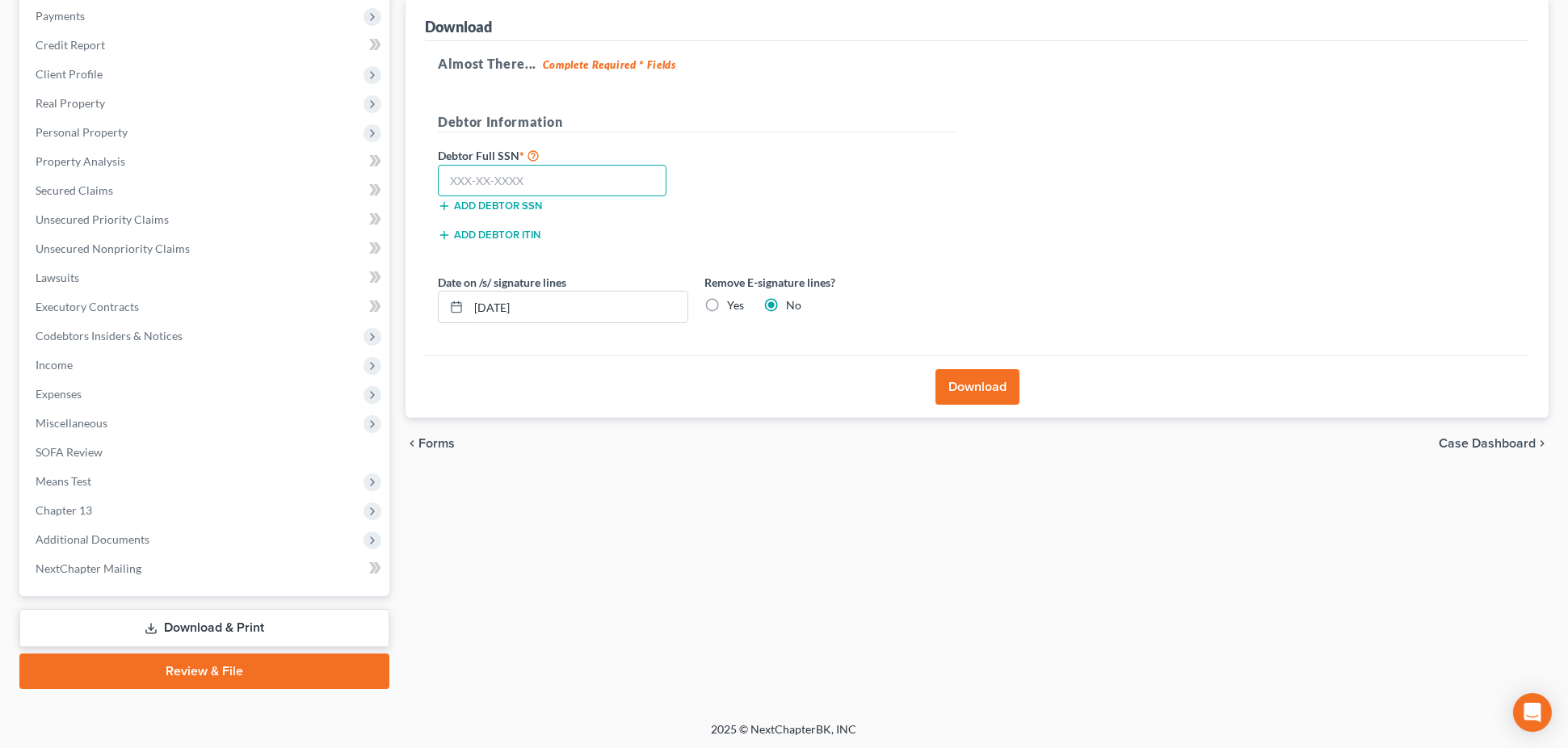
click at [492, 165] on input "text" at bounding box center [552, 181] width 229 height 32
type input "438-37-9505"
click at [971, 380] on button "Download" at bounding box center [977, 387] width 84 height 35
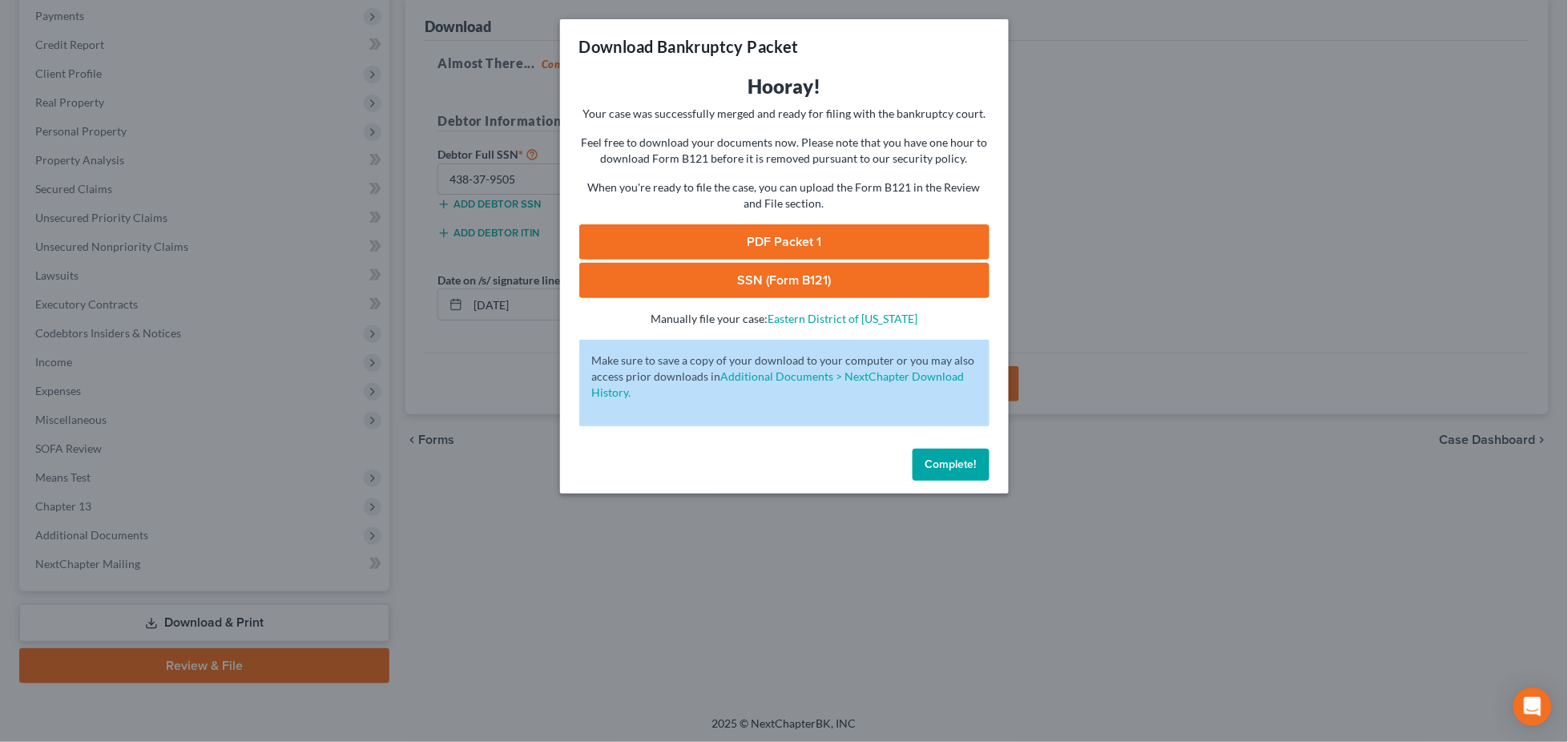
click at [891, 237] on link "PDF Packet 1" at bounding box center [784, 242] width 410 height 35
click at [942, 280] on link "SSN (Form B121)" at bounding box center [784, 280] width 410 height 35
drag, startPoint x: 964, startPoint y: 461, endPoint x: 947, endPoint y: 449, distance: 20.8
click at [964, 461] on span "Complete!" at bounding box center [951, 464] width 51 height 14
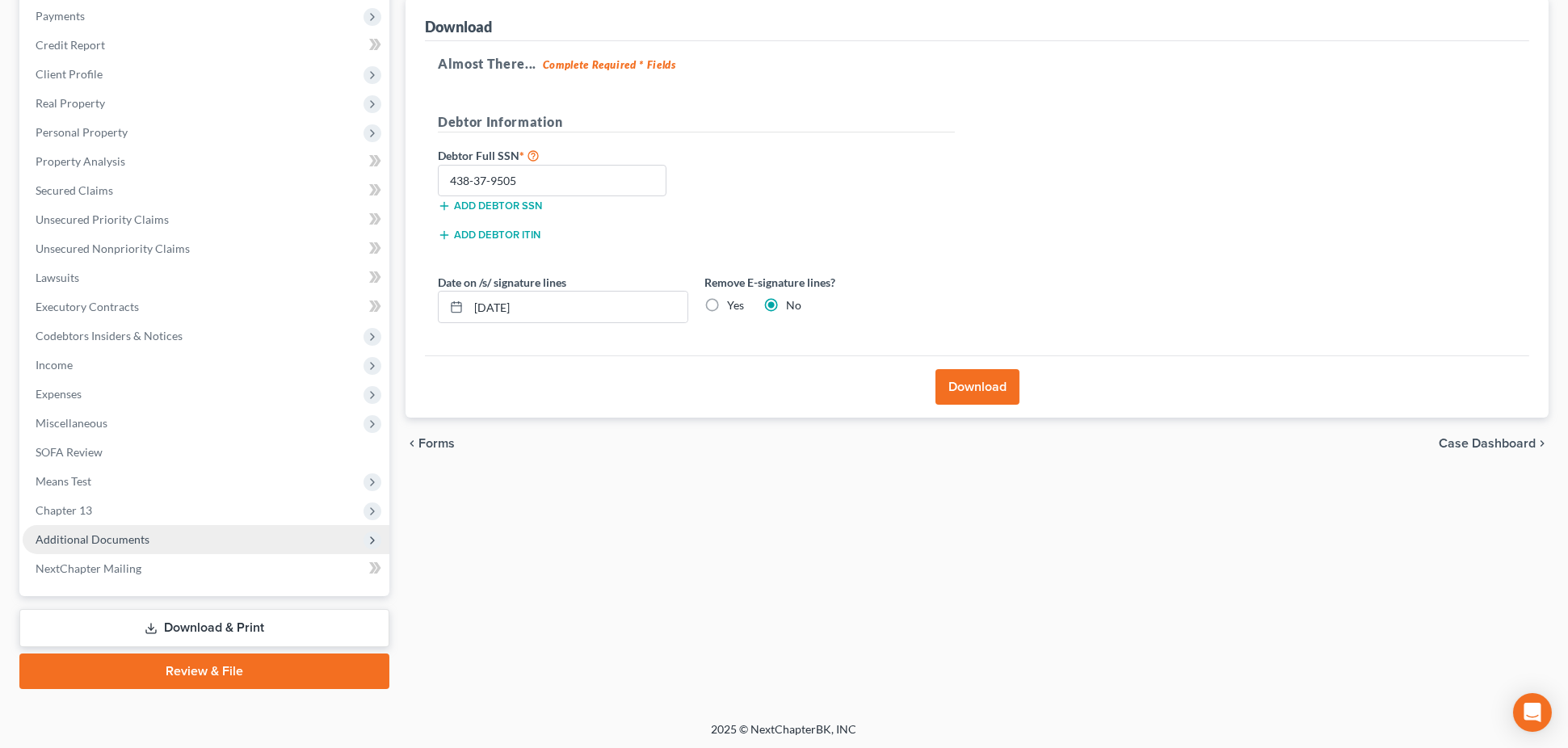
click at [157, 528] on span "Additional Documents" at bounding box center [205, 539] width 366 height 29
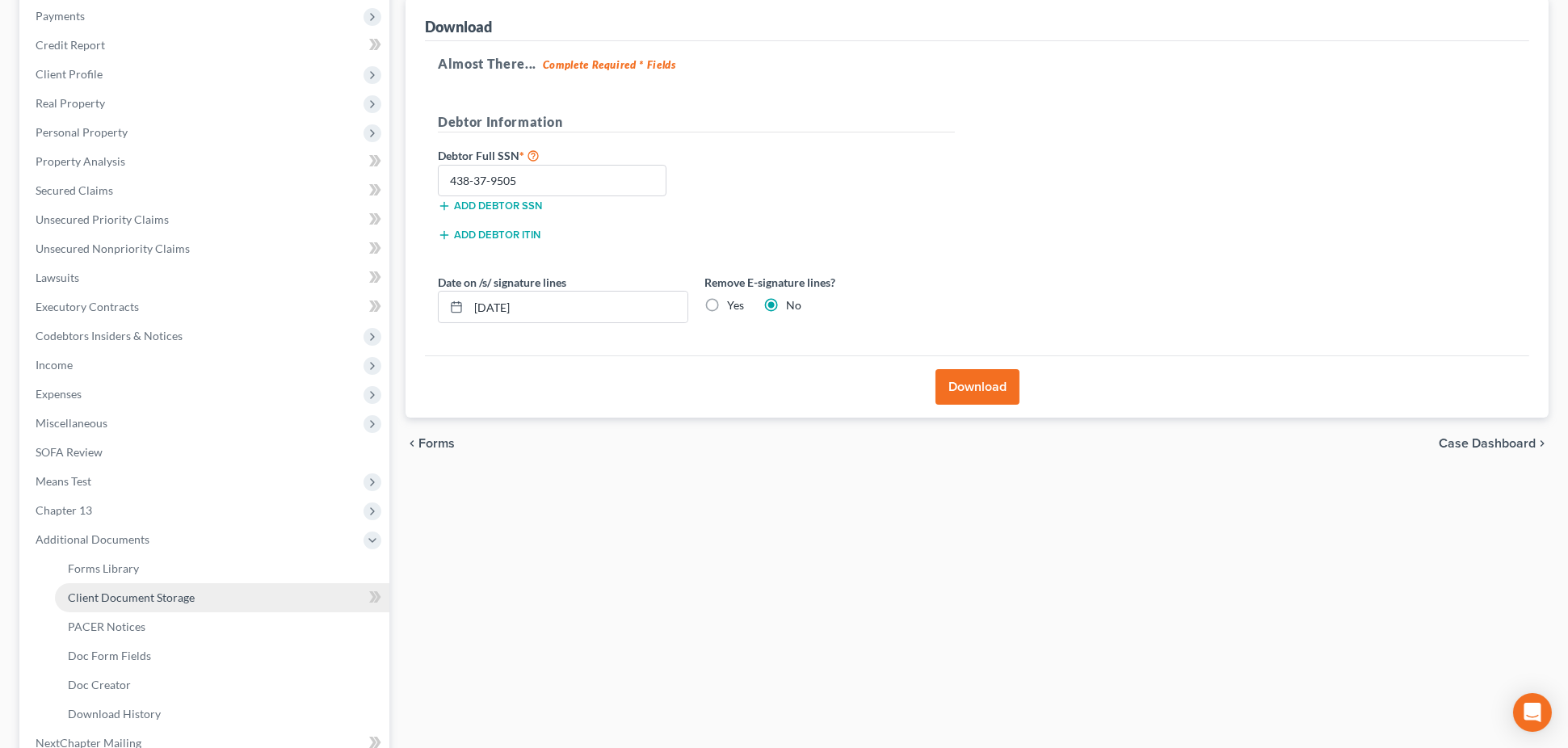
click at [200, 588] on link "Client Document Storage" at bounding box center [222, 598] width 334 height 29
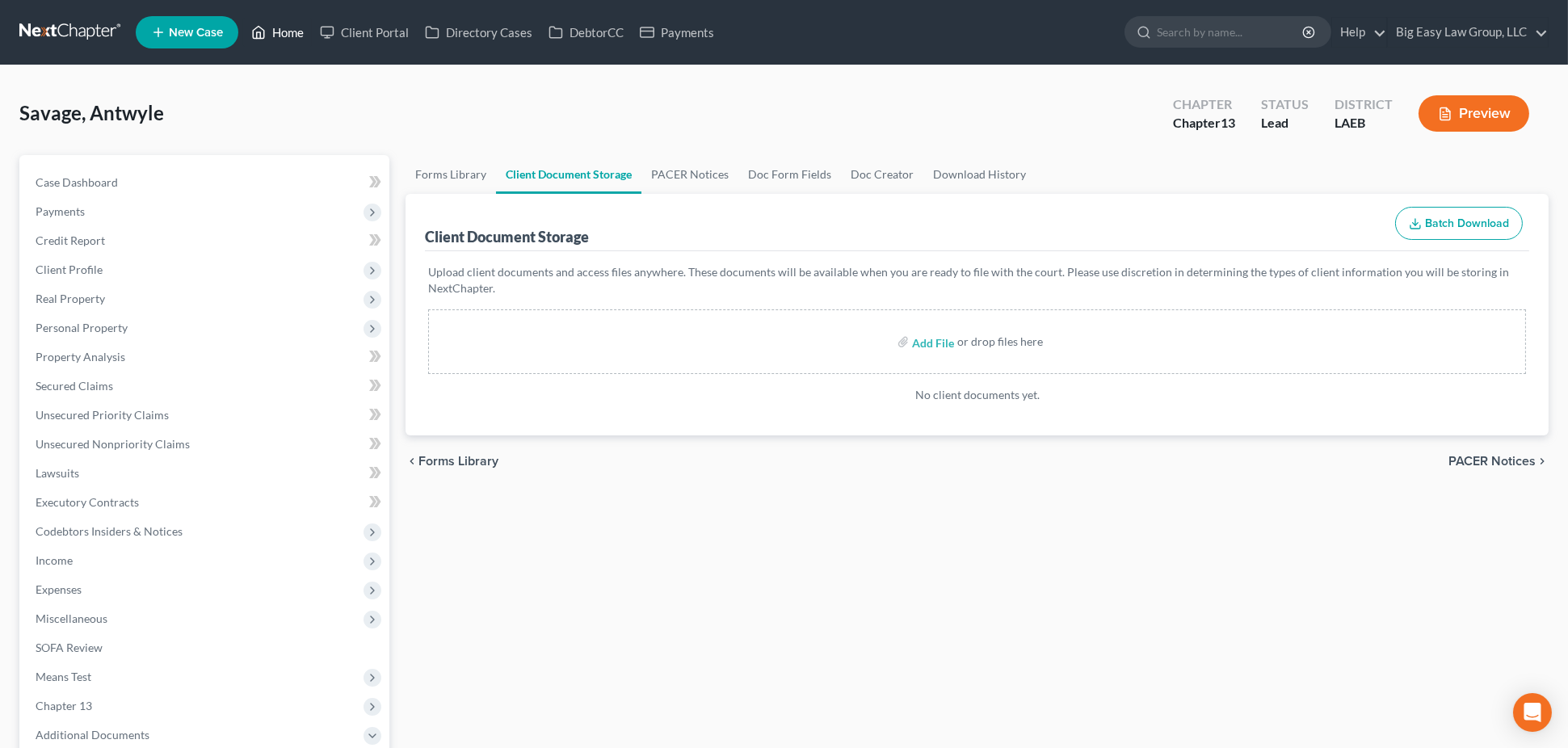
click at [282, 40] on link "Home" at bounding box center [277, 32] width 68 height 29
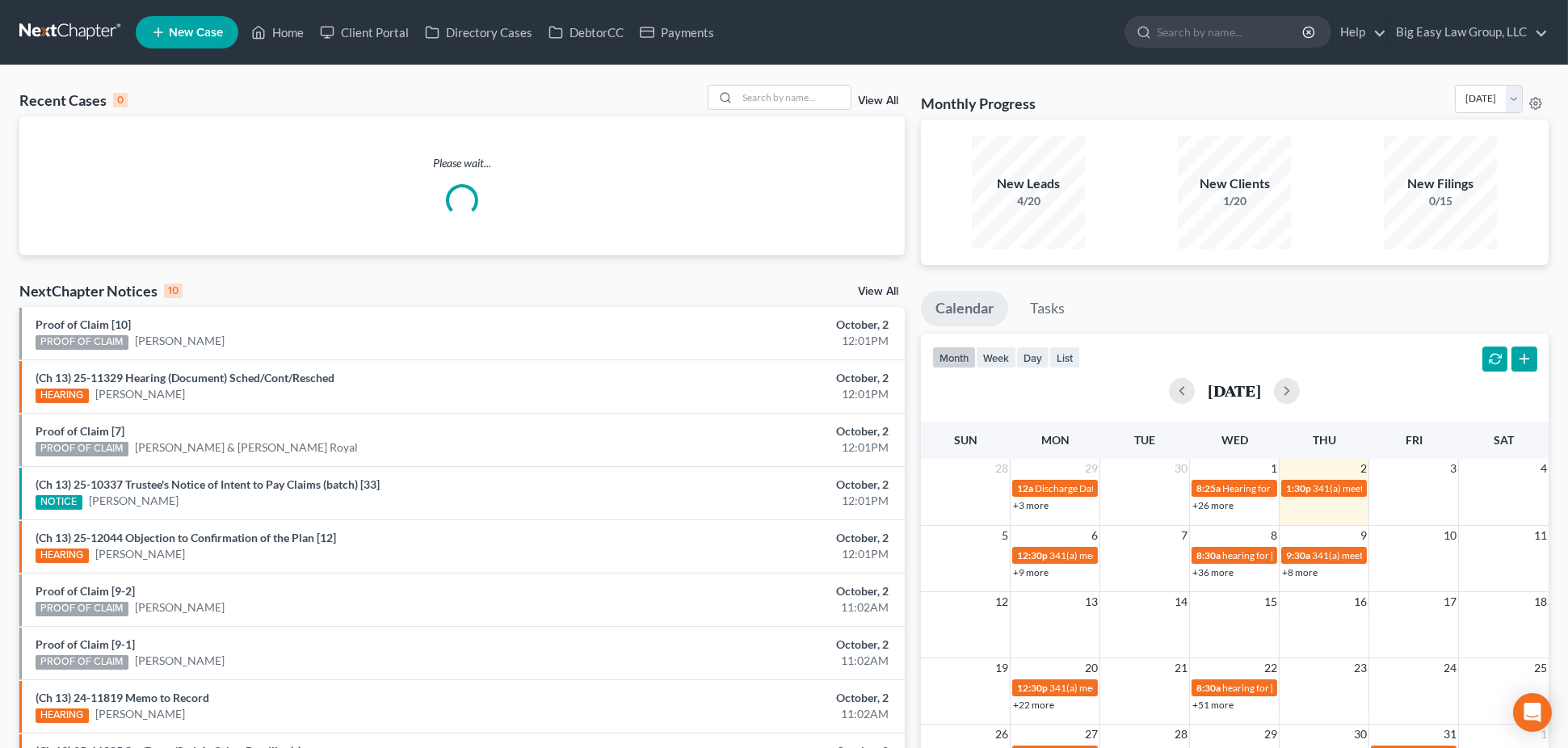
click at [866, 104] on link "View All" at bounding box center [877, 102] width 40 height 12
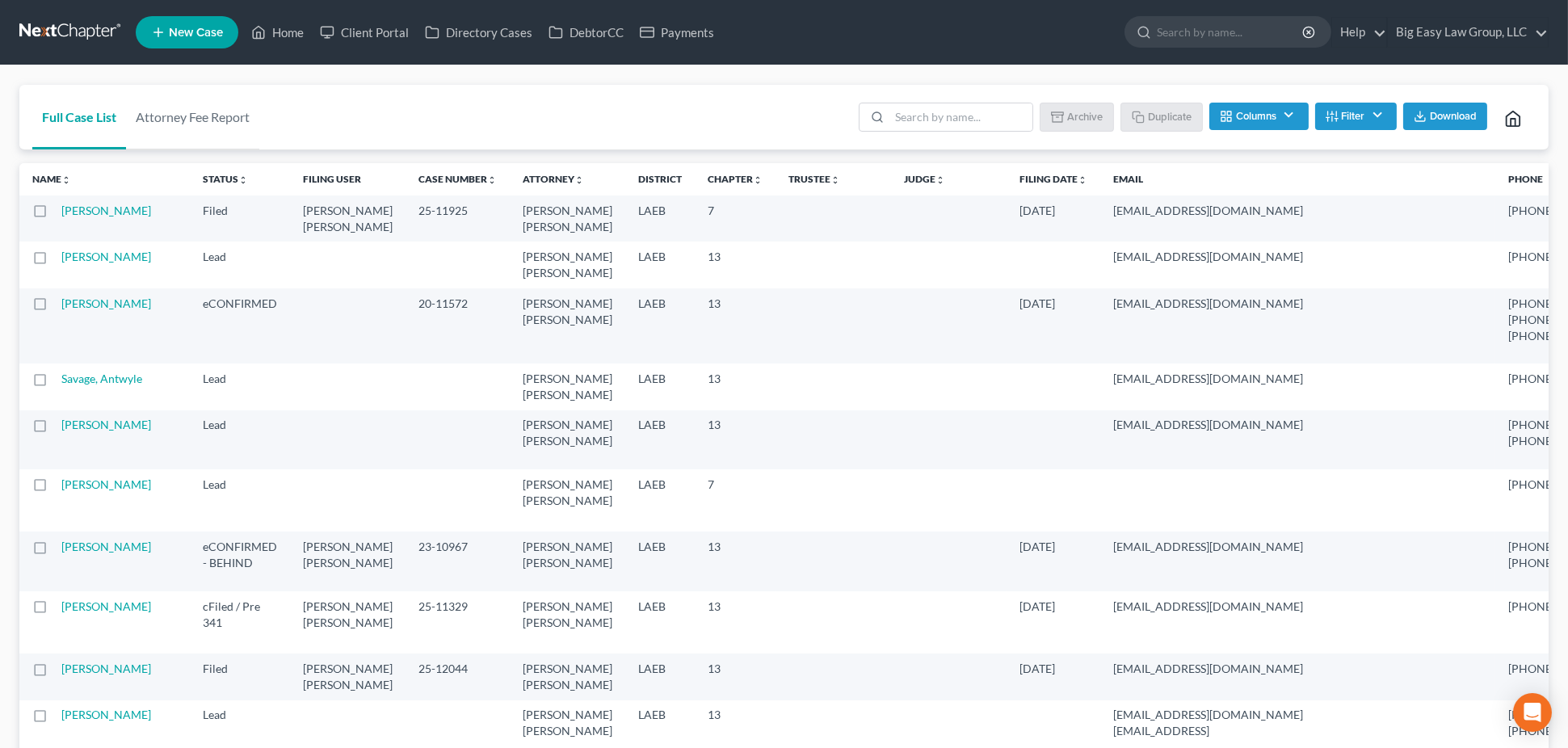
click at [1457, 109] on span "Download" at bounding box center [1454, 115] width 47 height 13
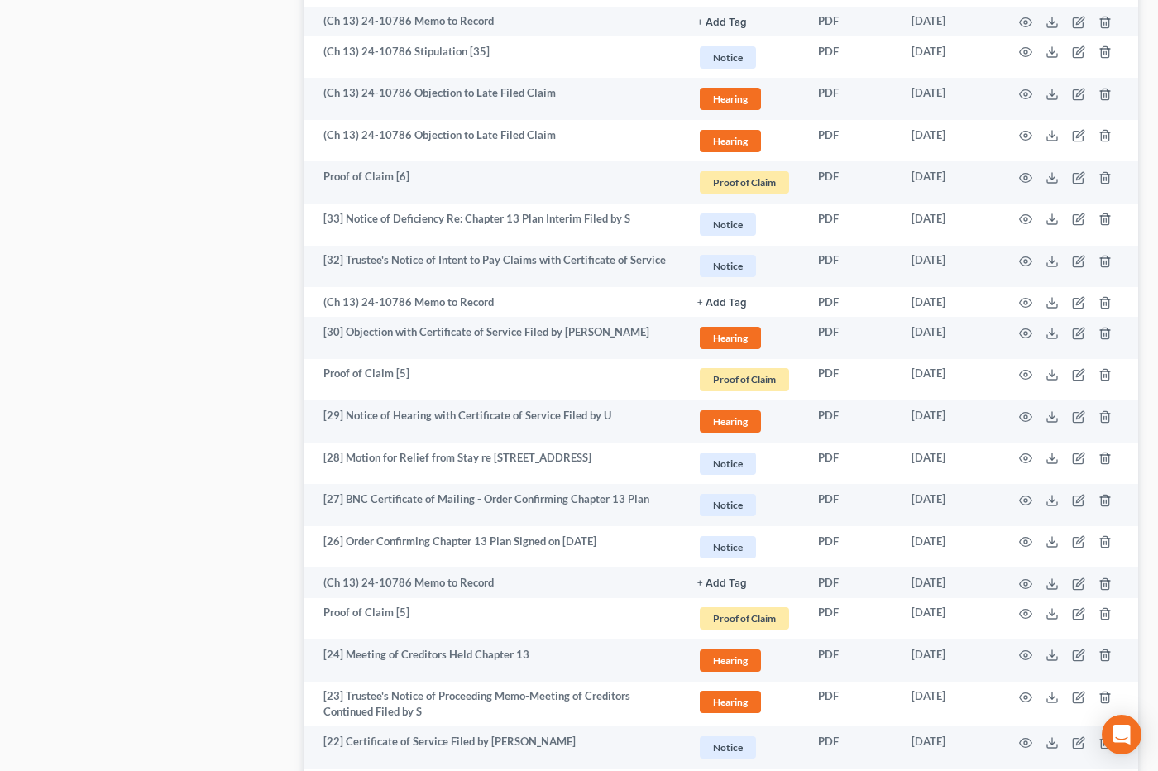
scroll to position [263, 0]
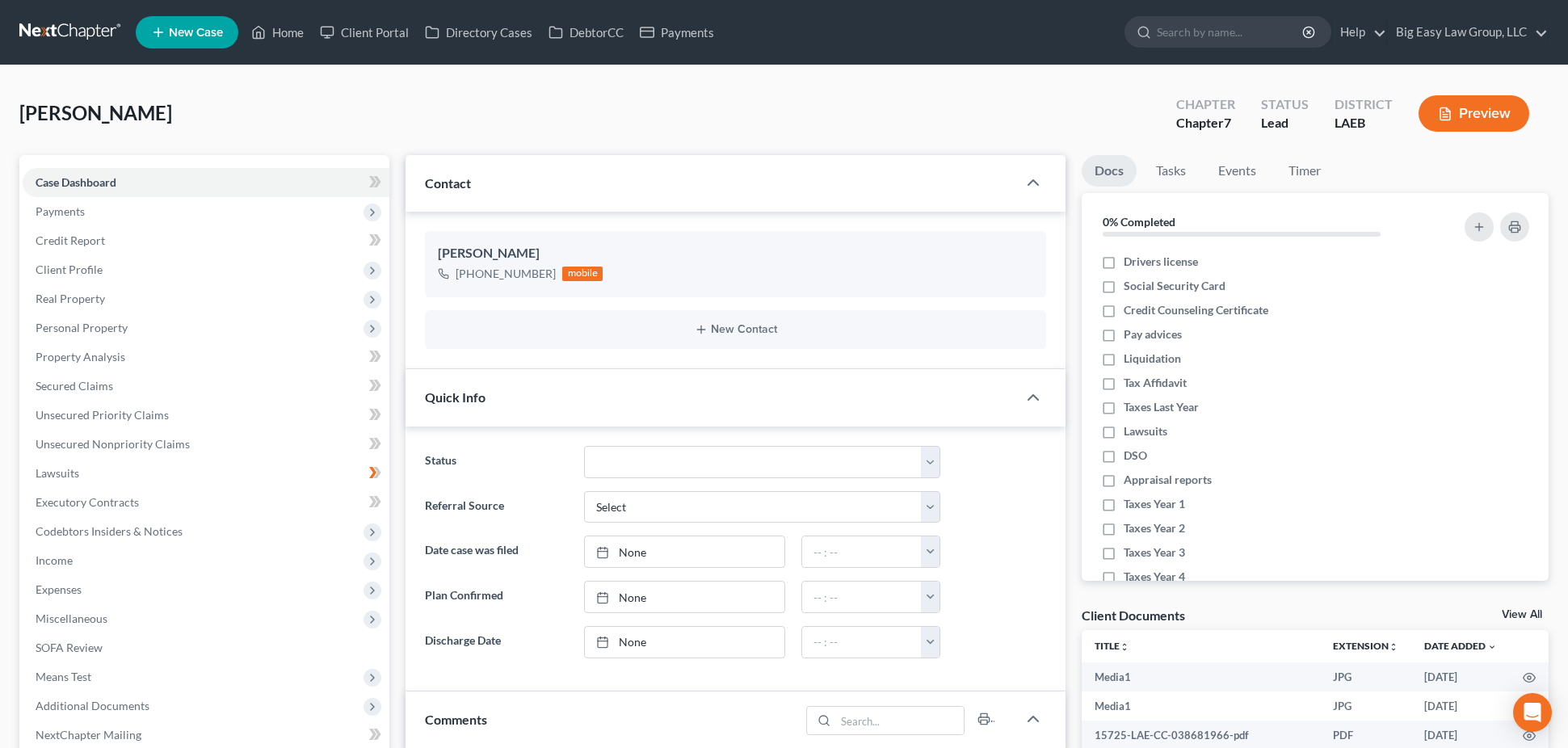
select select "0"
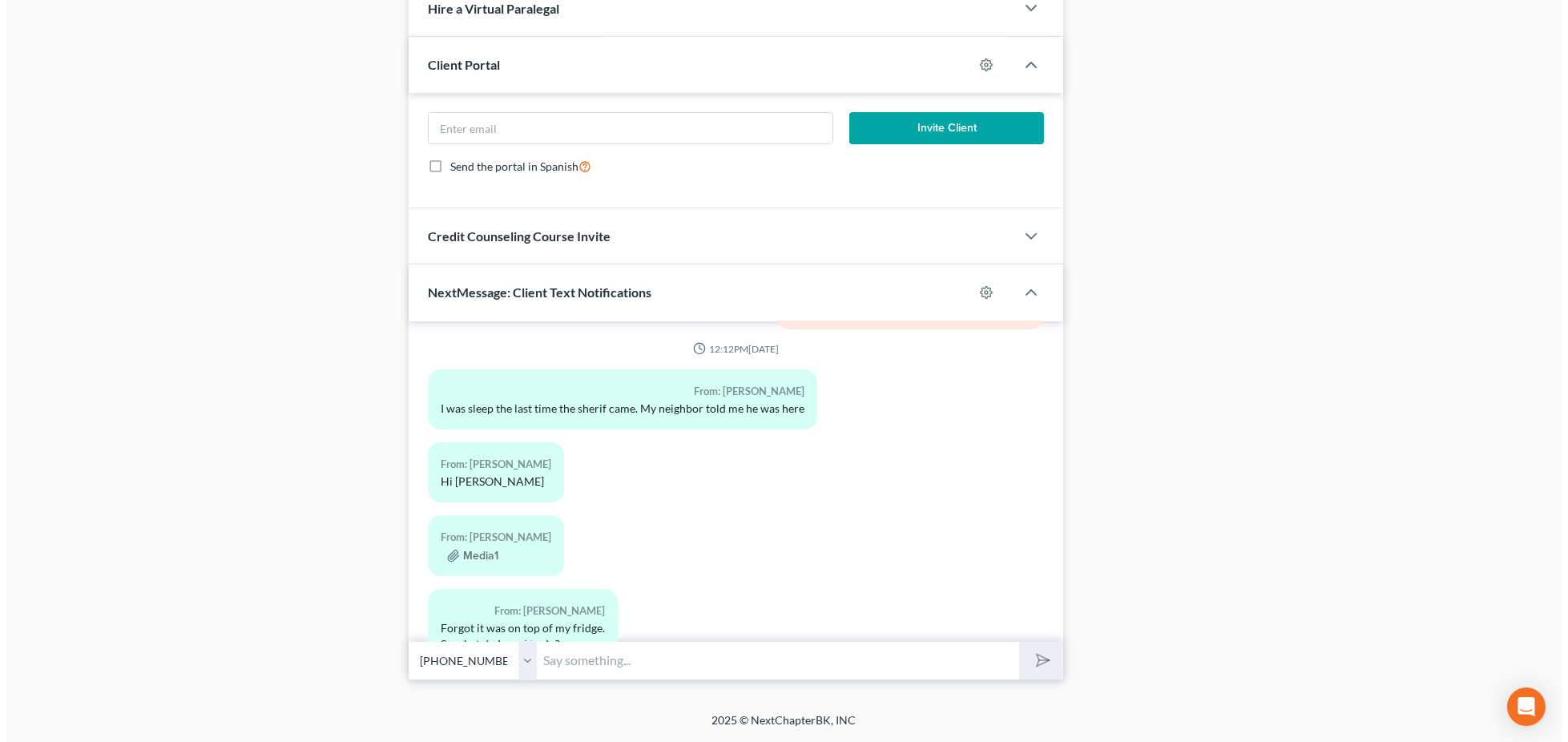
scroll to position [1556, 0]
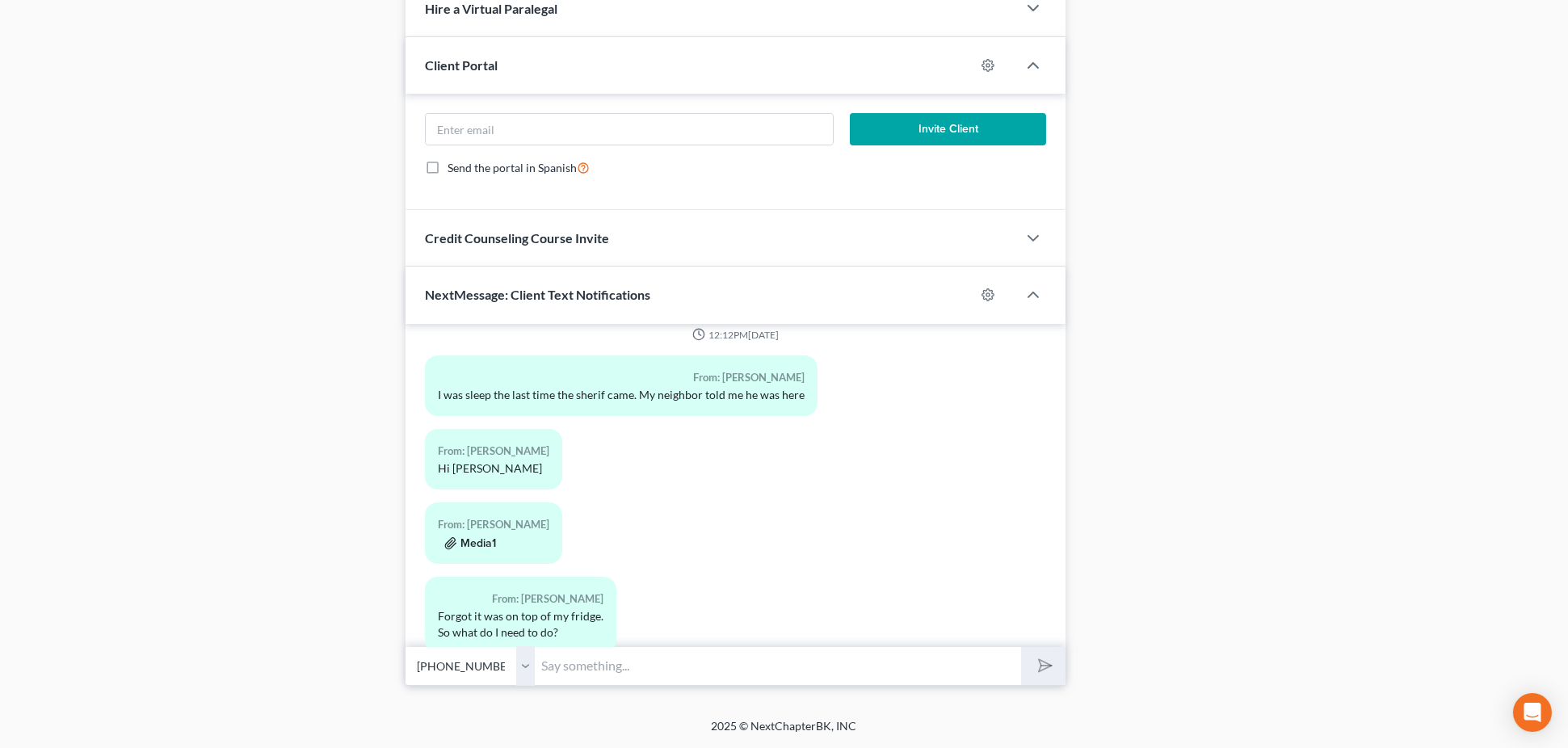
click at [456, 544] on icon "button" at bounding box center [450, 543] width 13 height 13
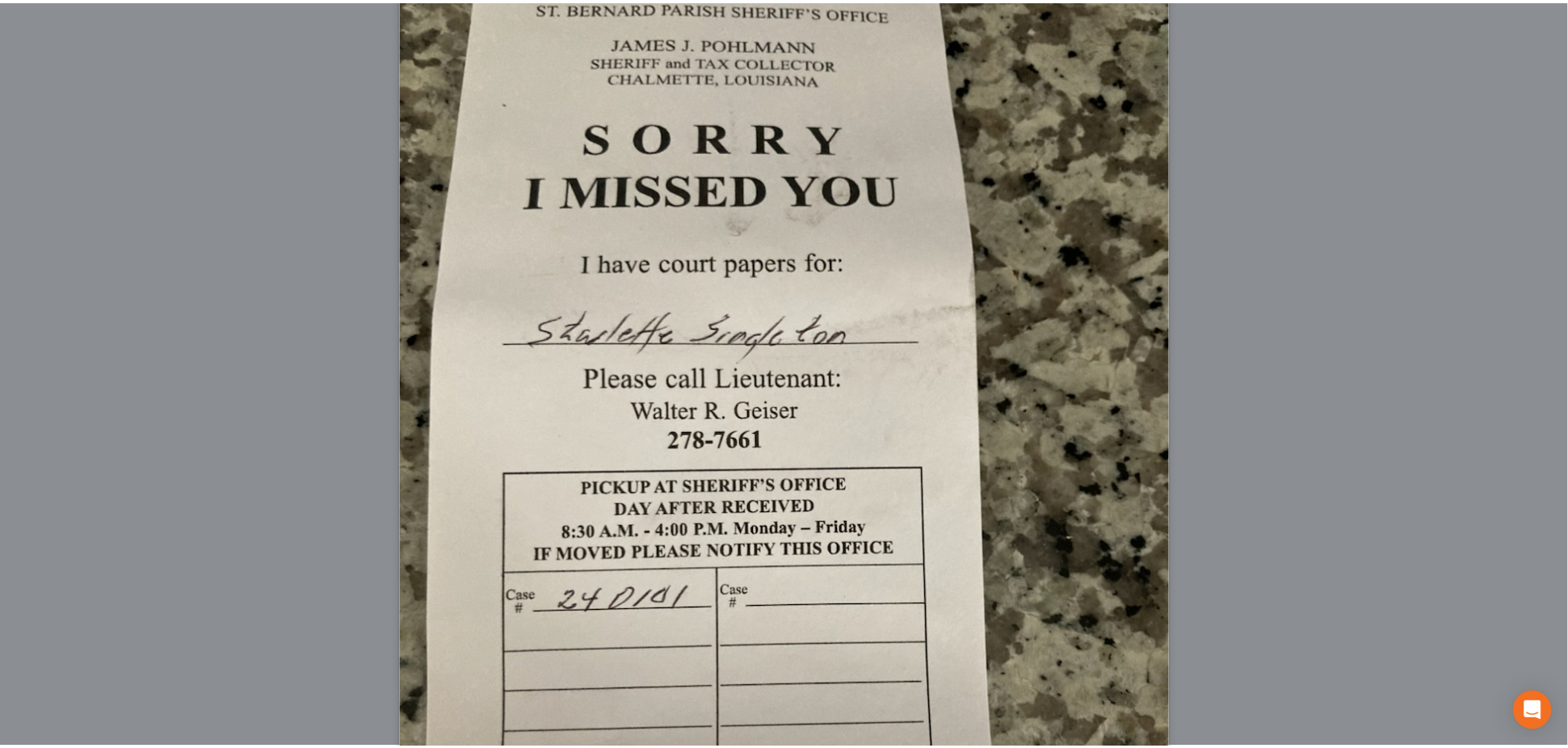
scroll to position [0, 0]
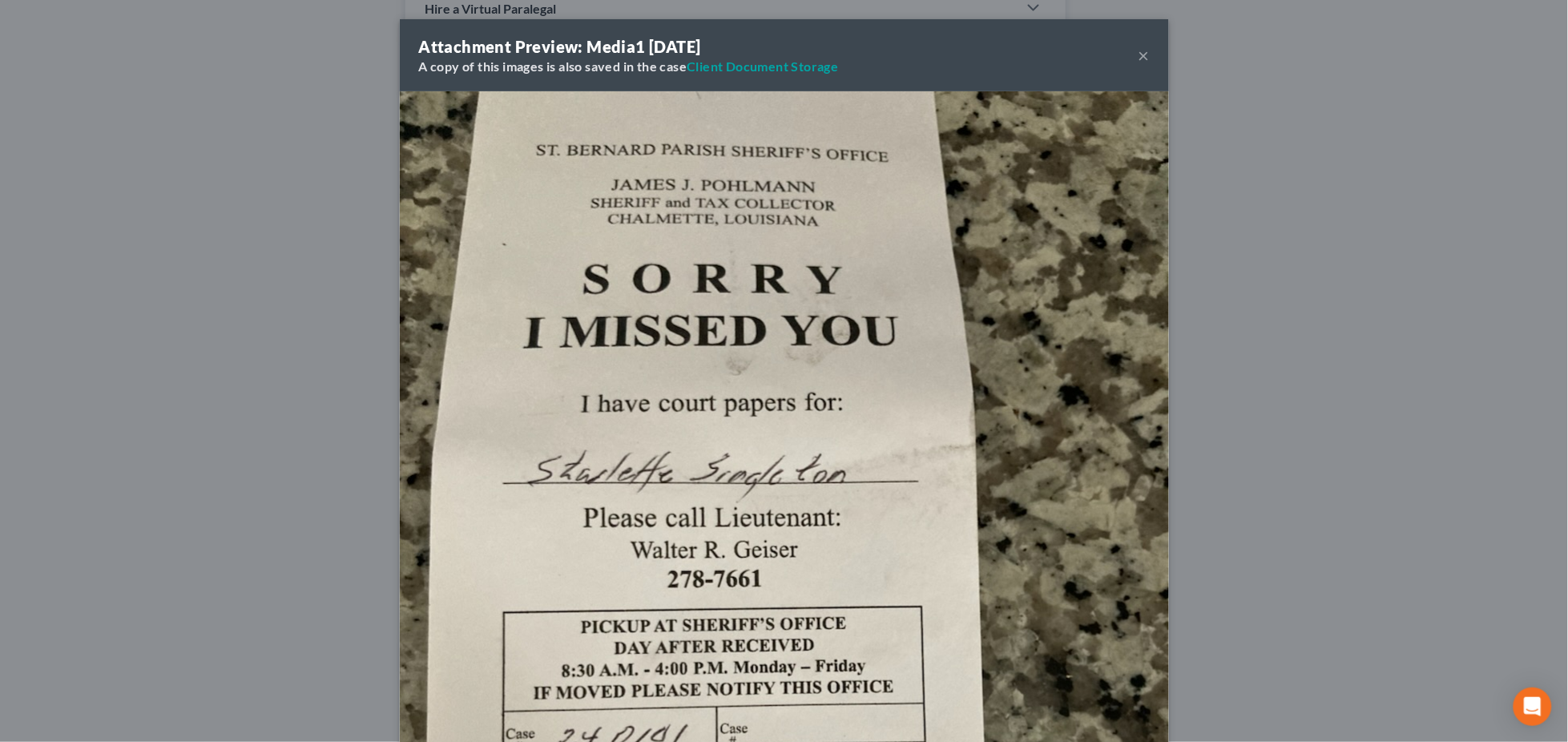
click at [1140, 52] on button "×" at bounding box center [1145, 55] width 12 height 19
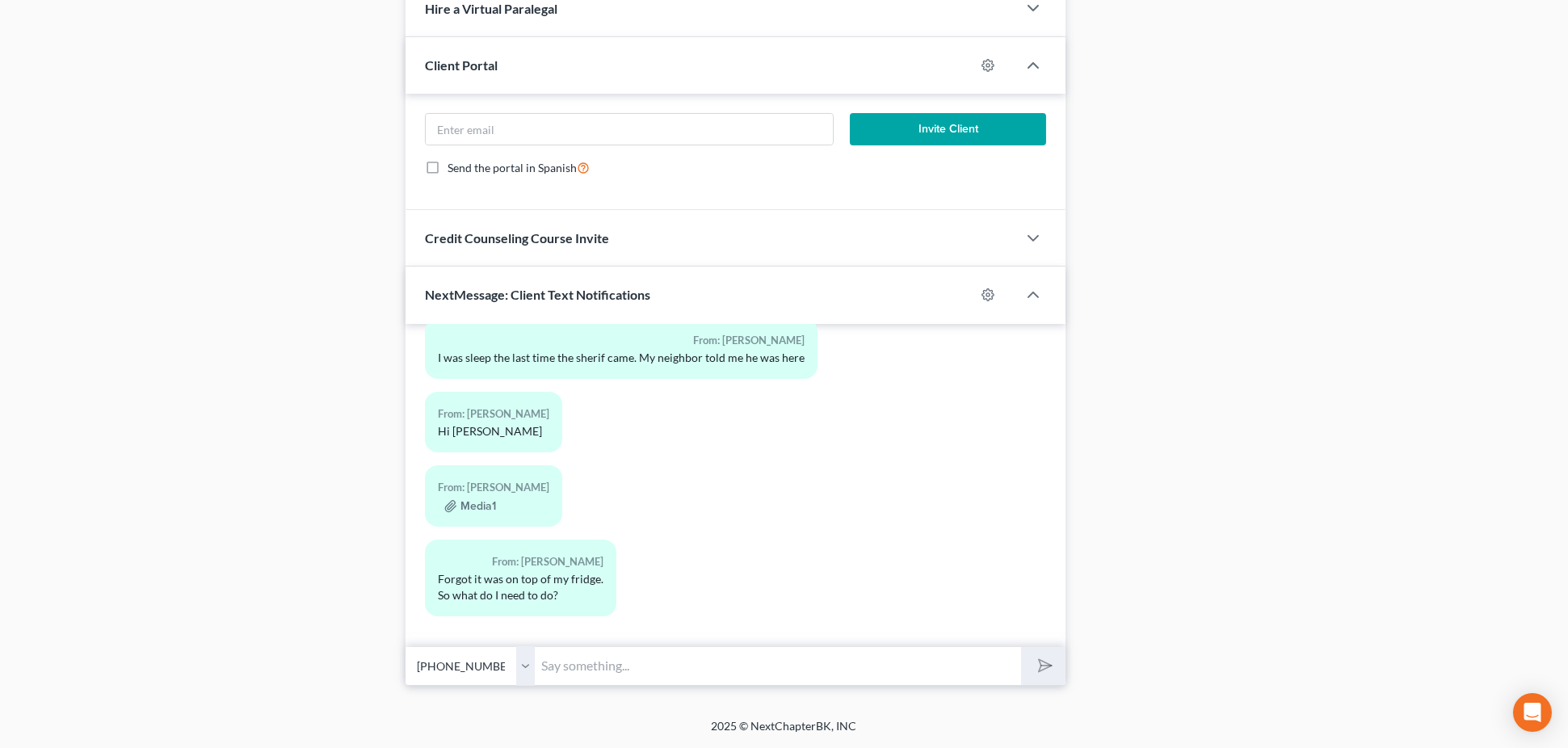
scroll to position [1606, 0]
click at [650, 664] on input "text" at bounding box center [778, 665] width 487 height 40
type input "nothing lol"
click at [1021, 646] on button "submit" at bounding box center [1042, 665] width 44 height 38
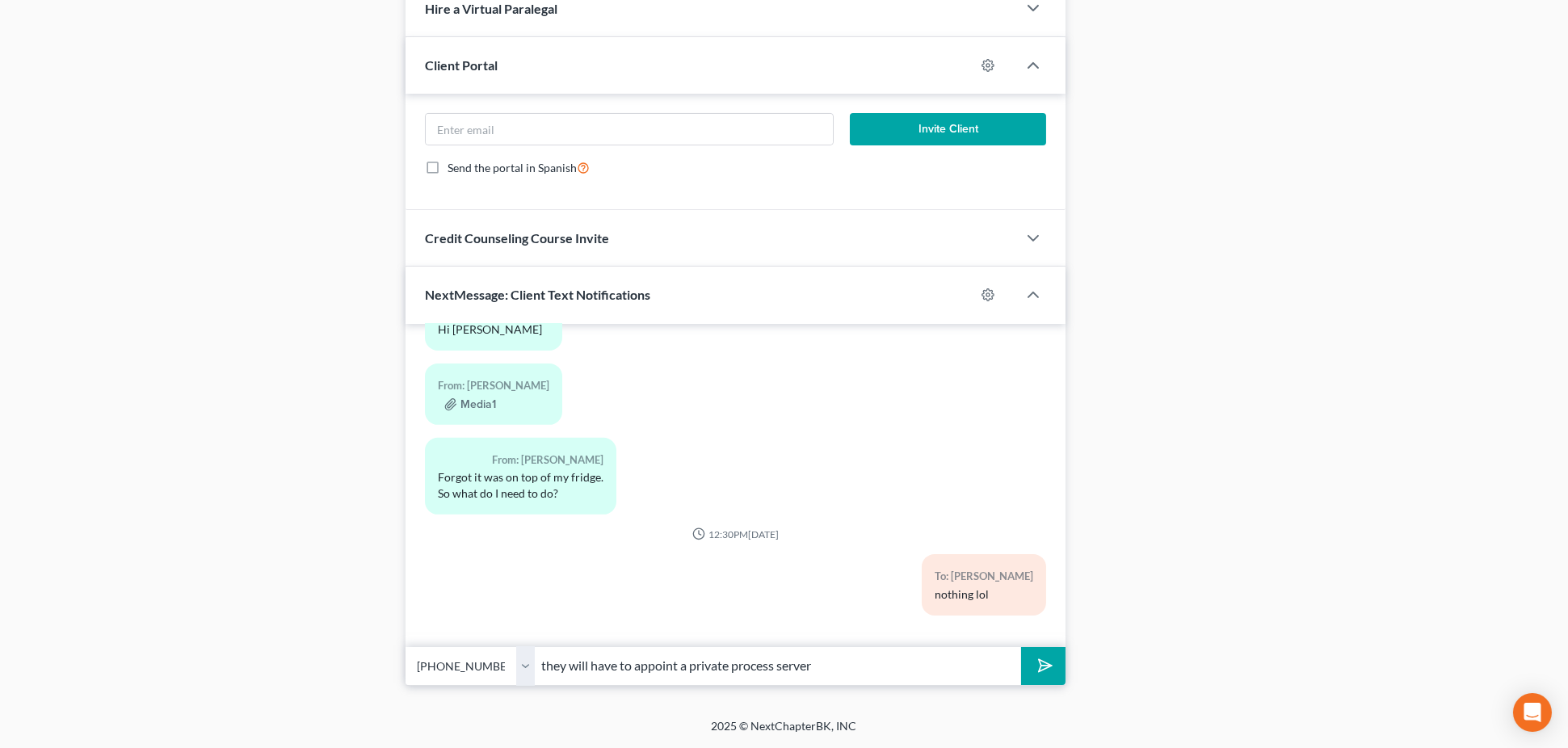
click at [1021, 646] on button "submit" at bounding box center [1042, 665] width 44 height 38
type input "they will have to appoint a private process server i"
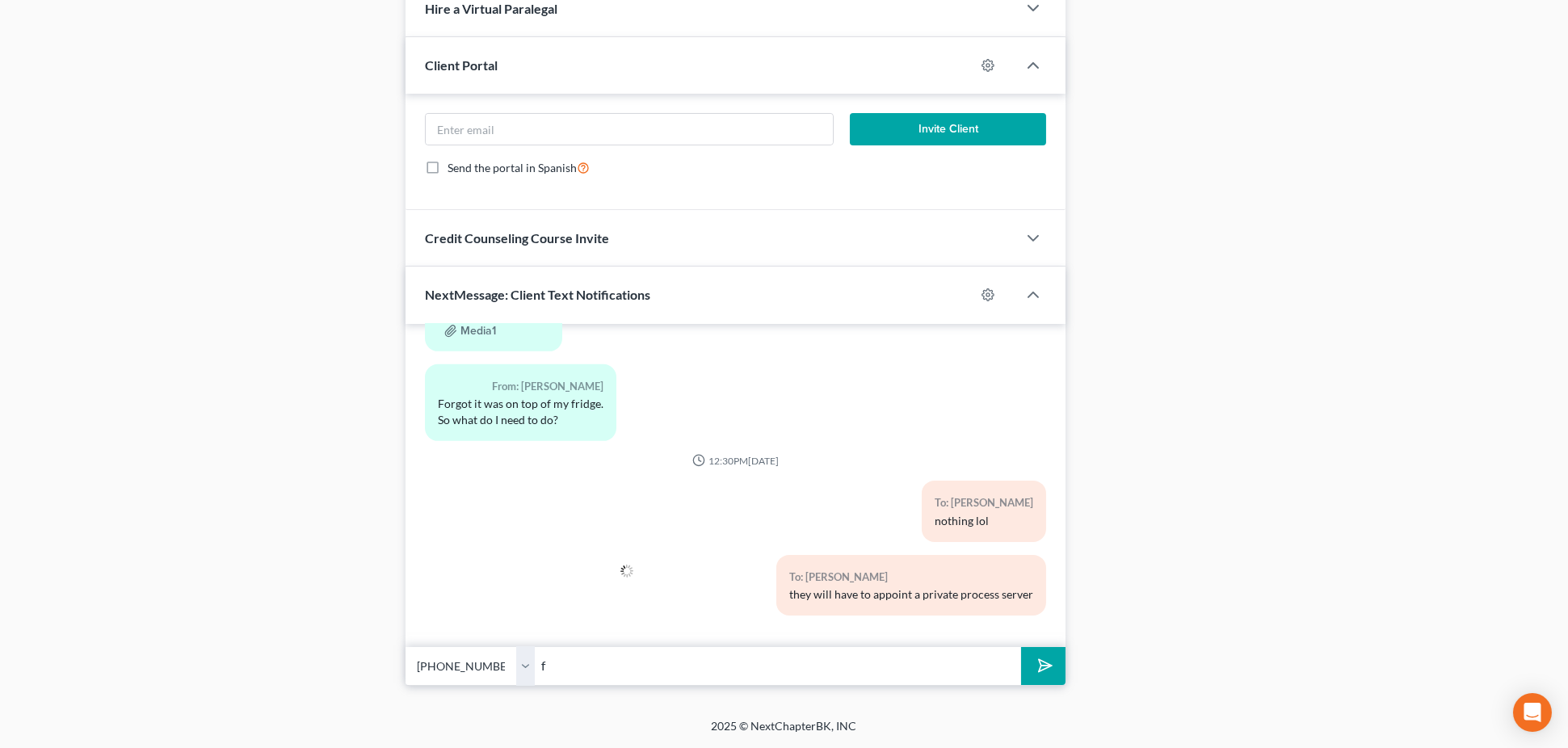
type input "f"
type input "nothing to do until you are served"
click at [1021, 646] on button "submit" at bounding box center [1042, 665] width 44 height 38
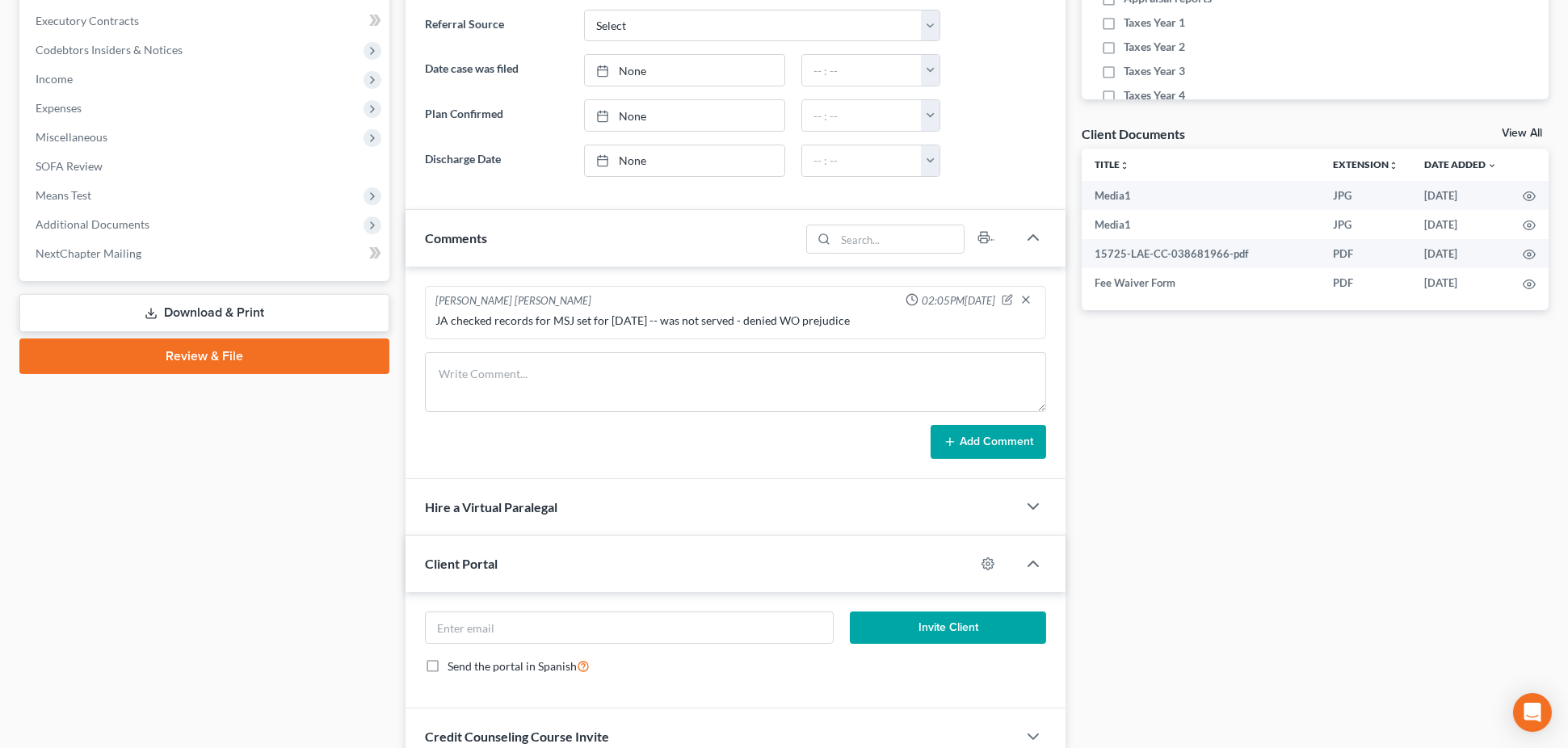
scroll to position [0, 0]
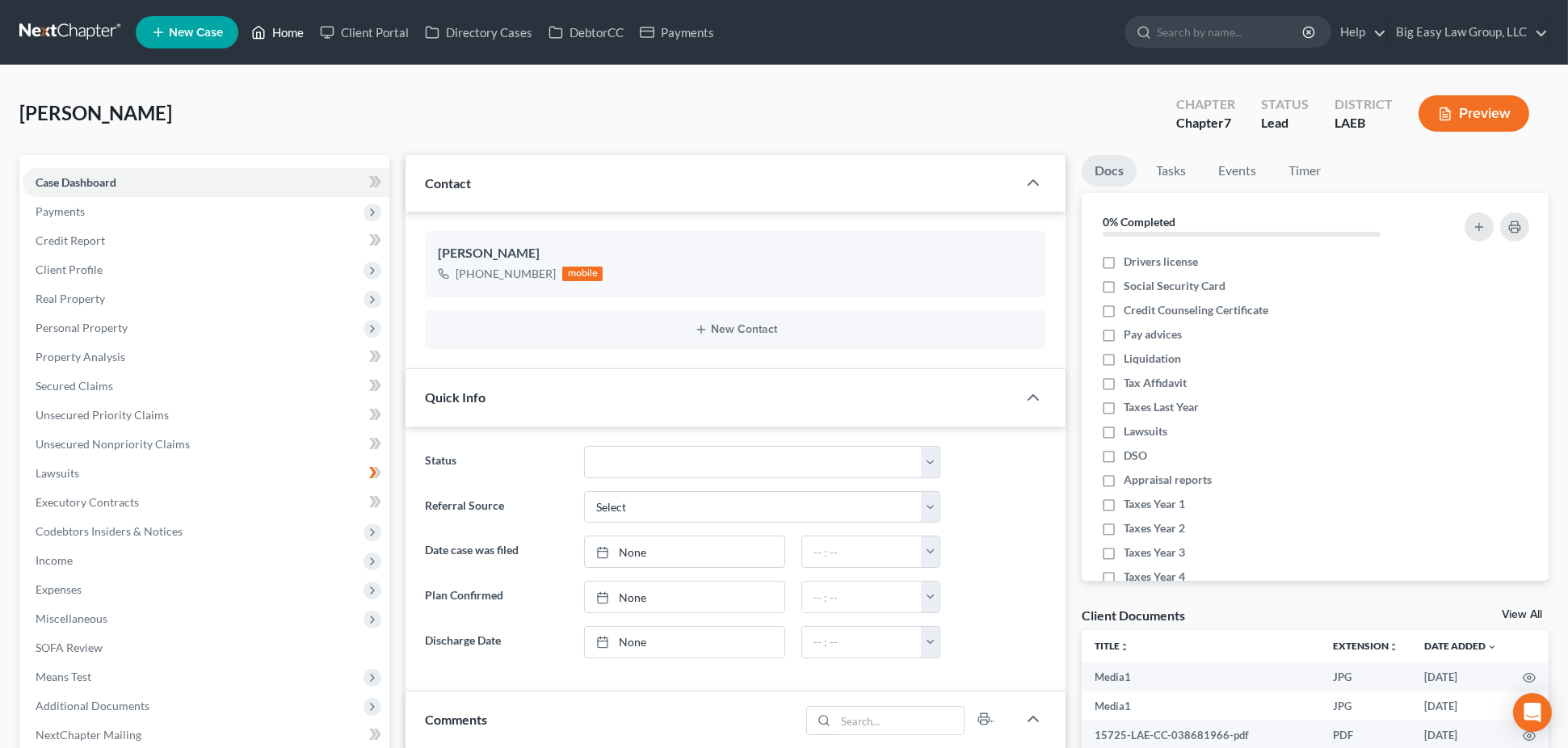
click at [282, 30] on link "Home" at bounding box center [277, 32] width 68 height 29
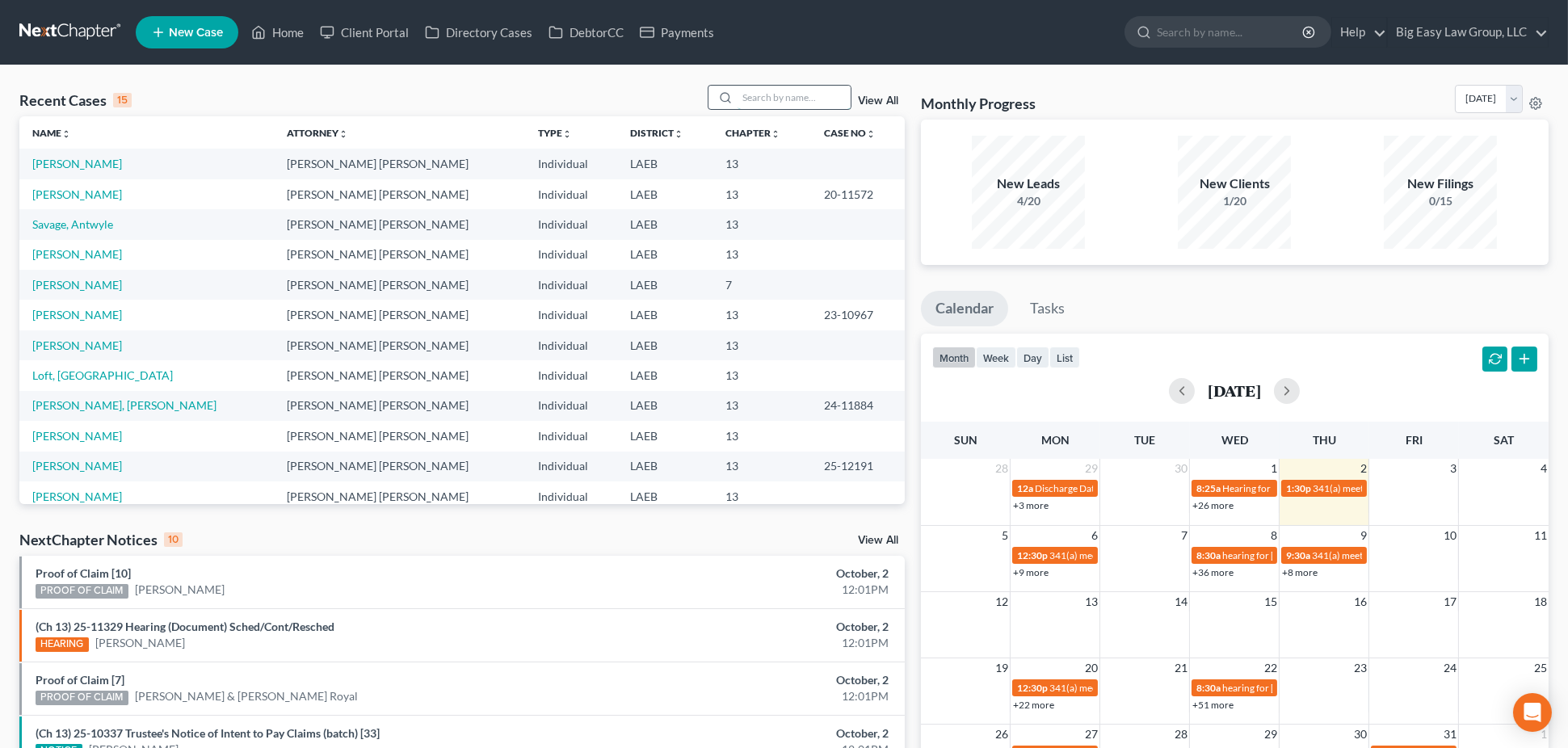
click at [774, 104] on div at bounding box center [779, 98] width 144 height 25
click at [776, 101] on input "search" at bounding box center [794, 98] width 113 height 23
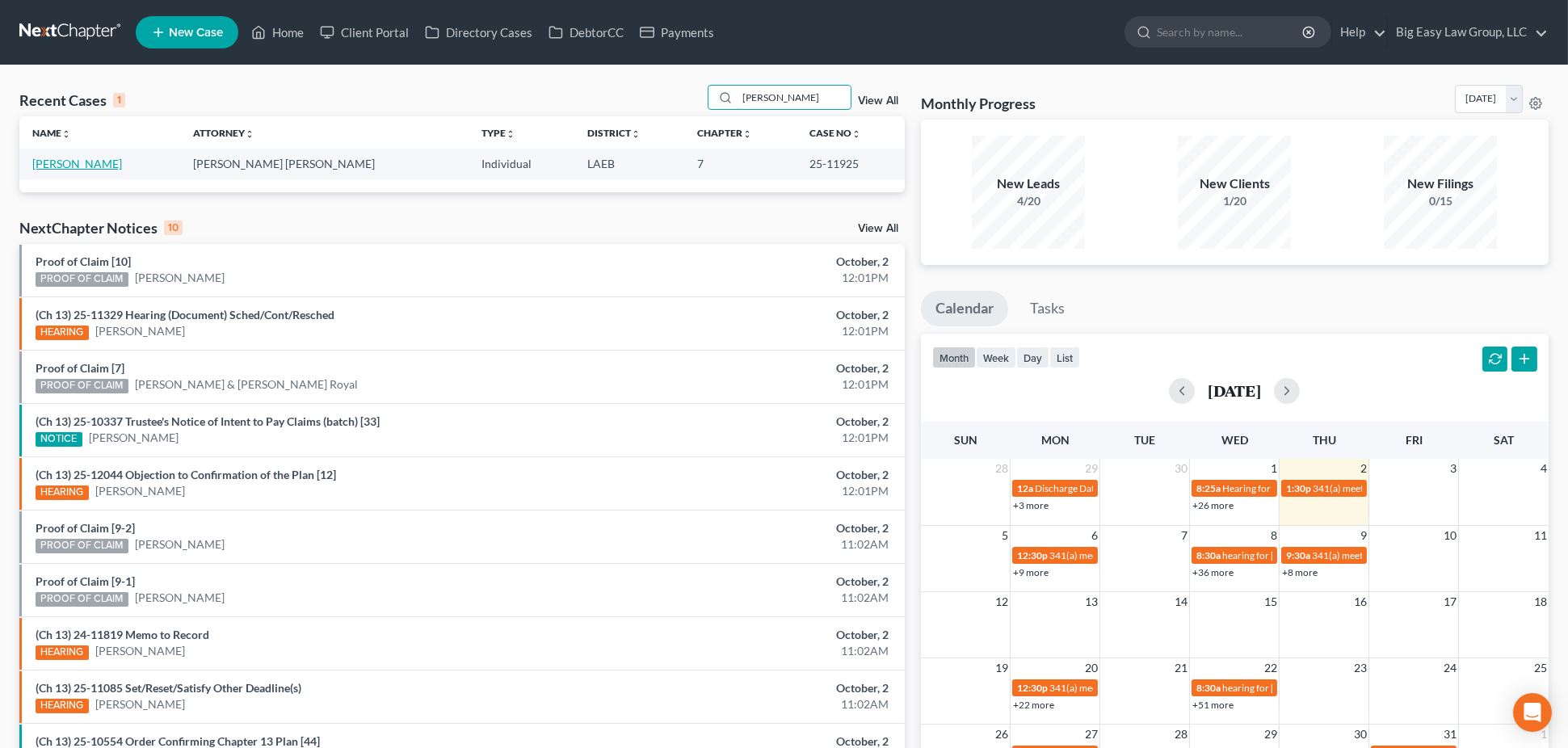
type input "cain"
click at [77, 164] on link "[PERSON_NAME]" at bounding box center [77, 163] width 90 height 14
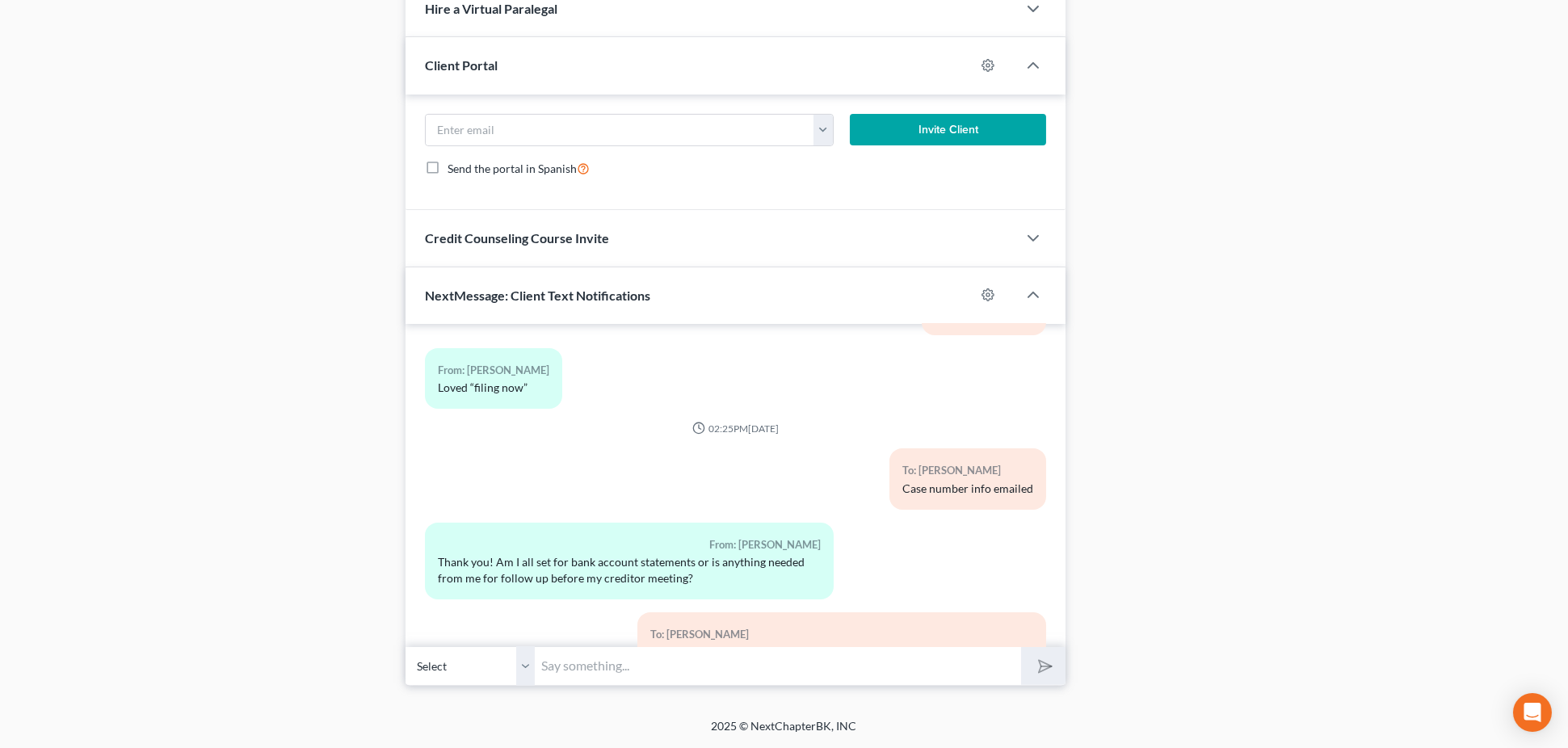
scroll to position [1600, 0]
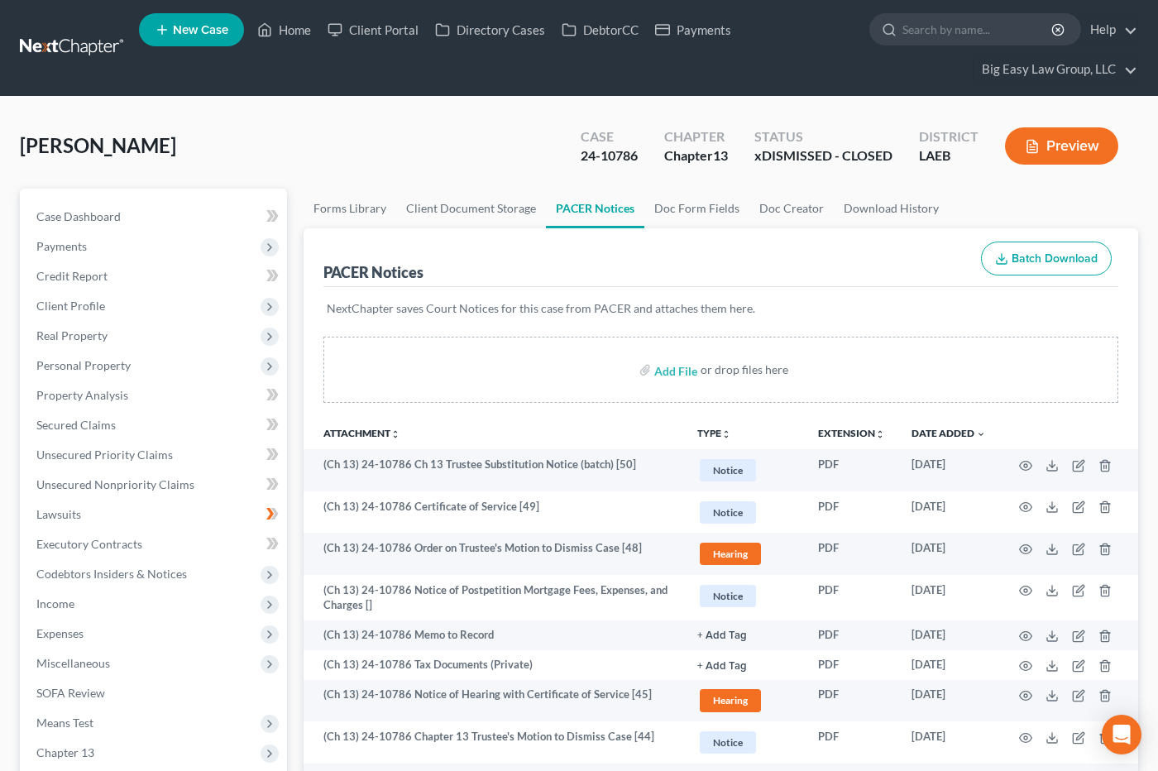
scroll to position [263, 0]
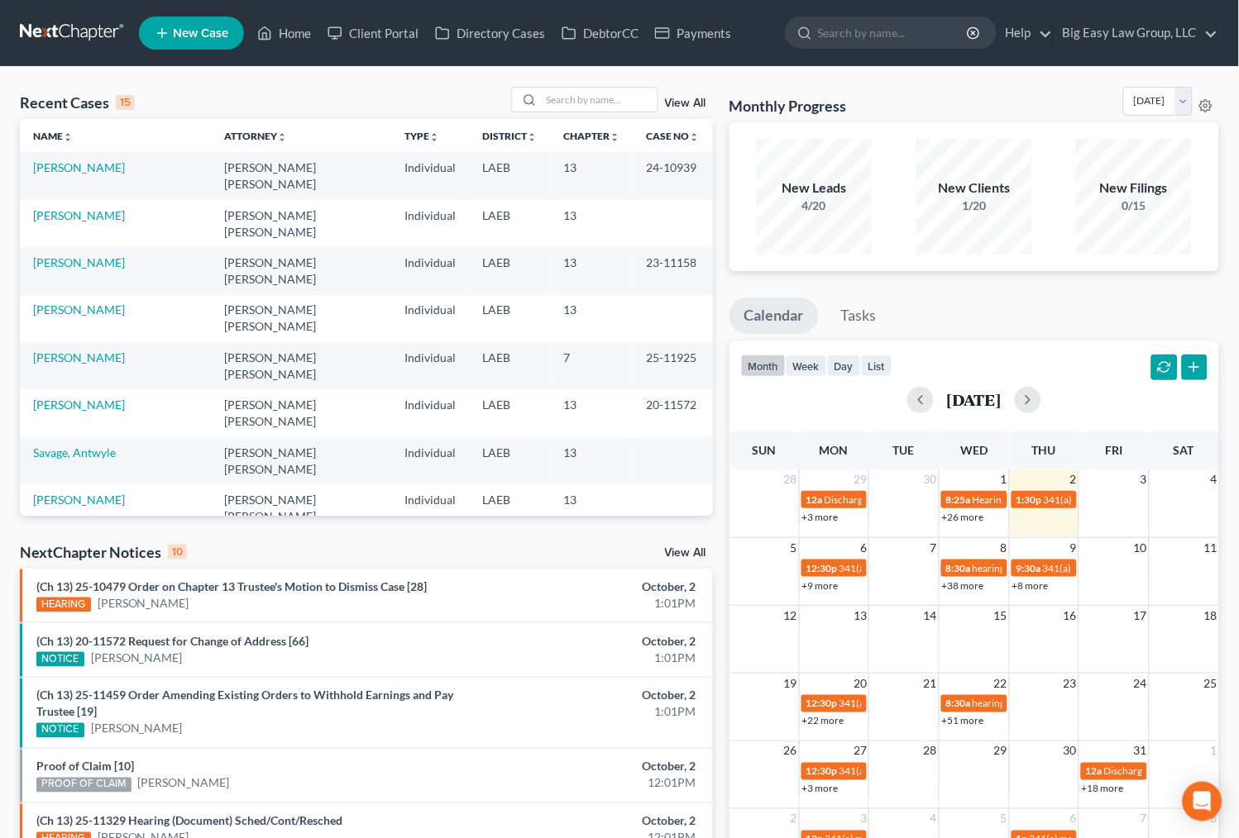
click at [665, 104] on link "View All" at bounding box center [685, 104] width 41 height 12
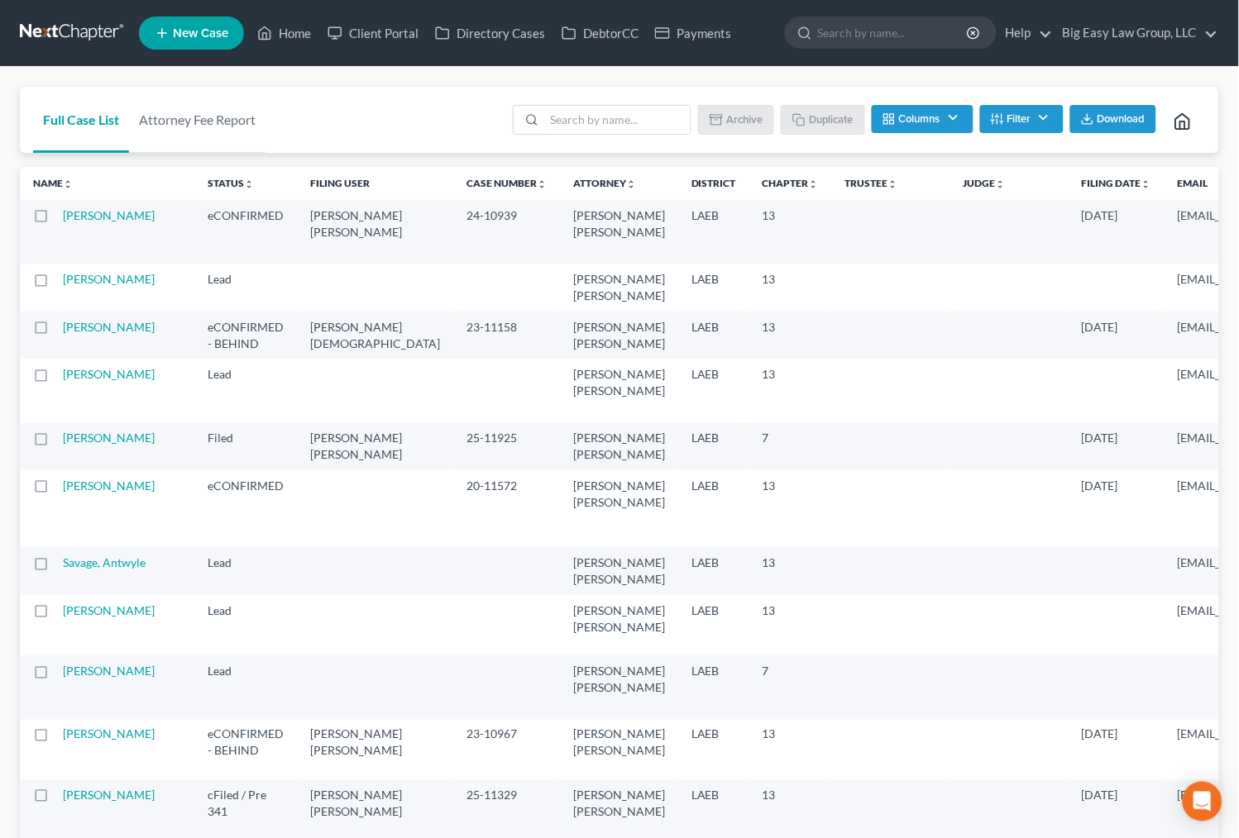
click at [1137, 111] on button "Download" at bounding box center [1113, 119] width 86 height 28
